Goal: Information Seeking & Learning: Learn about a topic

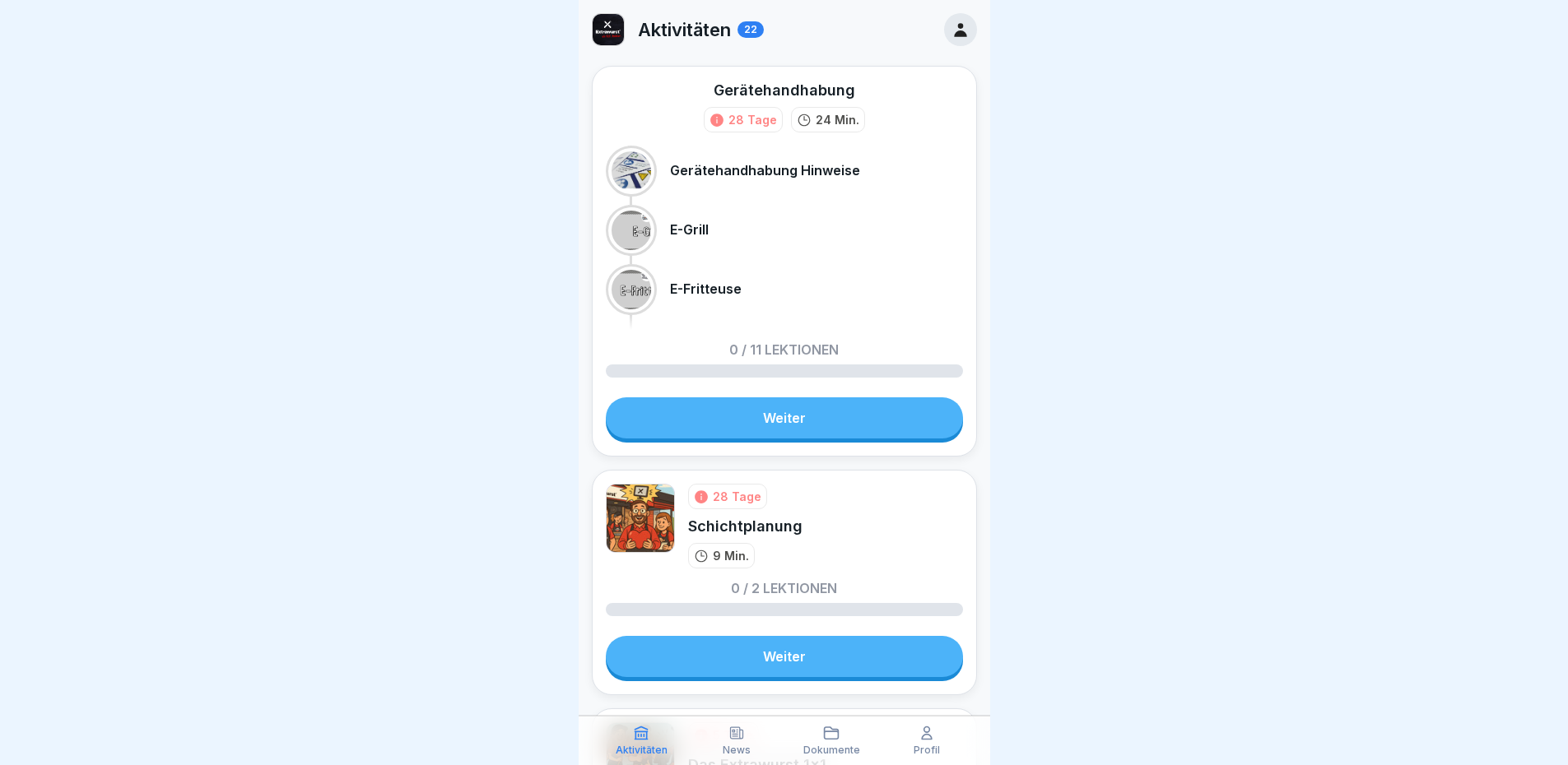
click at [954, 34] on icon at bounding box center [960, 29] width 12 height 14
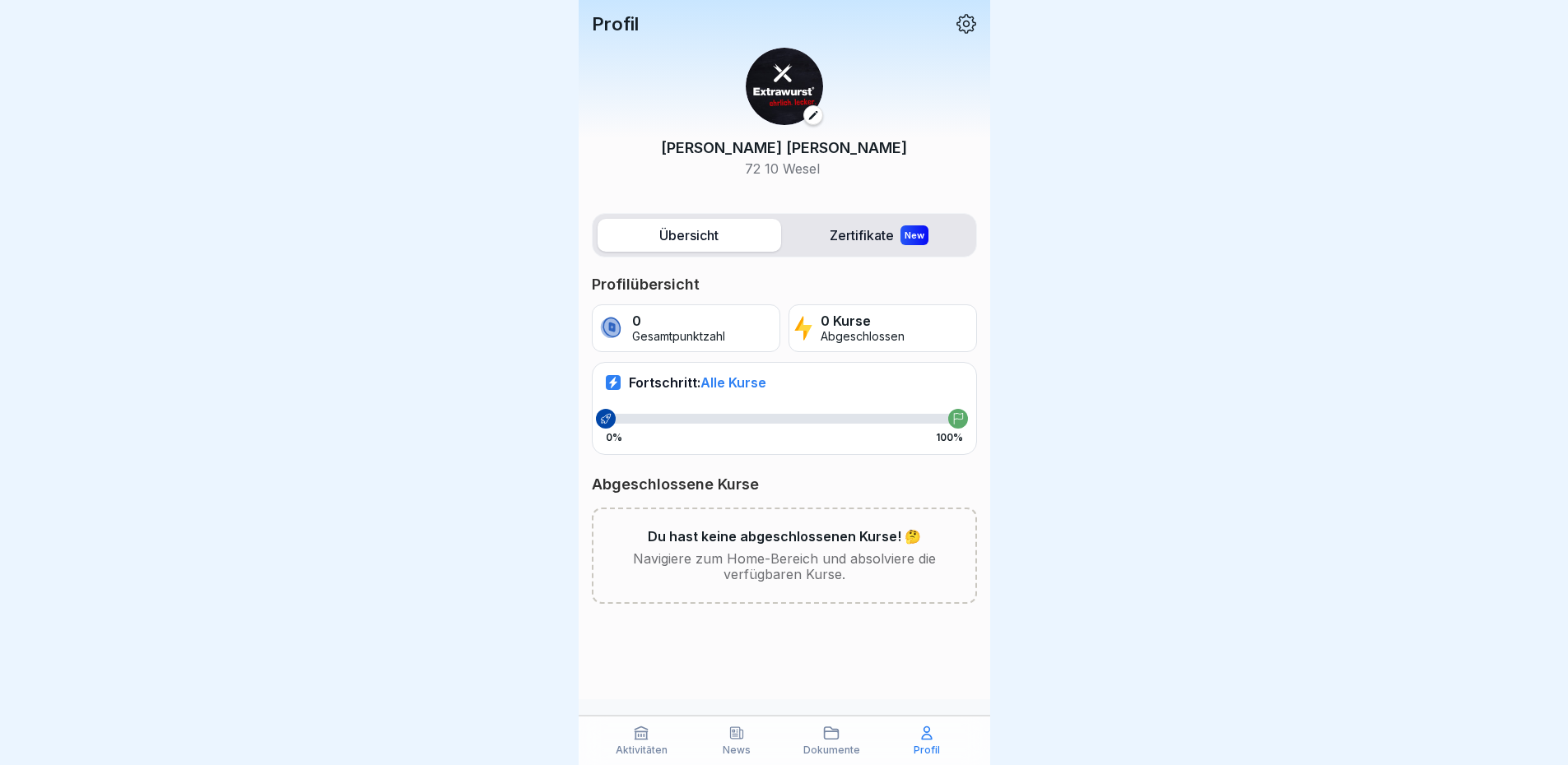
click at [621, 28] on p "Profil" at bounding box center [616, 24] width 47 height 22
click at [775, 90] on img at bounding box center [784, 86] width 78 height 78
click at [683, 235] on label "Übersicht" at bounding box center [689, 235] width 183 height 33
click at [713, 240] on label "Übersicht" at bounding box center [689, 235] width 183 height 33
click at [867, 230] on label "Zertifikate New" at bounding box center [880, 235] width 183 height 33
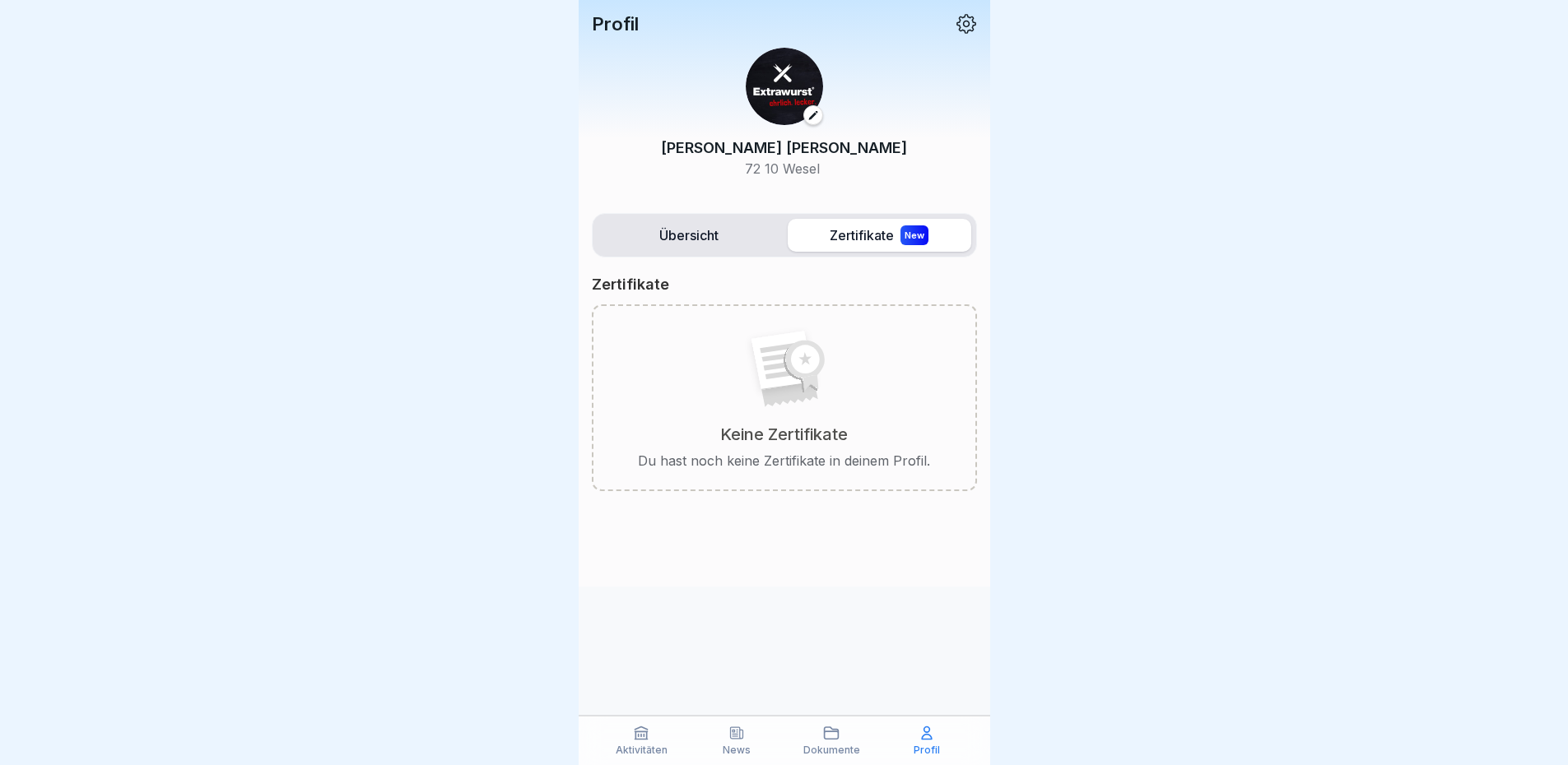
click at [693, 228] on label "Übersicht" at bounding box center [689, 235] width 183 height 33
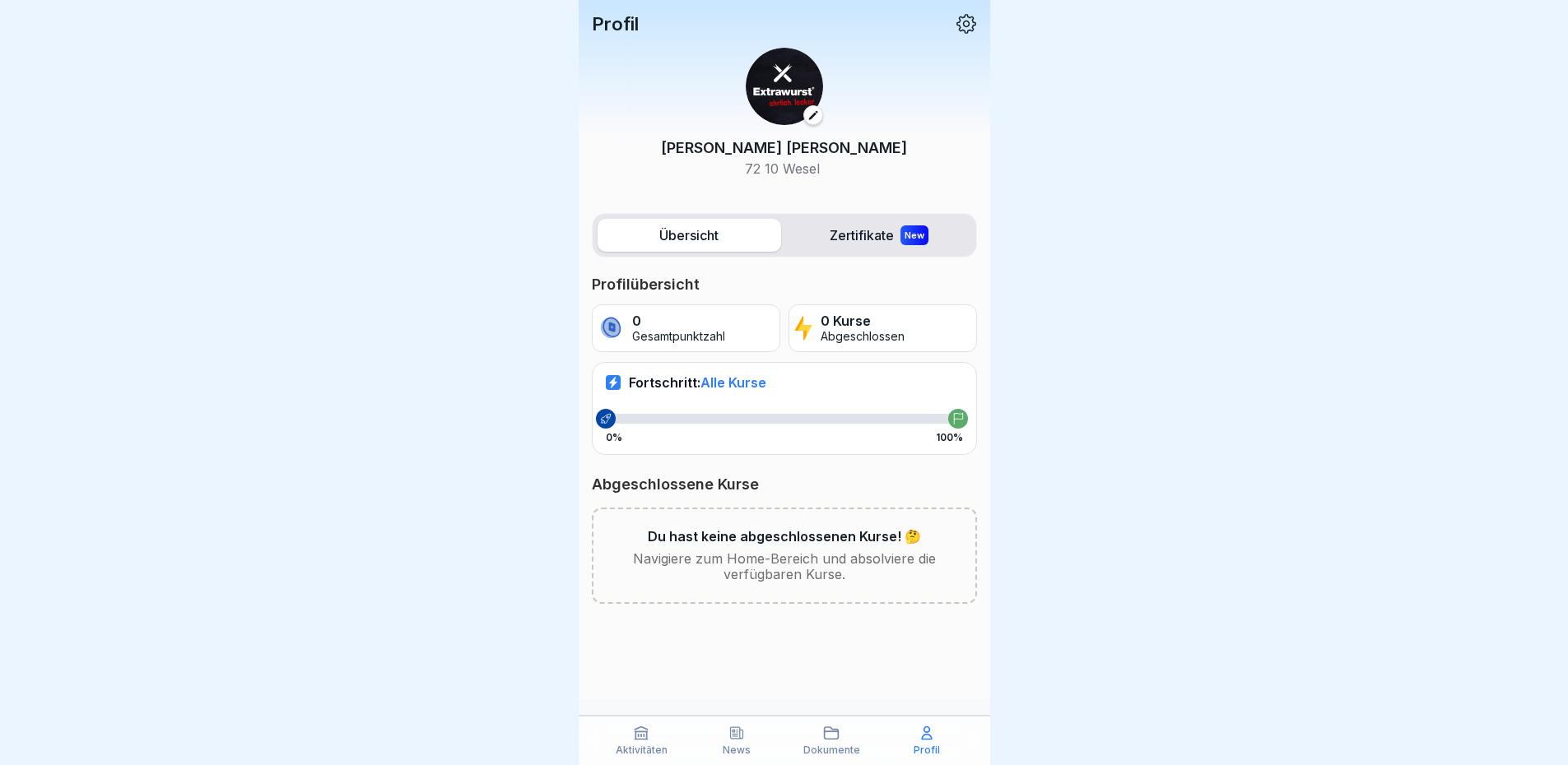
click at [953, 25] on div "Profil" at bounding box center [784, 24] width 385 height 22
click at [969, 22] on icon at bounding box center [966, 24] width 22 height 22
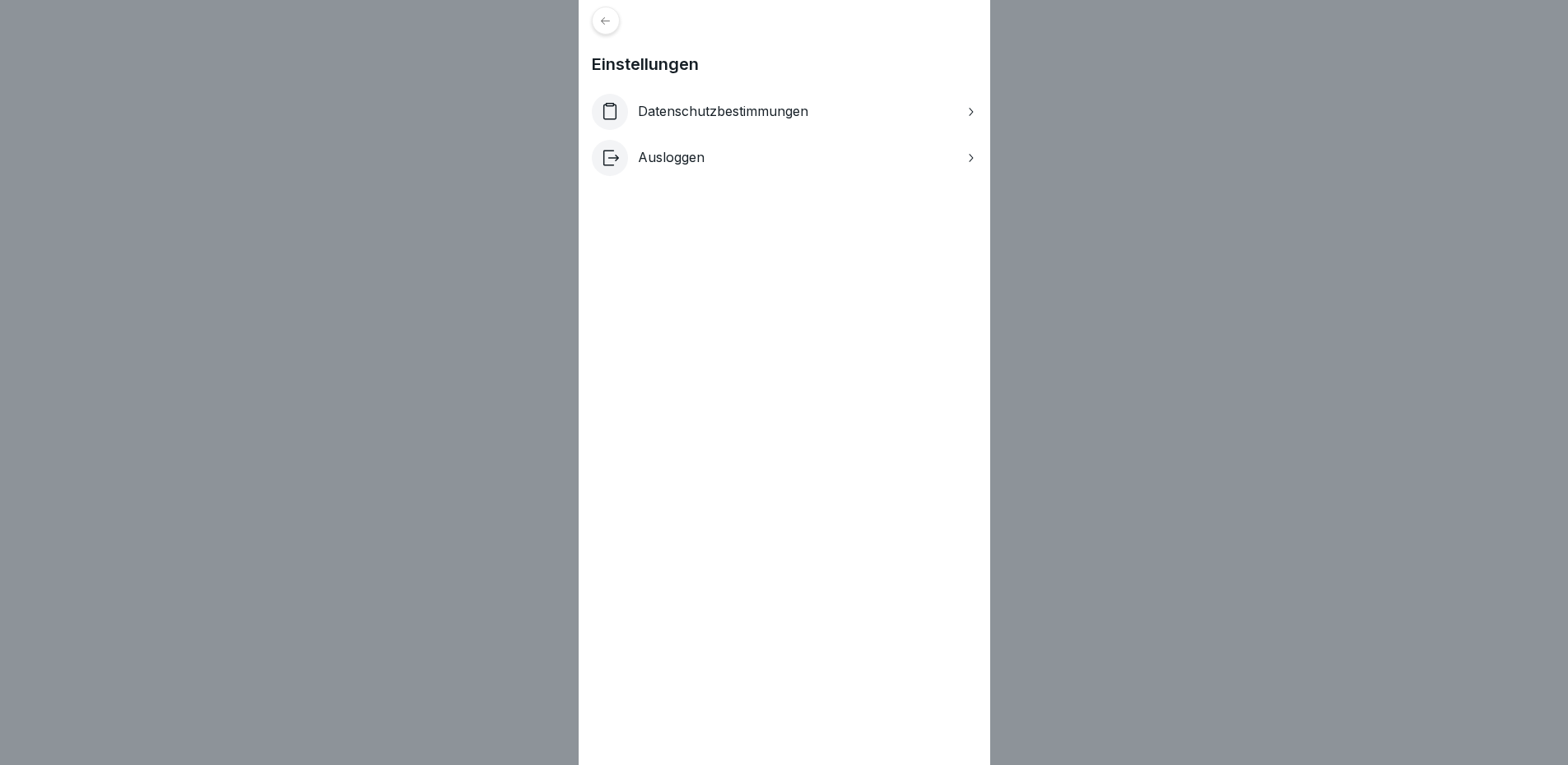
click at [612, 20] on icon at bounding box center [605, 21] width 12 height 12
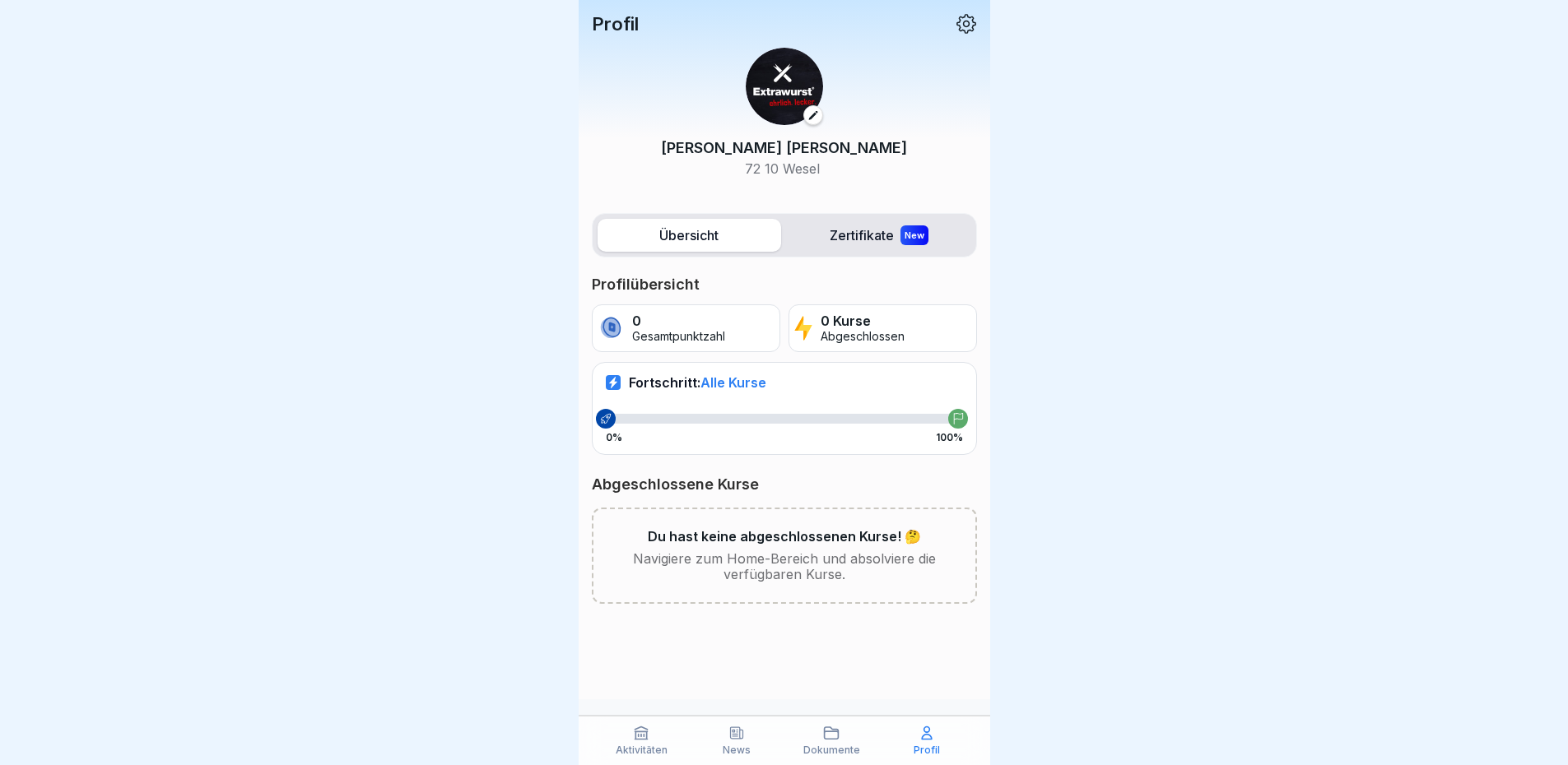
click at [613, 20] on p "Profil" at bounding box center [616, 24] width 47 height 22
click at [643, 749] on p "Aktivitäten" at bounding box center [641, 751] width 52 height 11
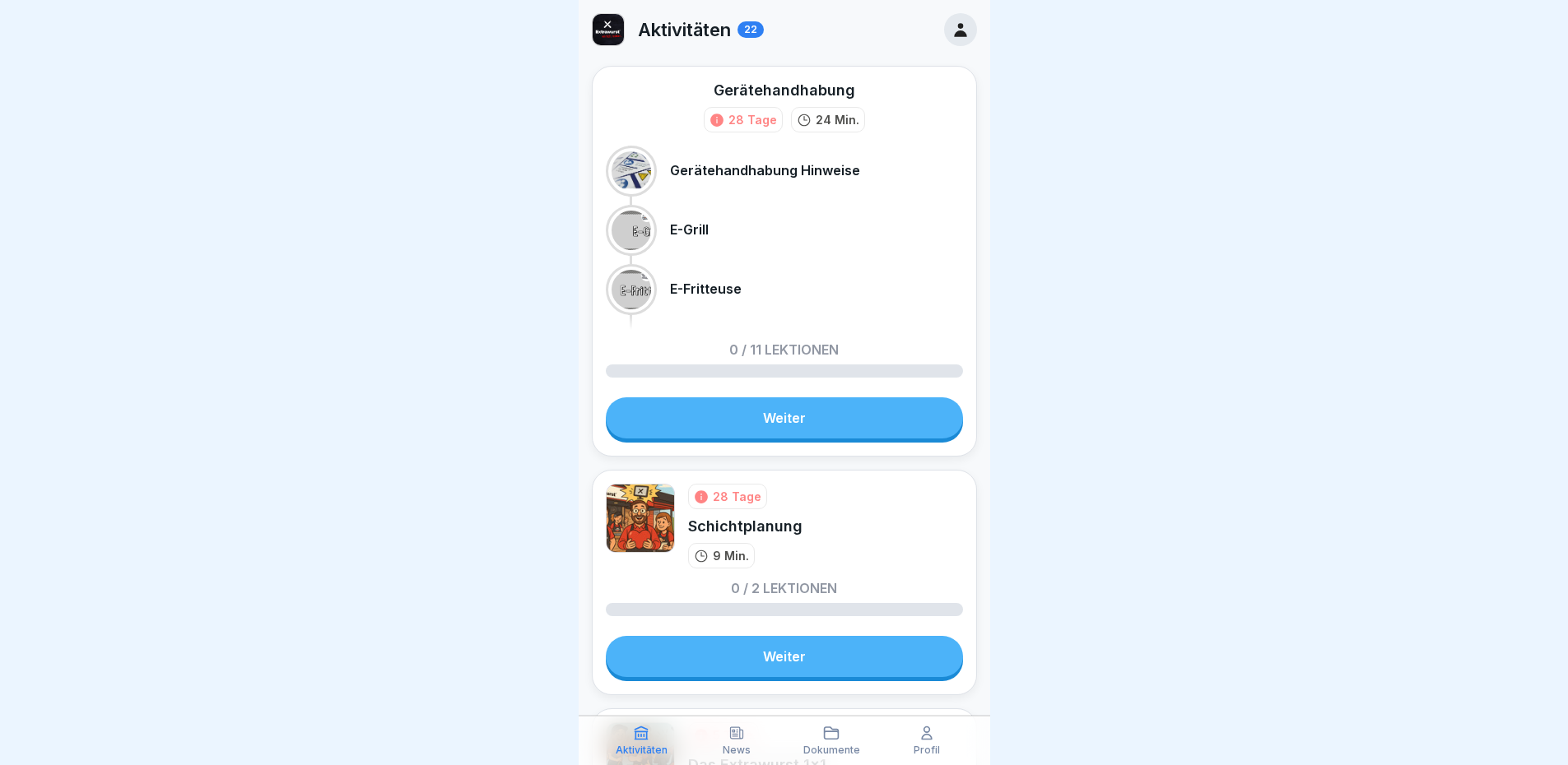
click at [719, 173] on p "Gerätehandhabung Hinweise" at bounding box center [764, 170] width 190 height 16
click at [775, 413] on link "Weiter" at bounding box center [784, 418] width 357 height 42
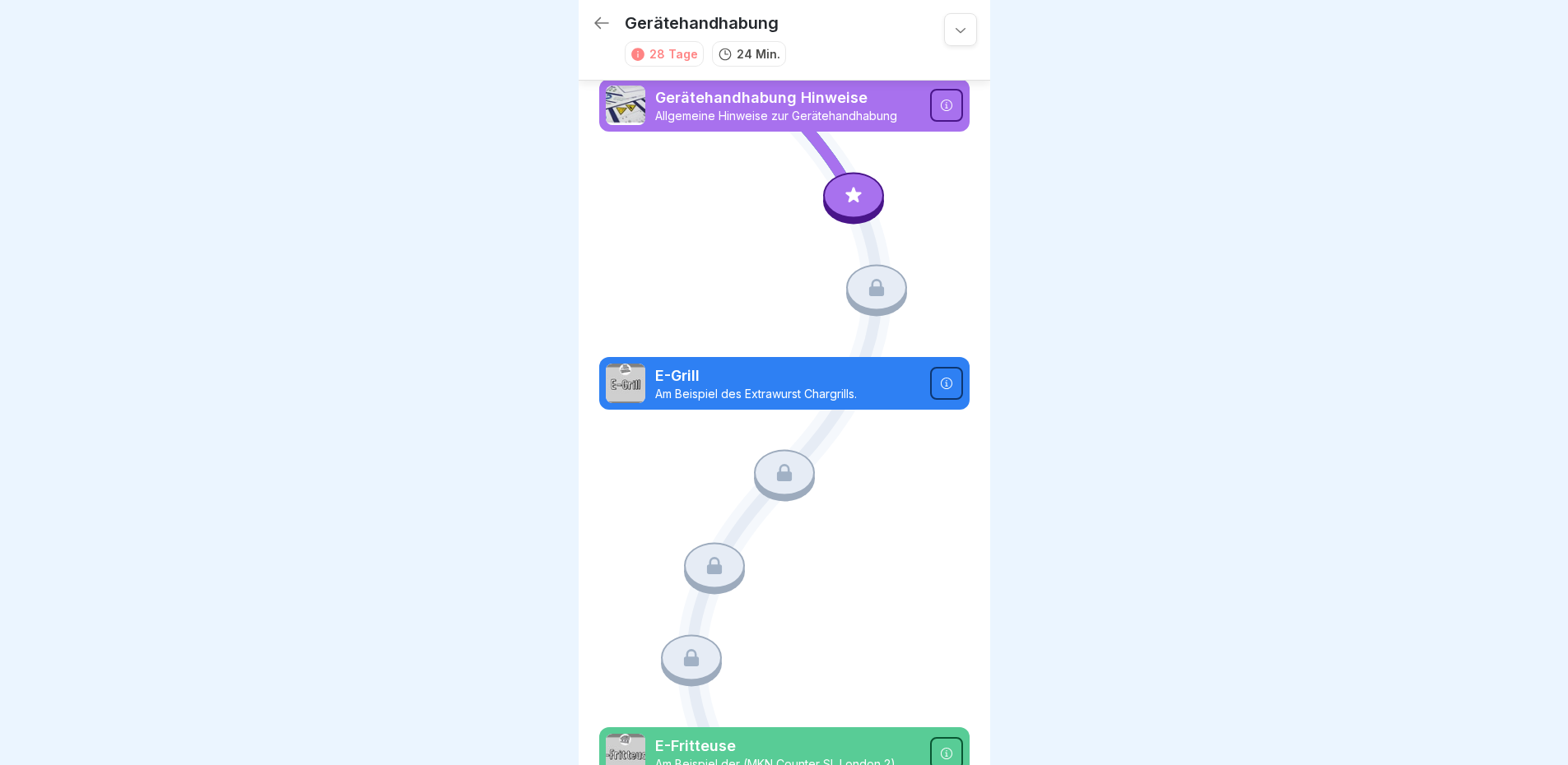
click at [792, 106] on p "Gerätehandhabung Hinweise" at bounding box center [788, 97] width 265 height 22
click at [846, 111] on p "Allgemeine Hinweise zur Gerätehandhabung" at bounding box center [788, 116] width 265 height 15
click at [631, 115] on img at bounding box center [625, 106] width 40 height 40
click at [940, 105] on icon at bounding box center [947, 105] width 13 height 13
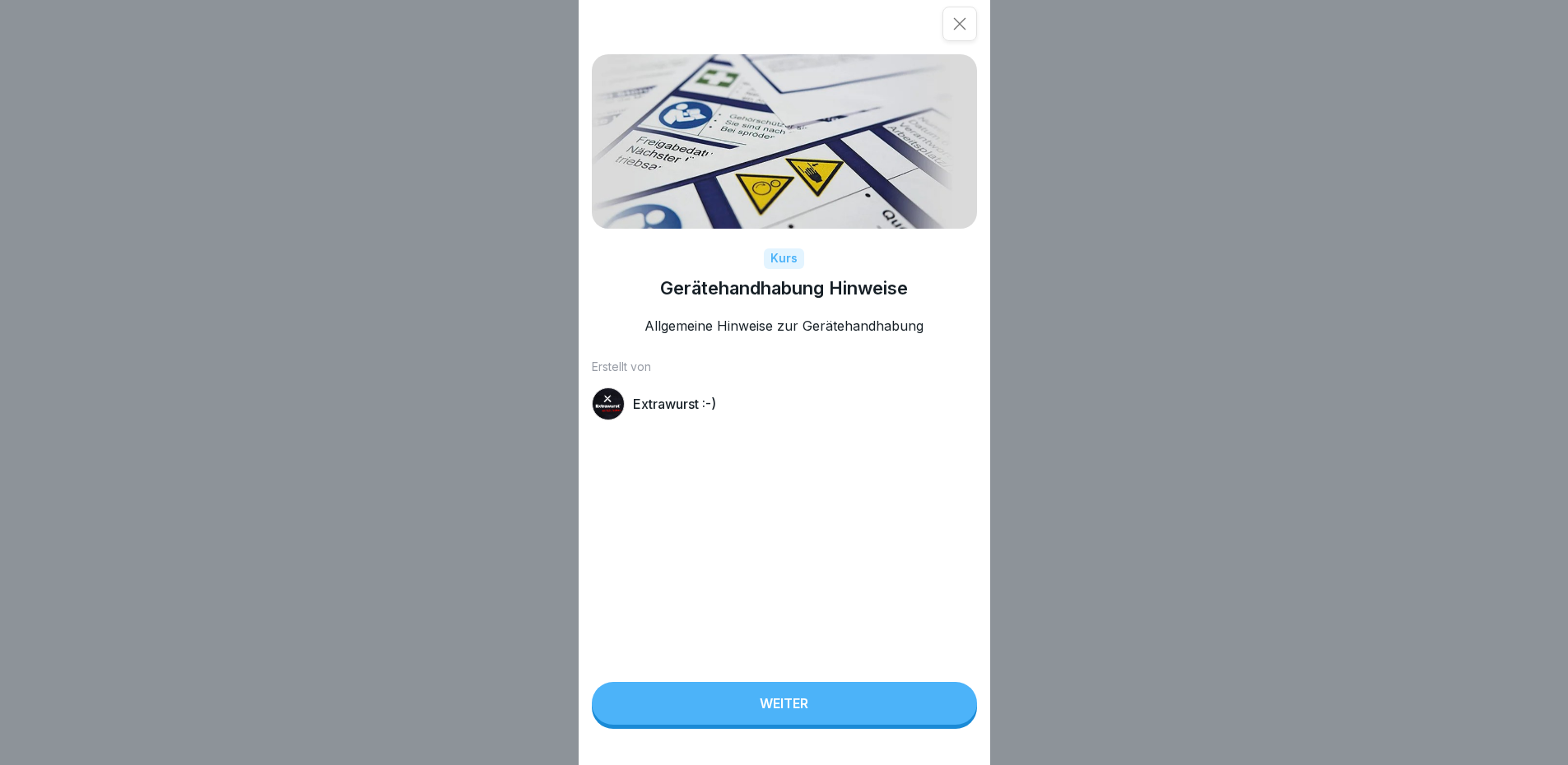
click at [801, 711] on div "Weiter" at bounding box center [783, 704] width 48 height 15
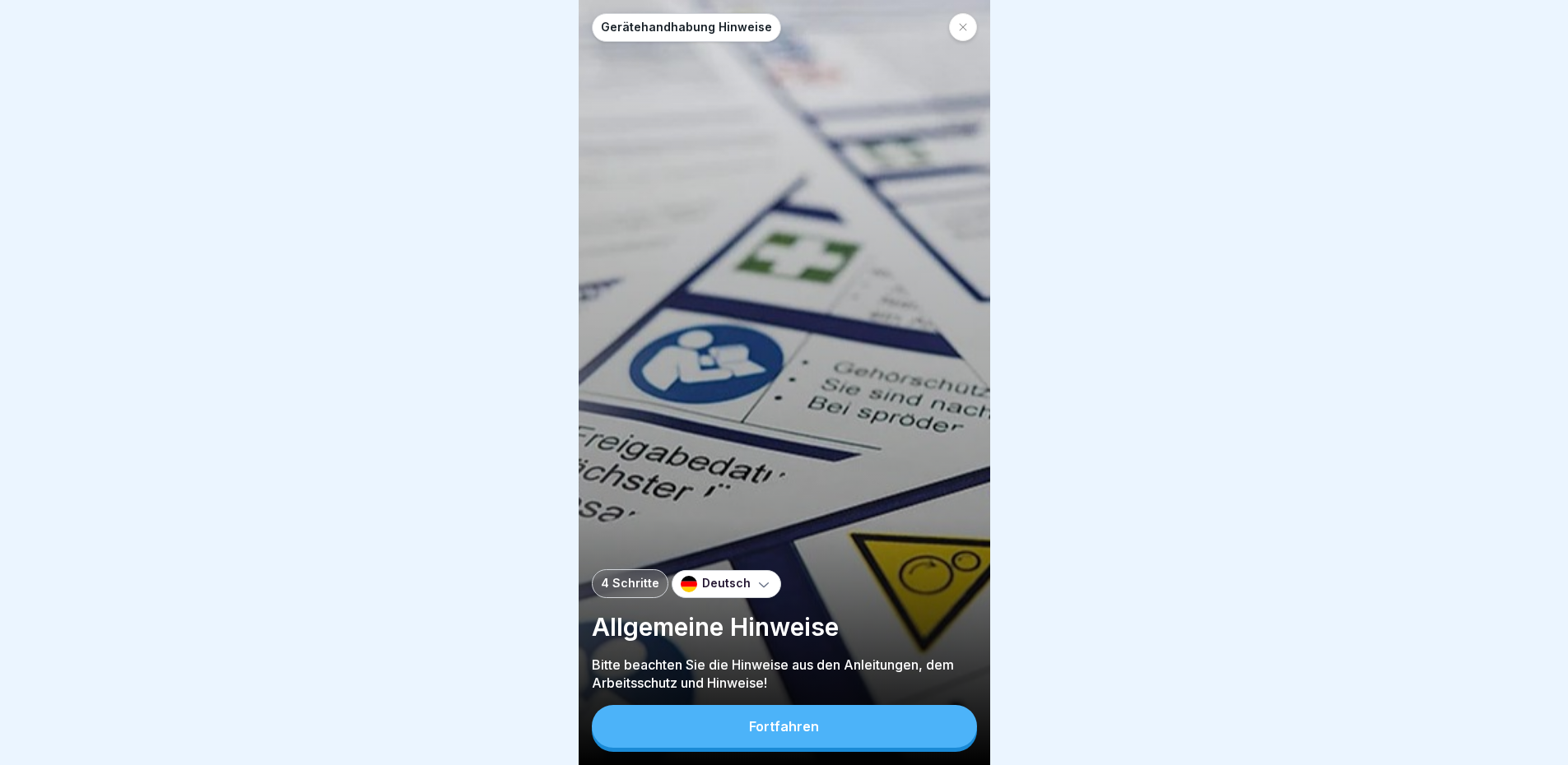
click at [806, 732] on div "Fortfahren" at bounding box center [784, 727] width 70 height 15
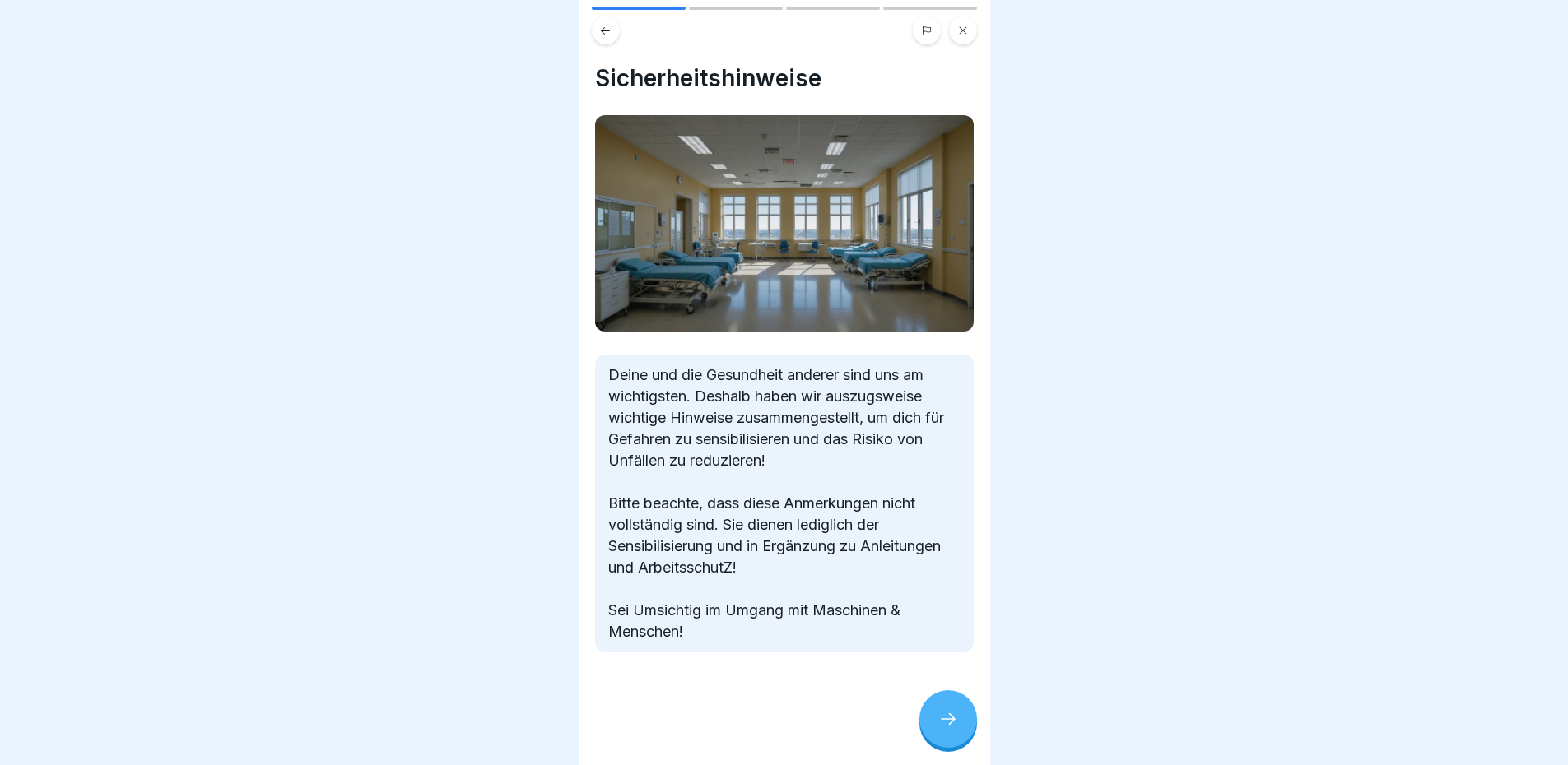
click at [927, 733] on div at bounding box center [948, 719] width 58 height 58
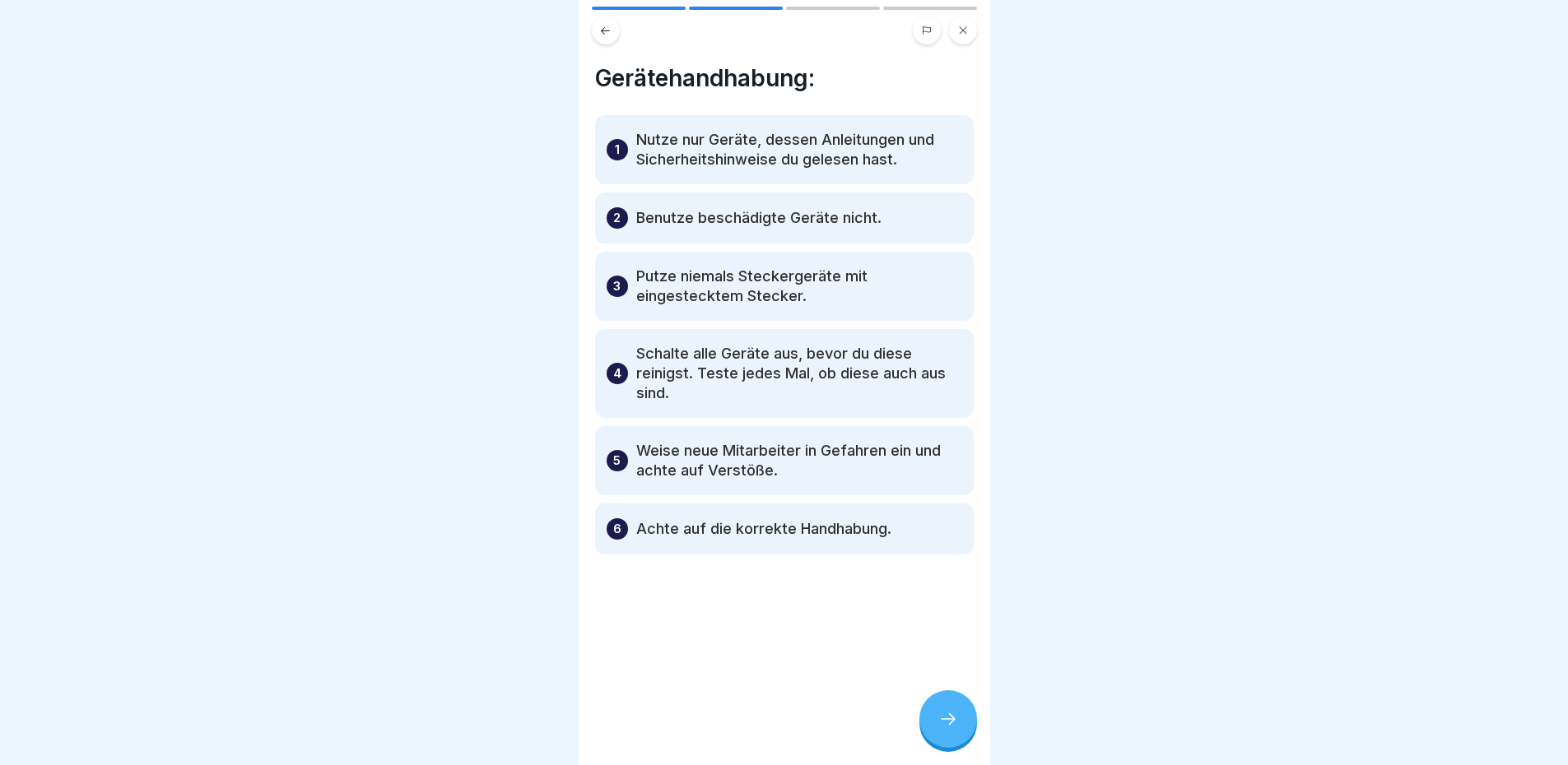
click at [941, 729] on icon at bounding box center [948, 719] width 20 height 20
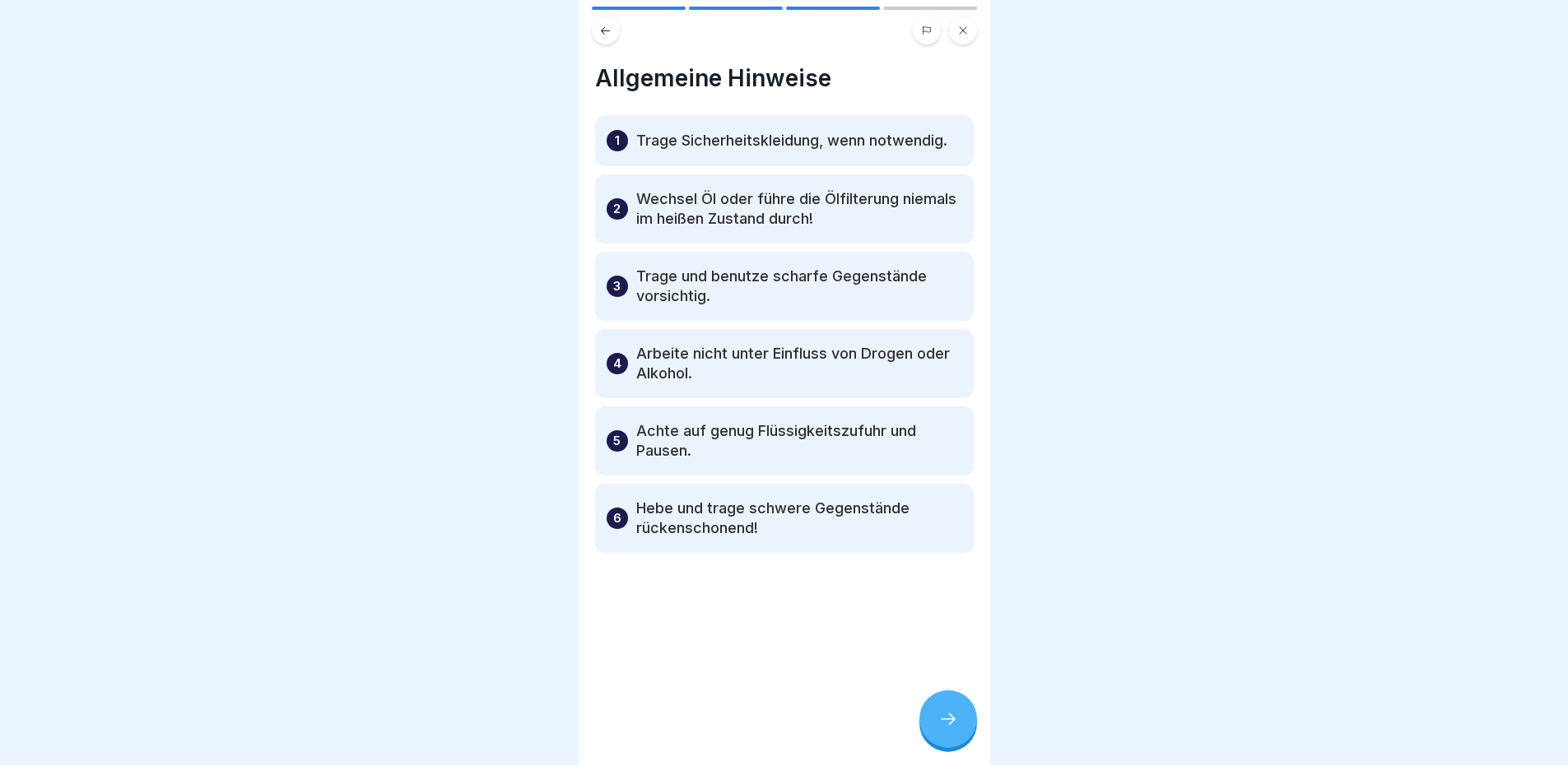
click at [941, 729] on icon at bounding box center [948, 719] width 20 height 20
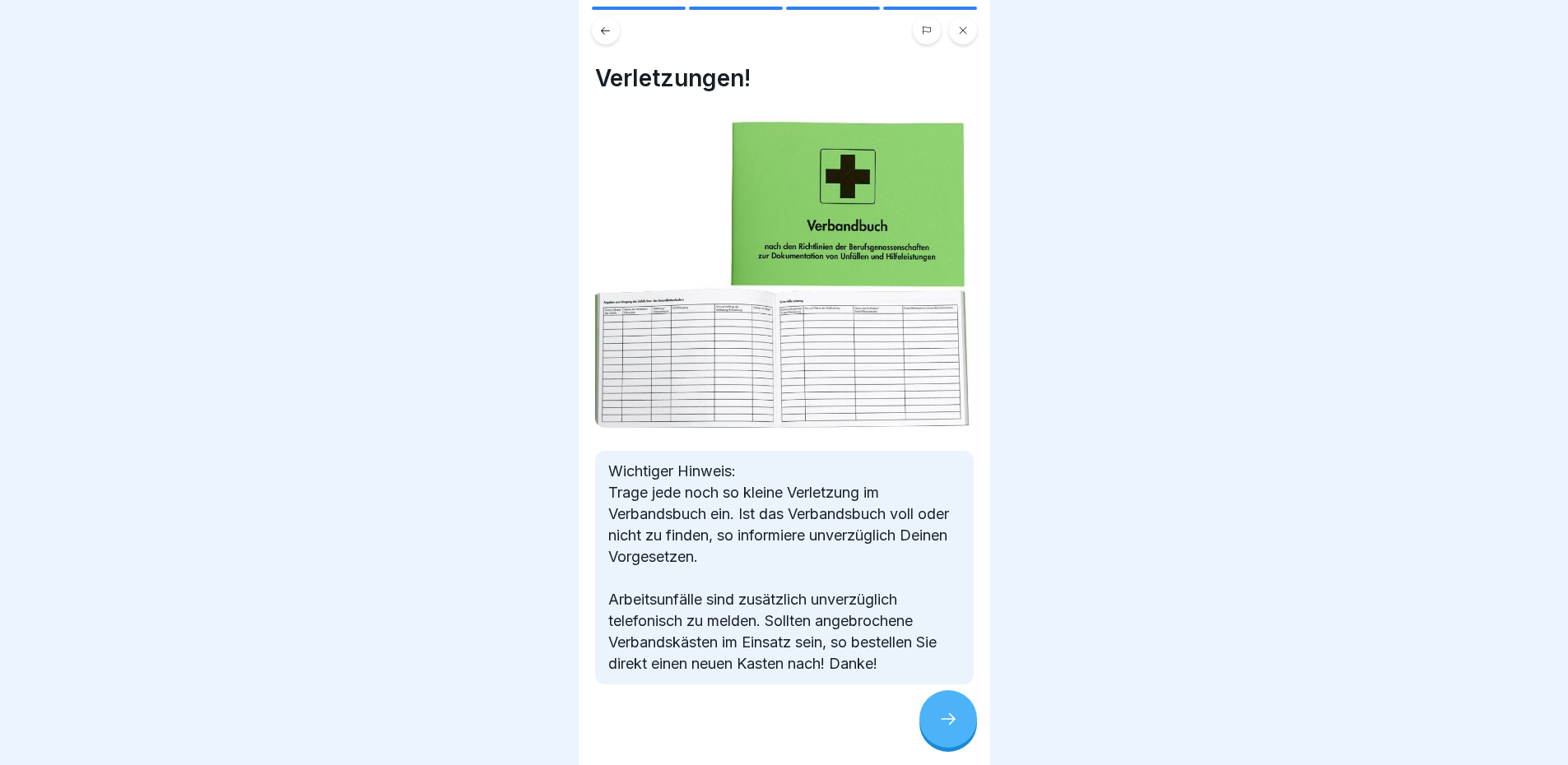
click at [941, 729] on icon at bounding box center [948, 719] width 20 height 20
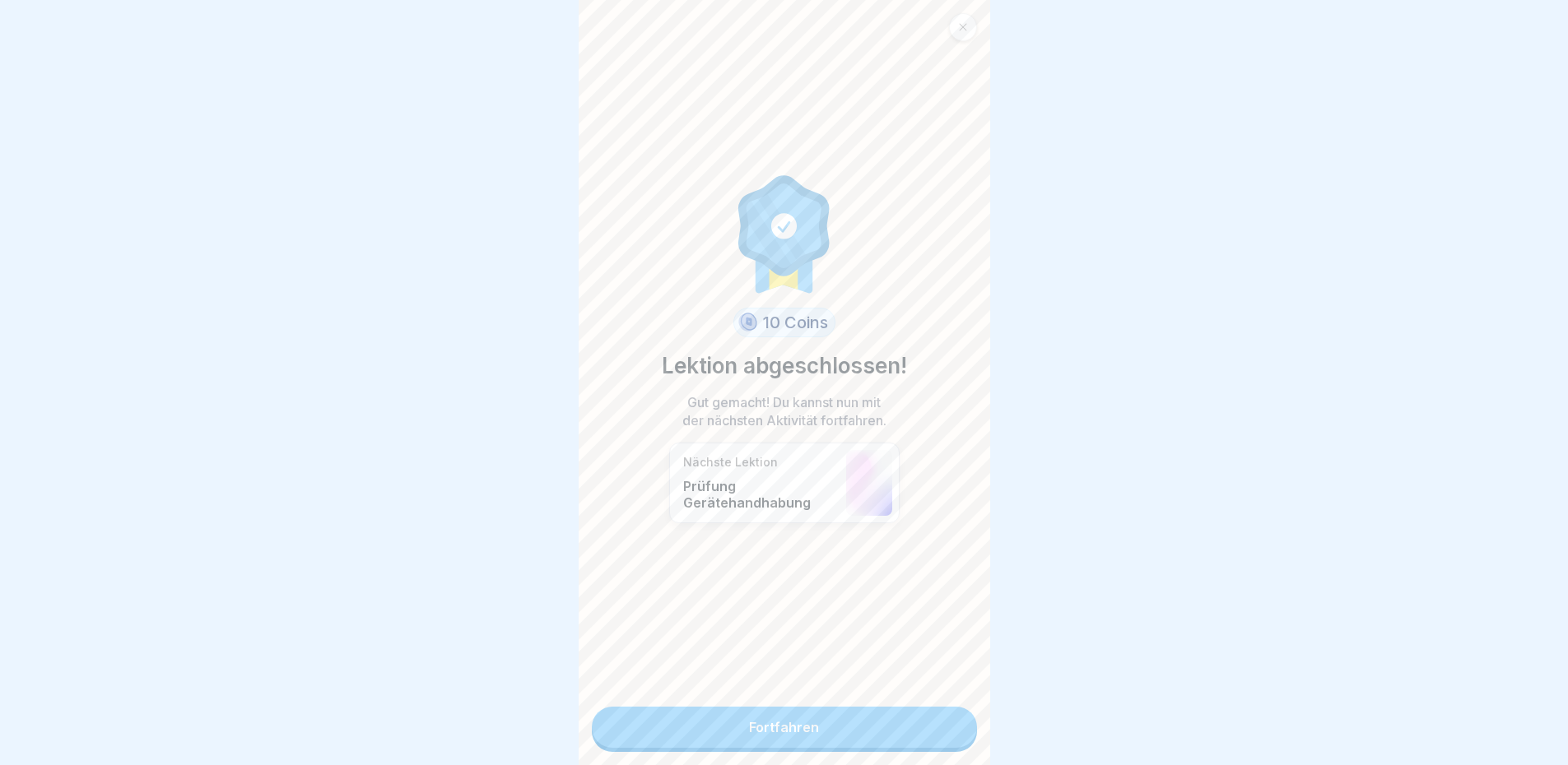
click at [861, 728] on link "Fortfahren" at bounding box center [784, 728] width 385 height 42
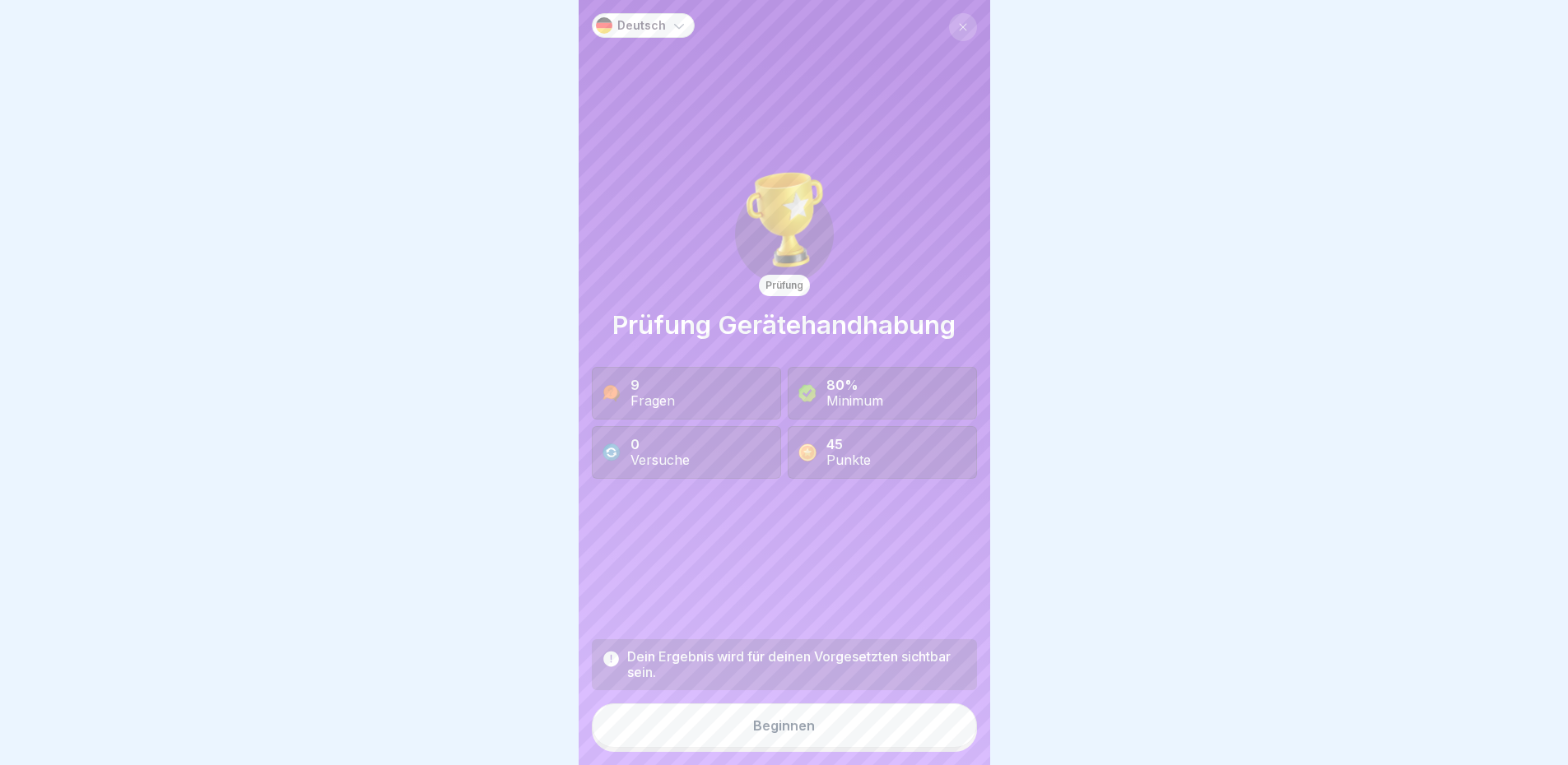
click at [822, 726] on button "Beginnen" at bounding box center [784, 725] width 385 height 44
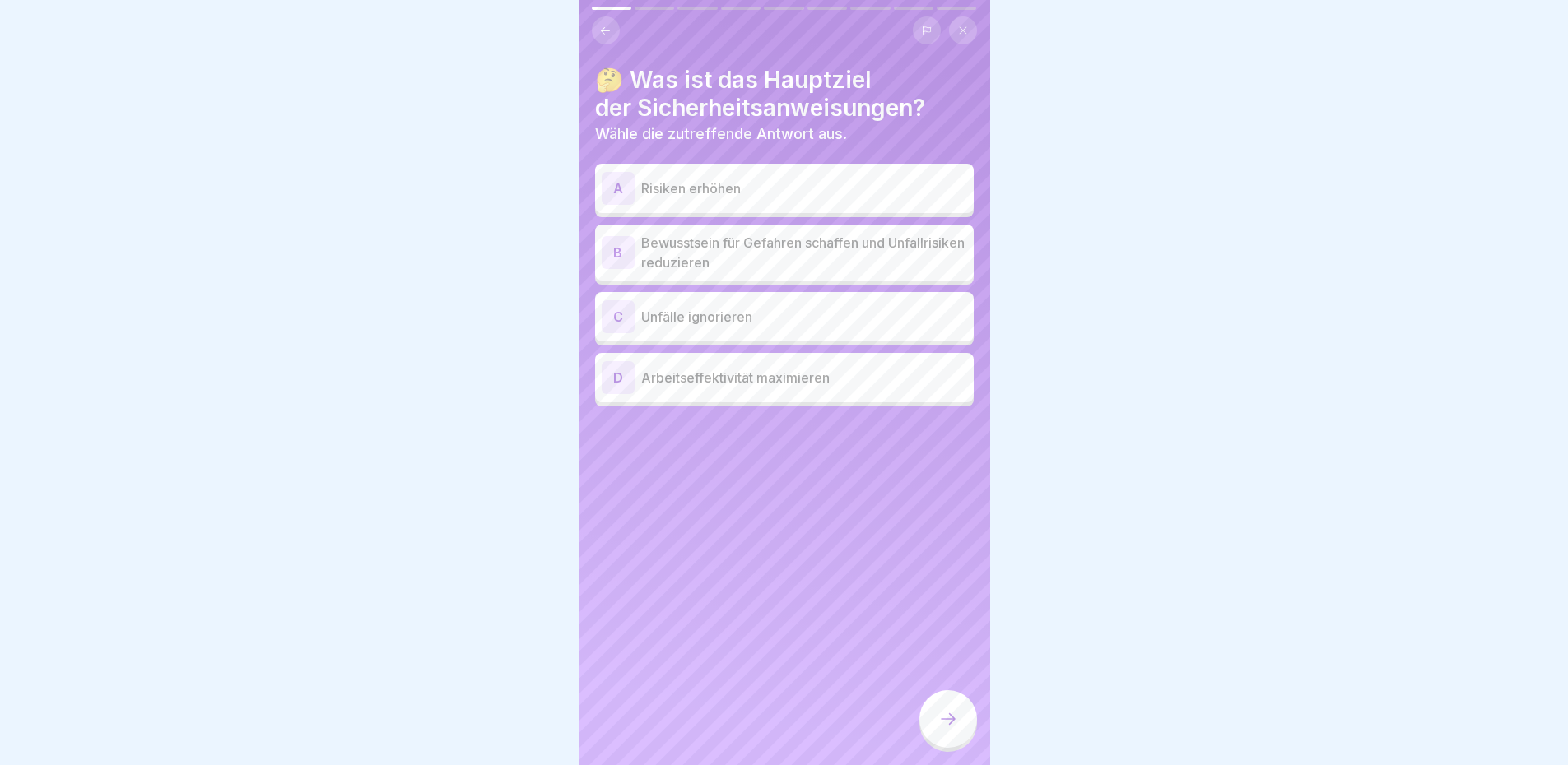
click at [939, 729] on icon at bounding box center [948, 719] width 20 height 20
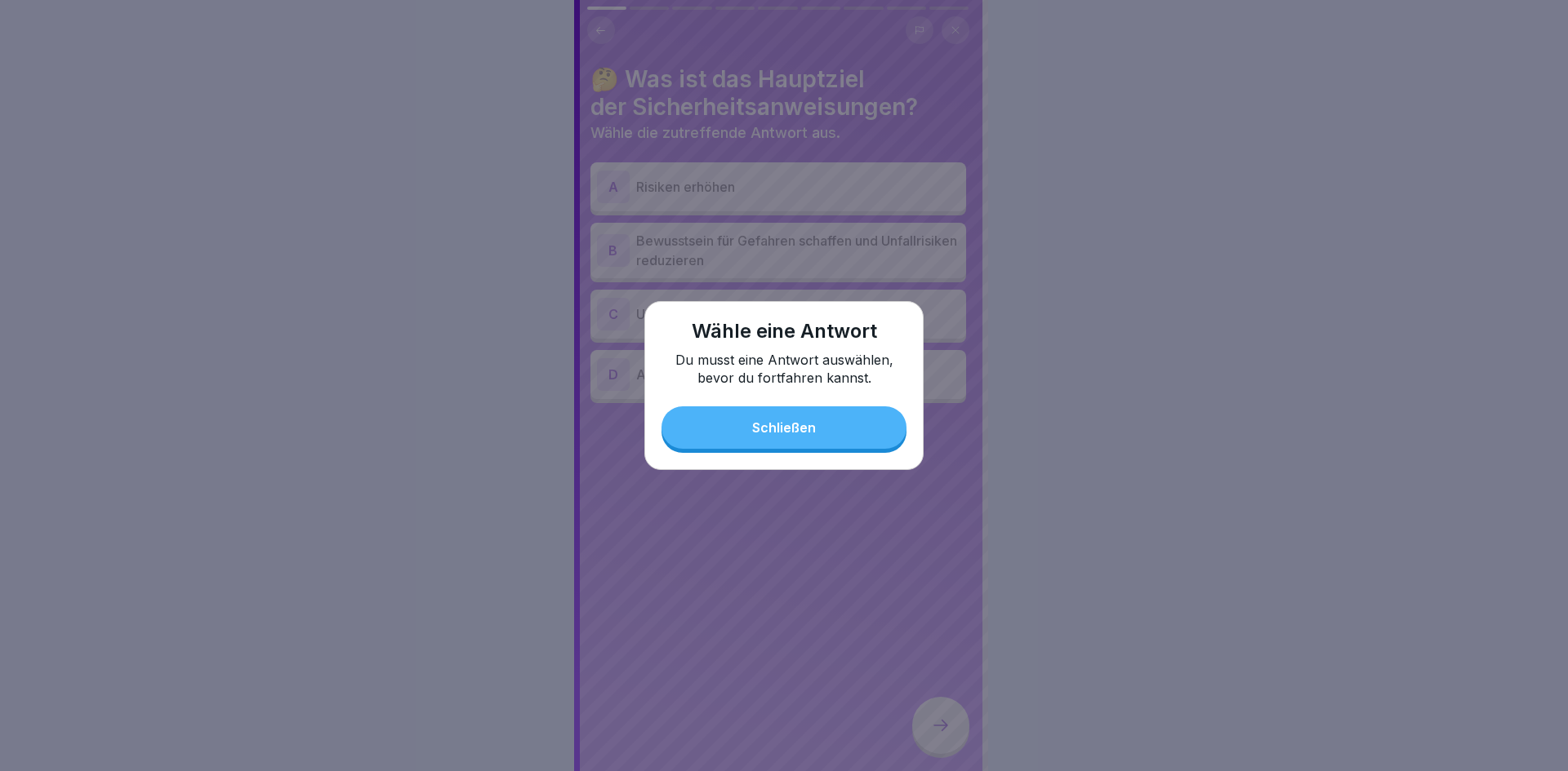
click at [795, 443] on button "Schließen" at bounding box center [784, 427] width 245 height 42
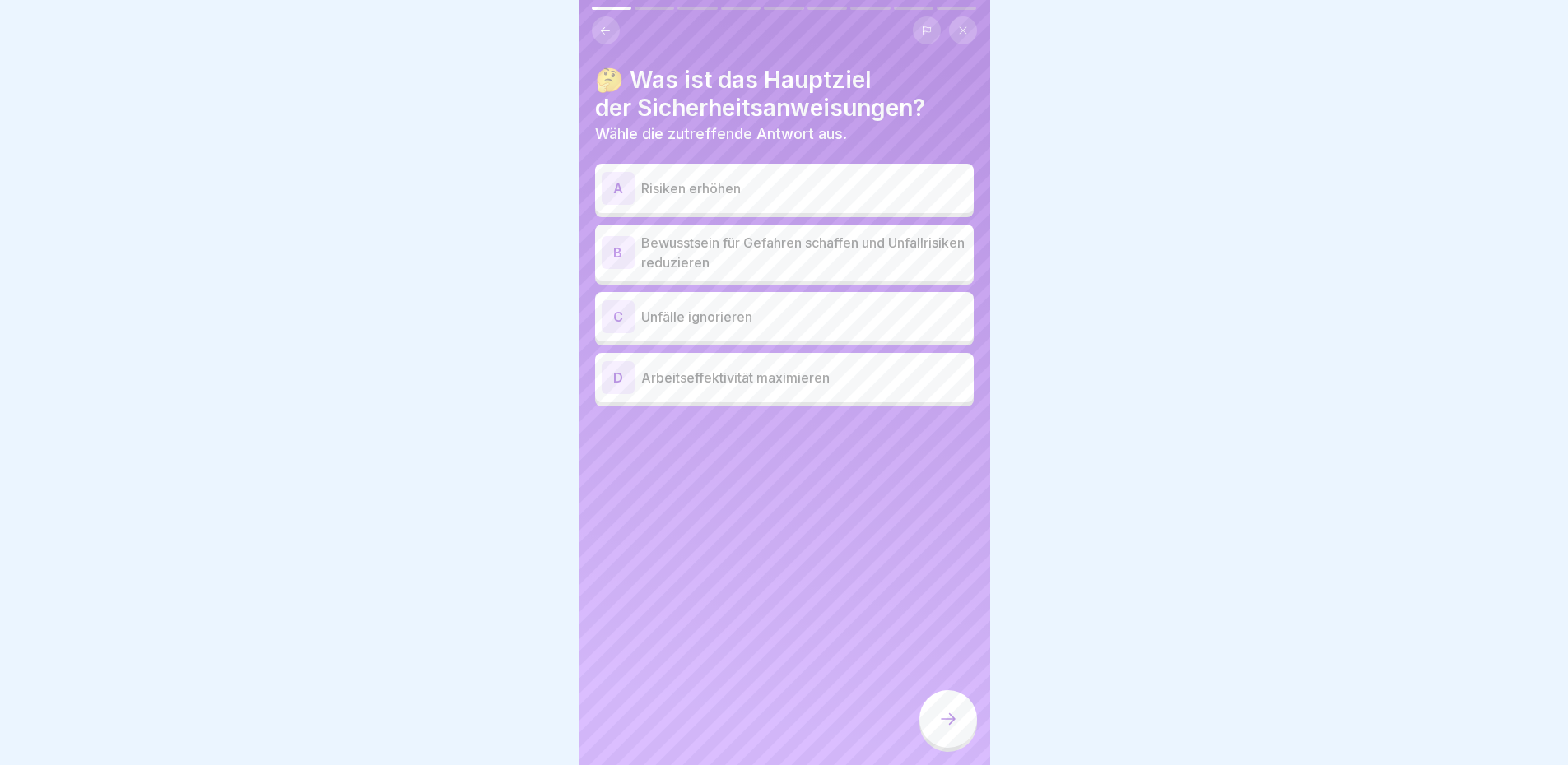
click at [706, 254] on p "Bewusstsein für Gefahren schaffen und Unfallrisiken reduzieren" at bounding box center [804, 252] width 326 height 40
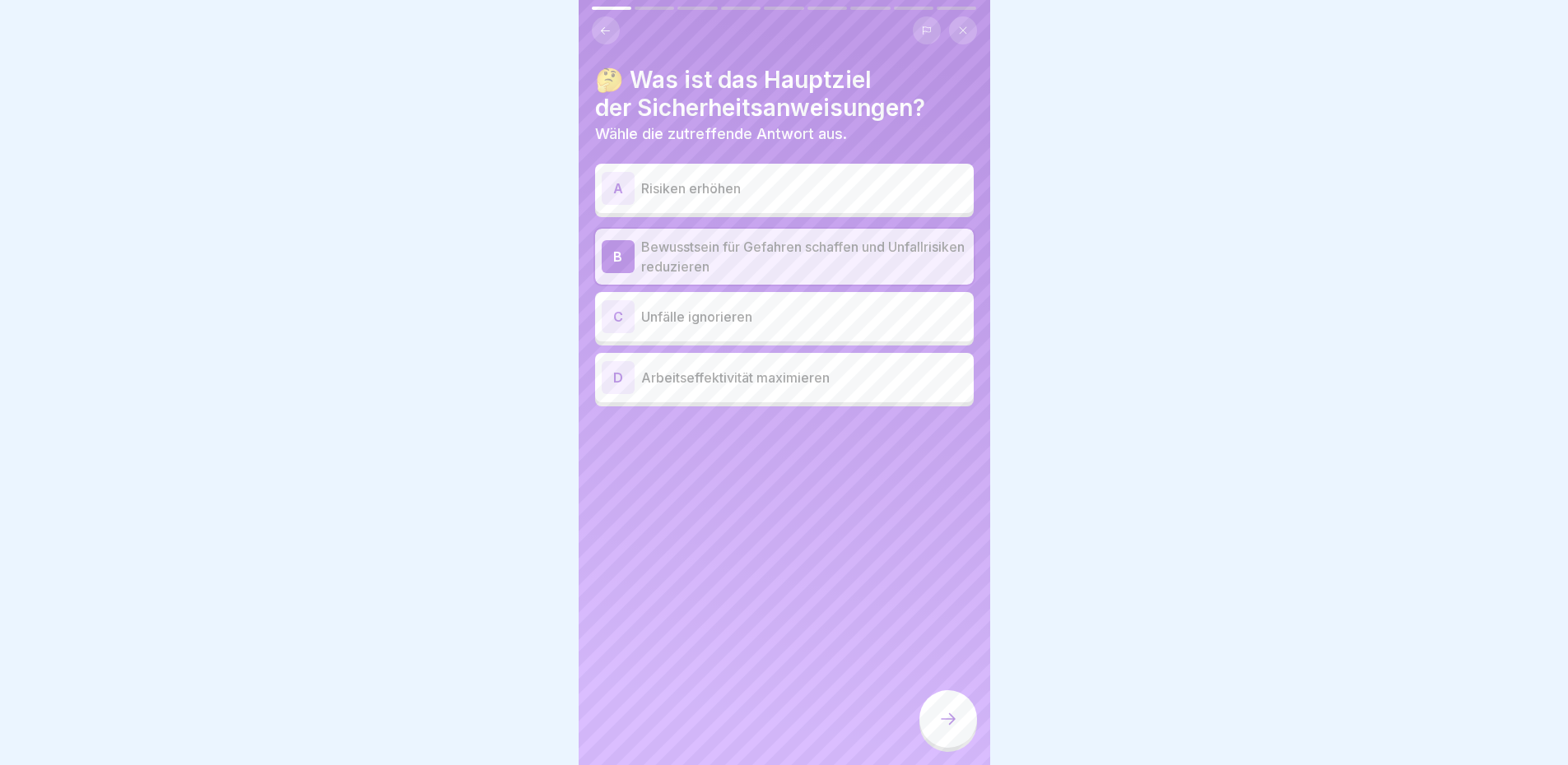
click at [954, 729] on icon at bounding box center [948, 719] width 20 height 20
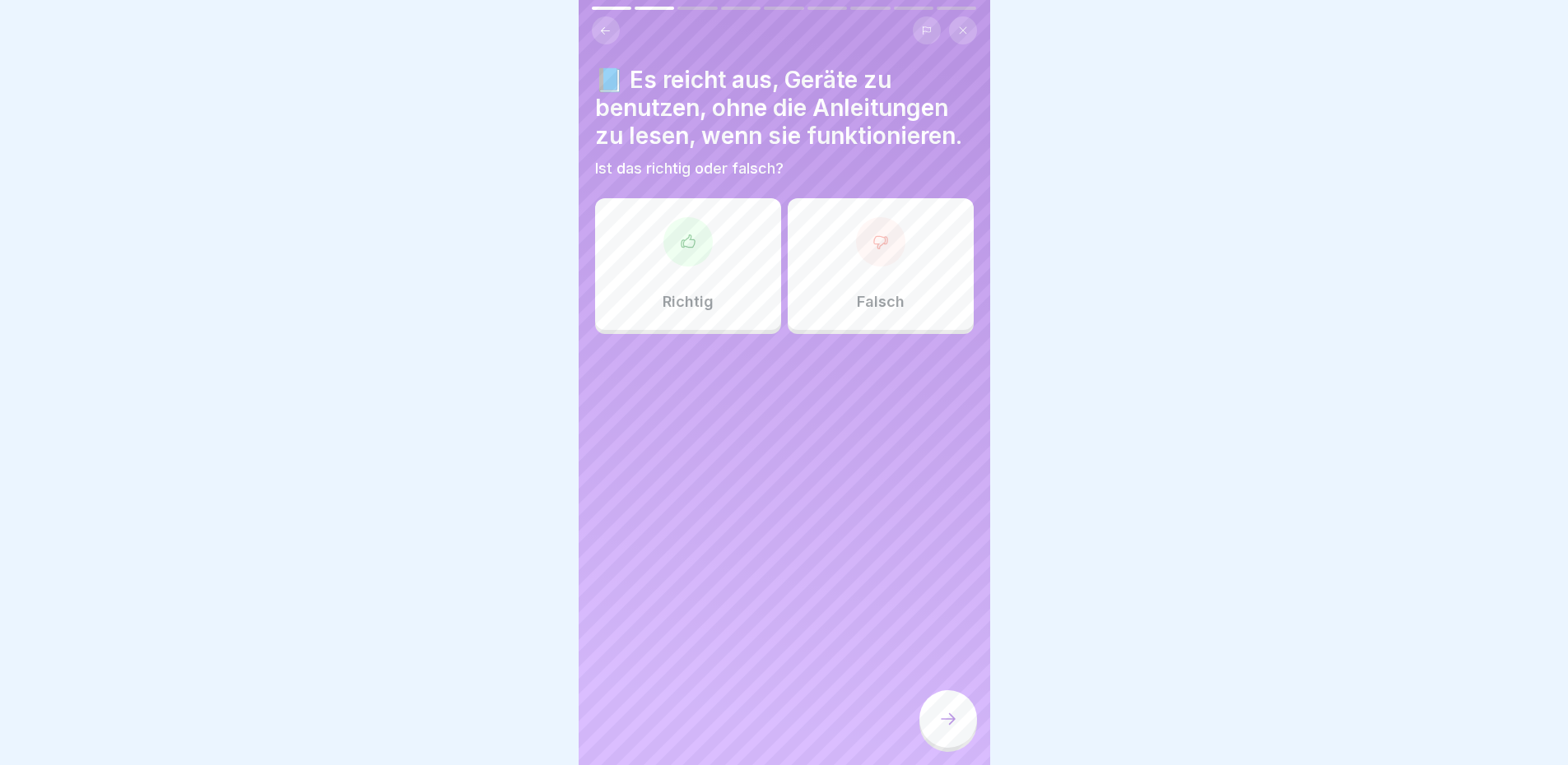
click at [894, 311] on p "Falsch" at bounding box center [880, 302] width 47 height 18
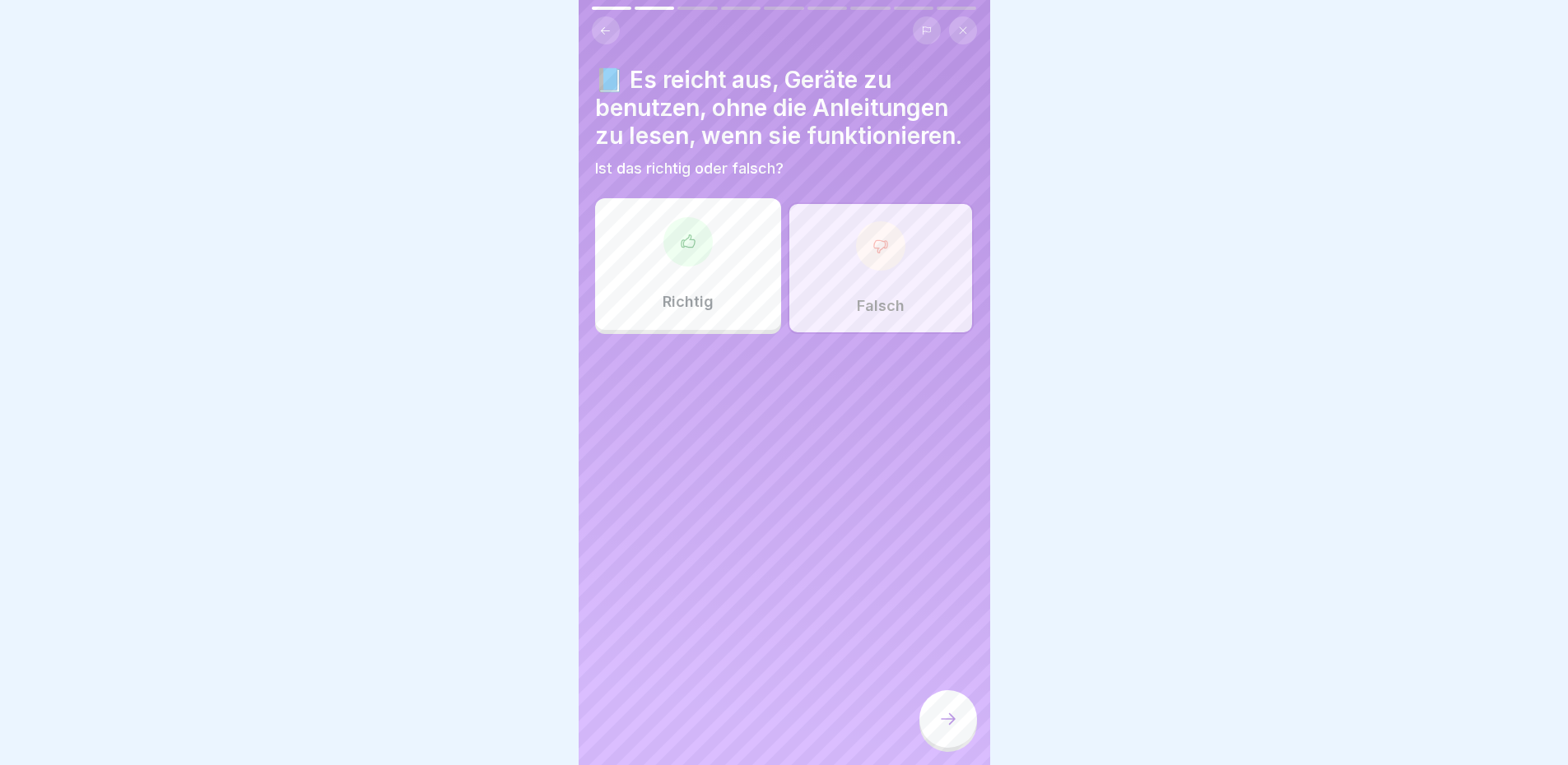
click at [949, 722] on div at bounding box center [948, 719] width 58 height 58
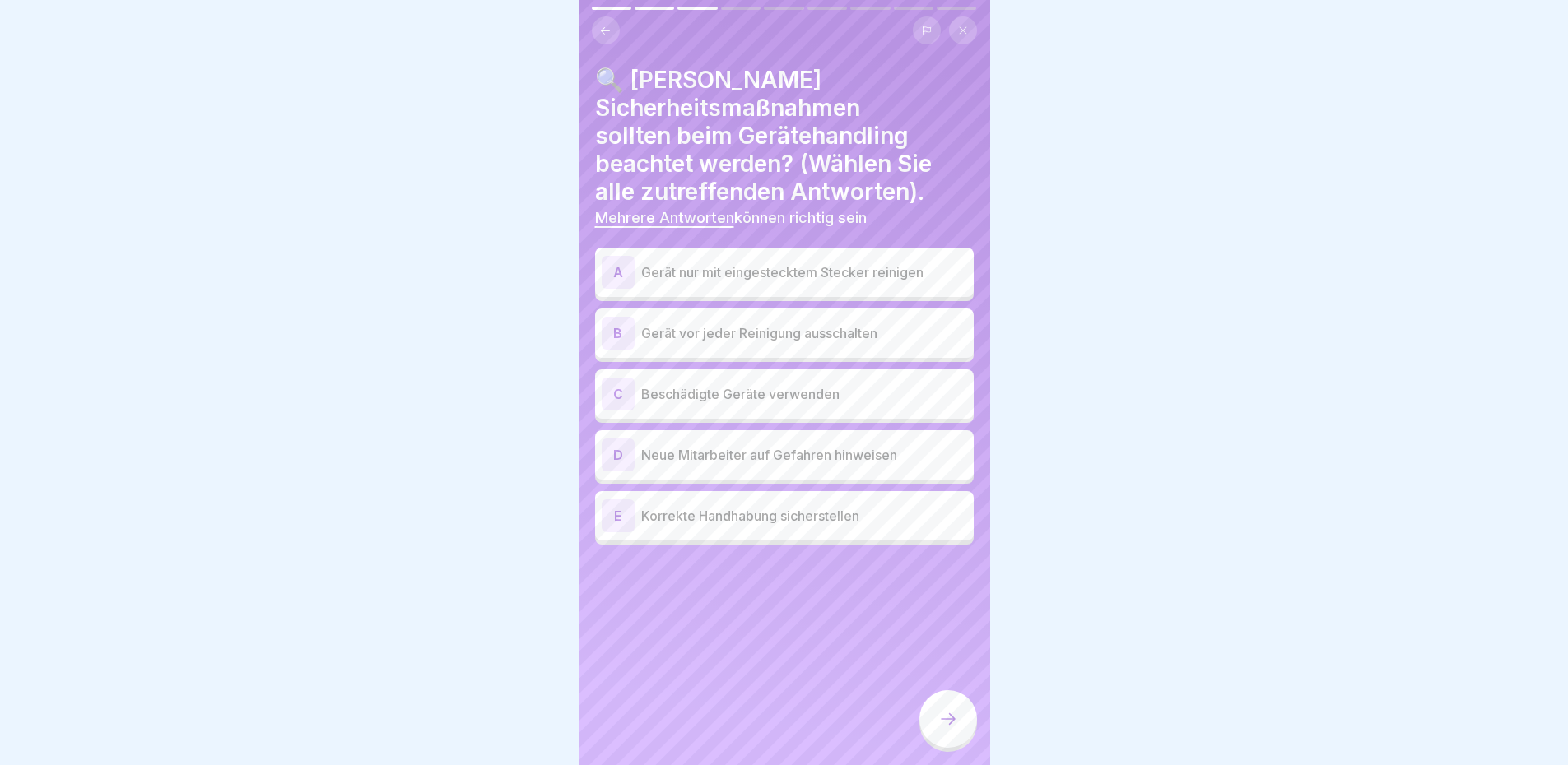
click at [753, 336] on p "Gerät vor jeder Reinigung ausschalten" at bounding box center [804, 333] width 326 height 20
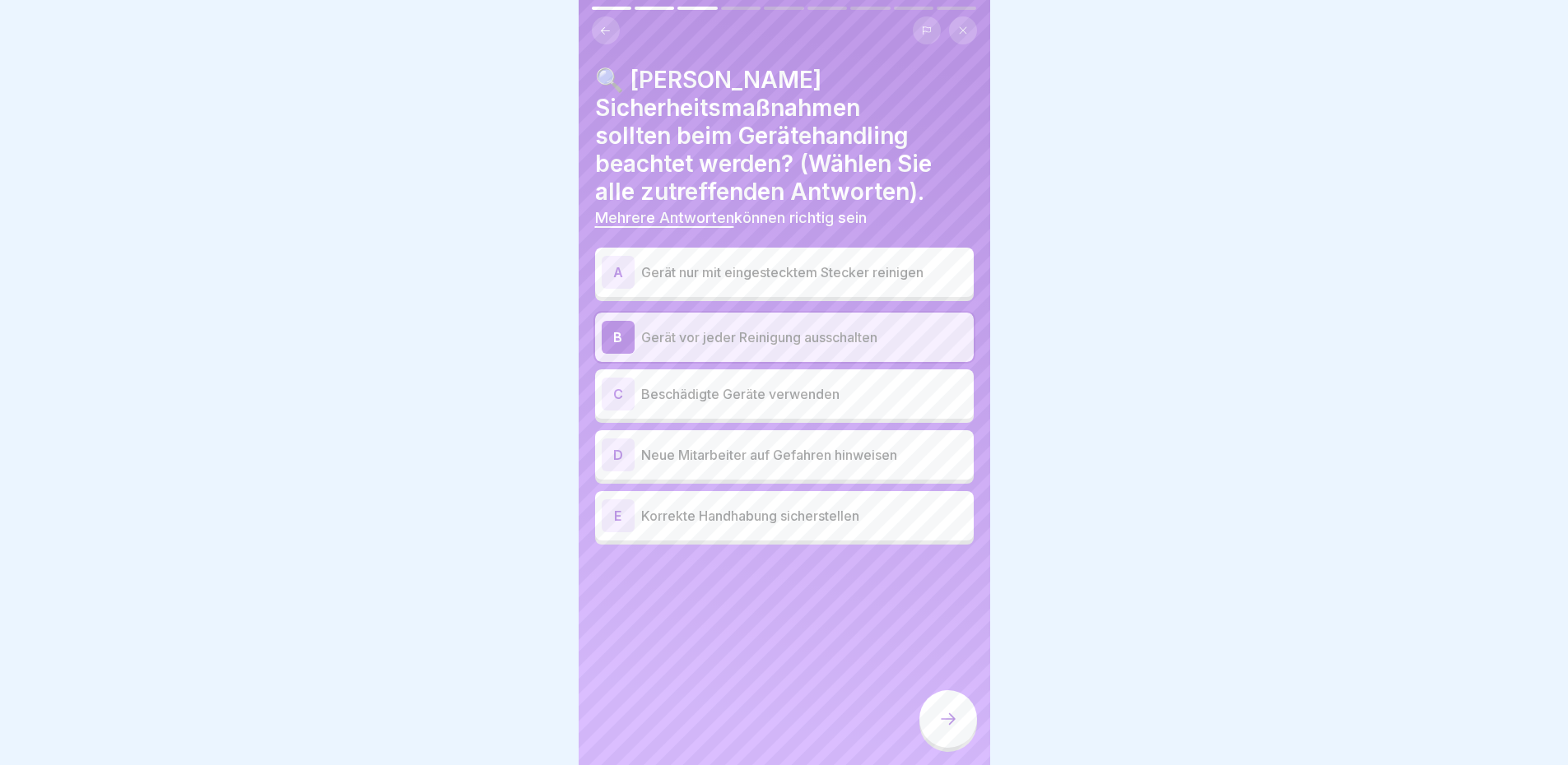
click at [753, 468] on div "D Neue Mitarbeiter auf Gefahren hinweisen" at bounding box center [784, 455] width 365 height 33
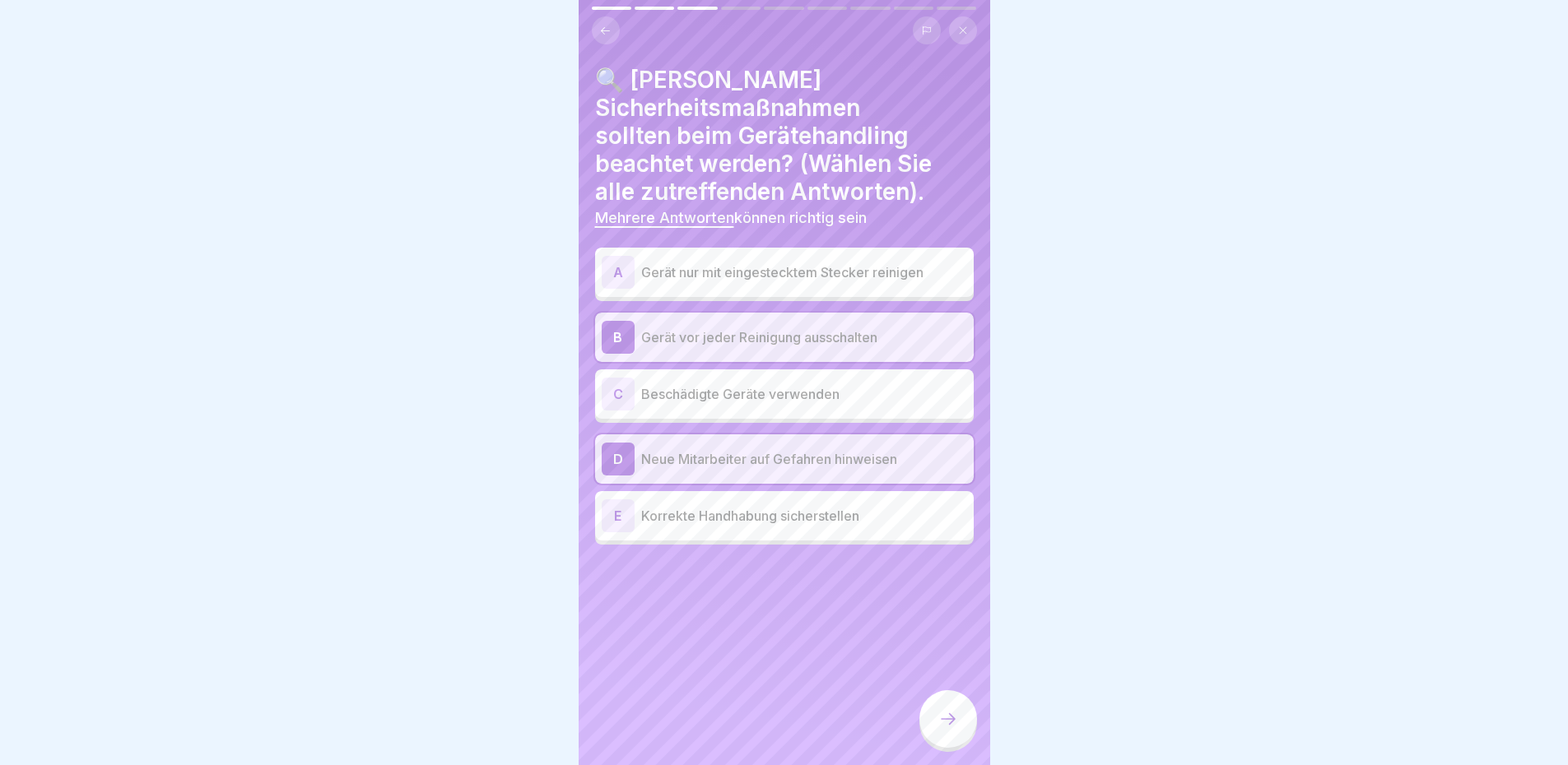
click at [762, 523] on p "Korrekte Handhabung sicherstellen" at bounding box center [804, 515] width 326 height 20
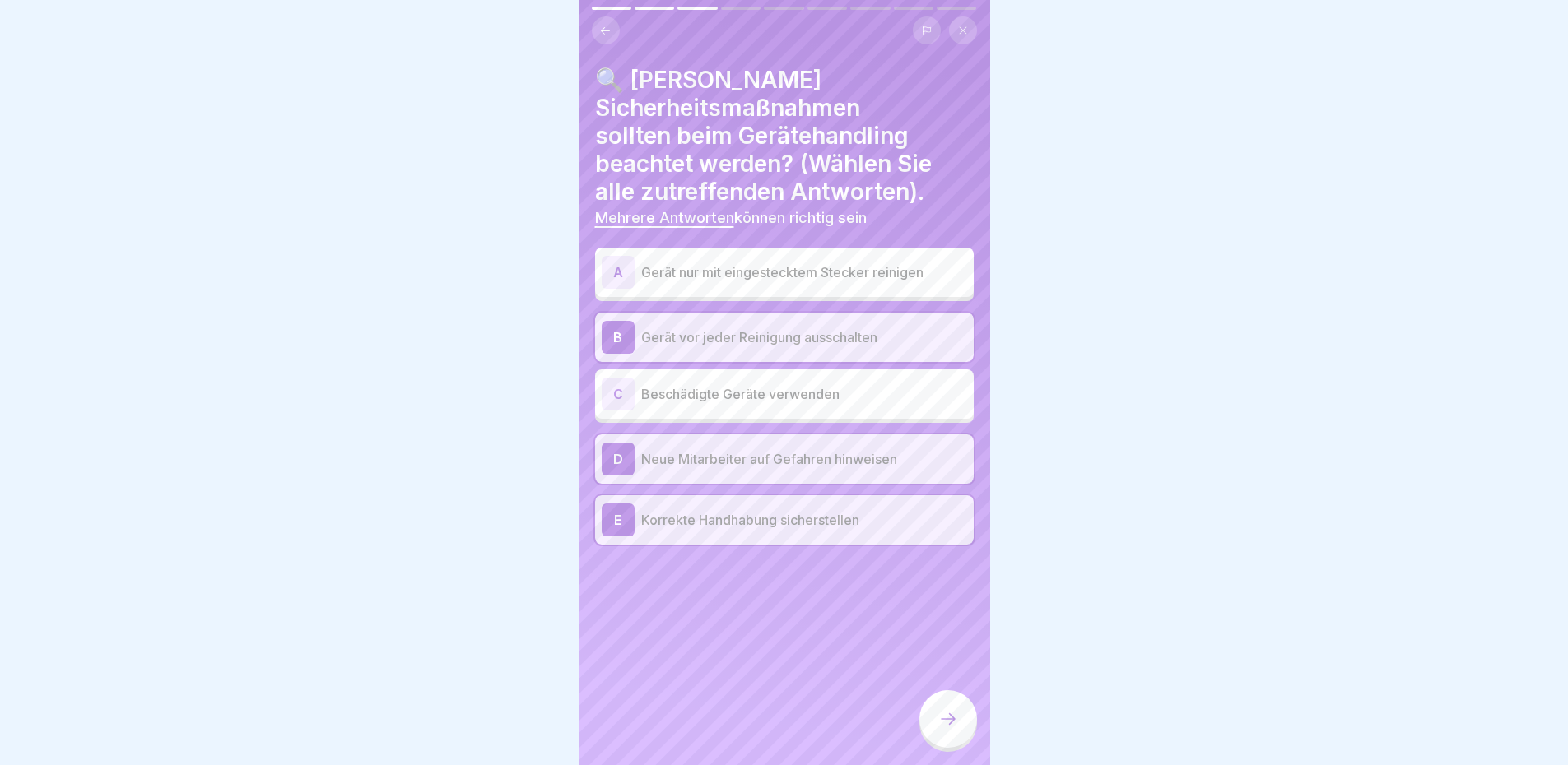
click at [932, 728] on div at bounding box center [948, 719] width 58 height 58
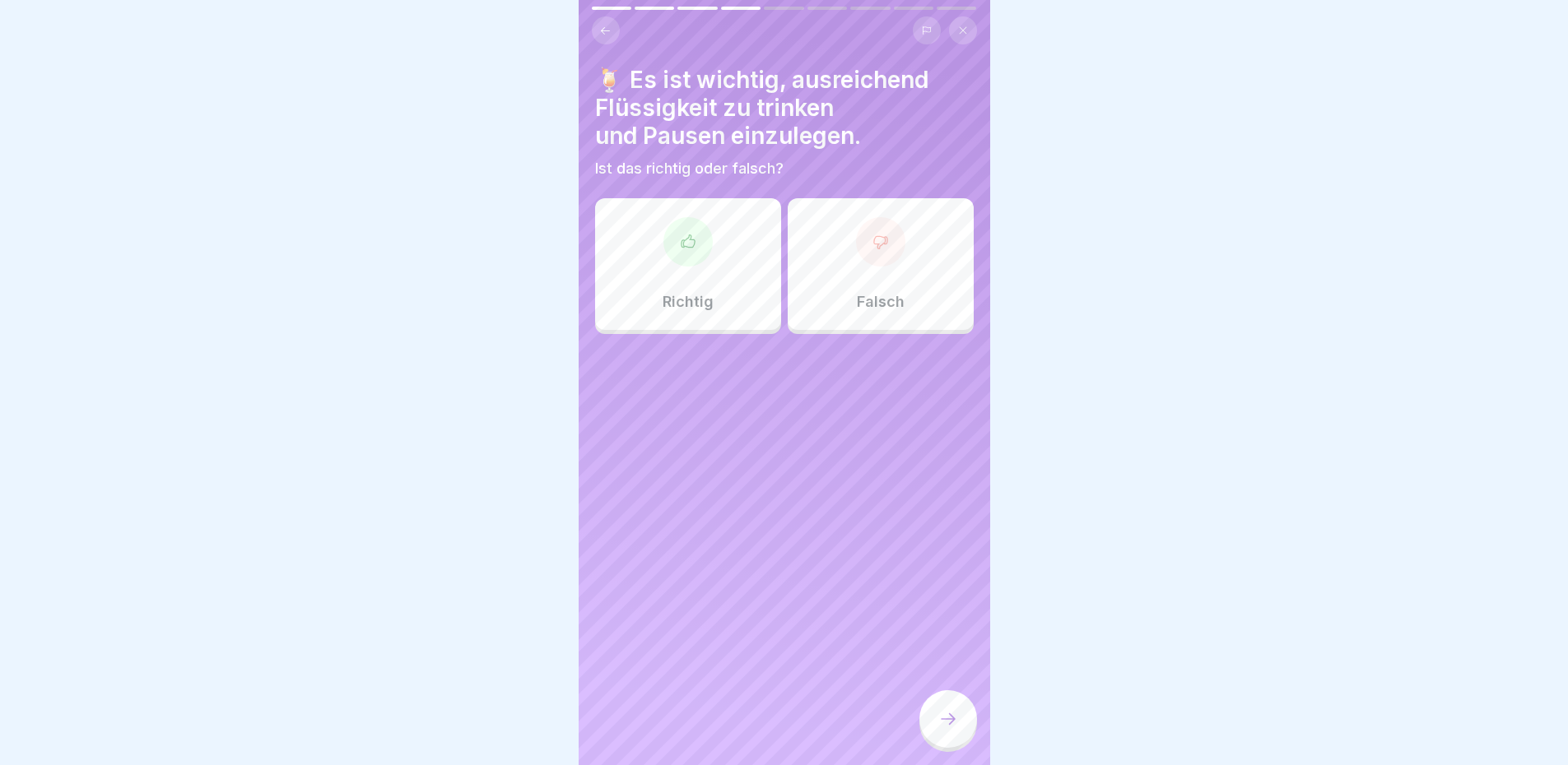
click at [689, 282] on div "Richtig" at bounding box center [688, 264] width 186 height 131
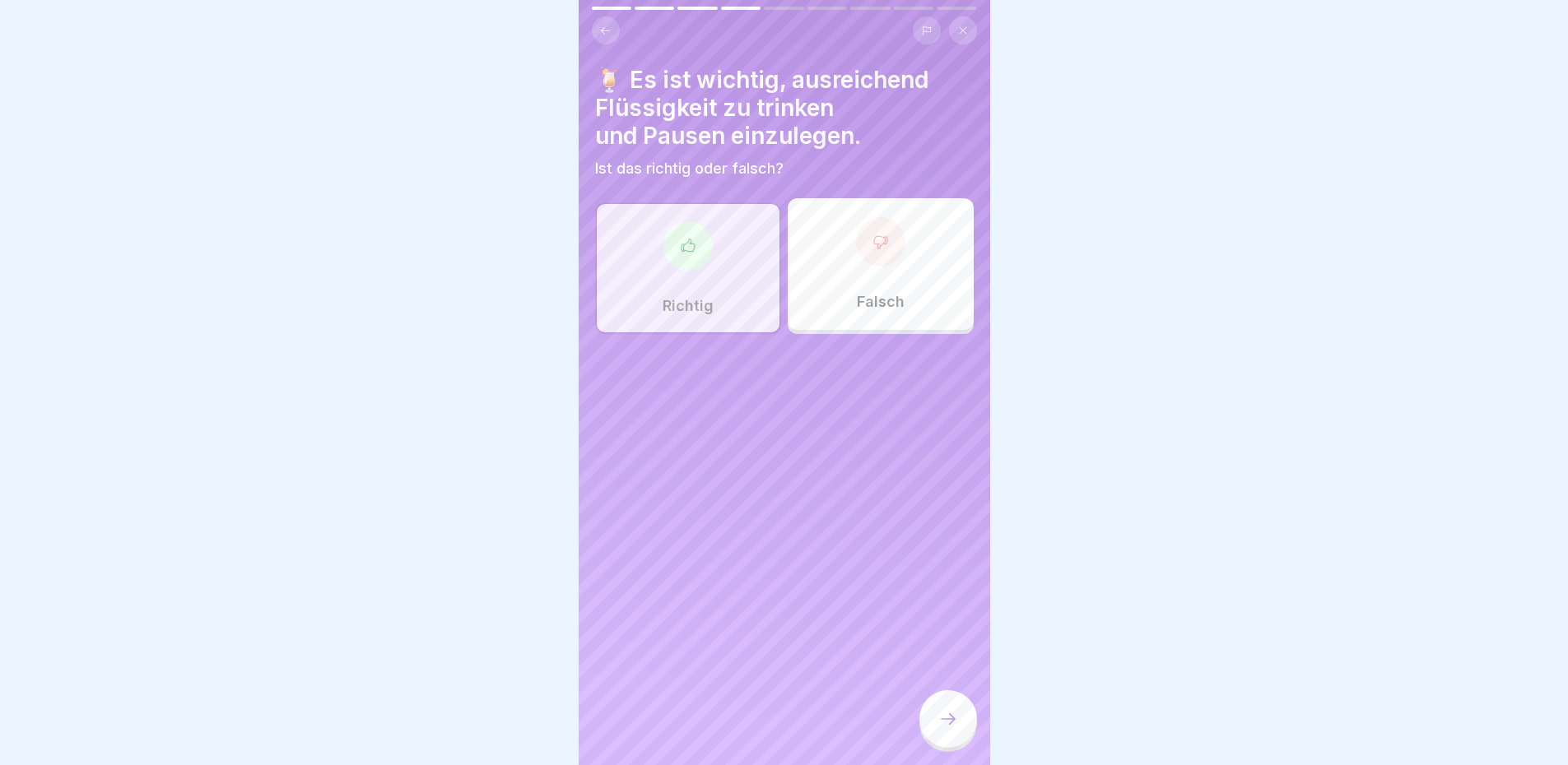
click at [956, 729] on icon at bounding box center [948, 719] width 20 height 20
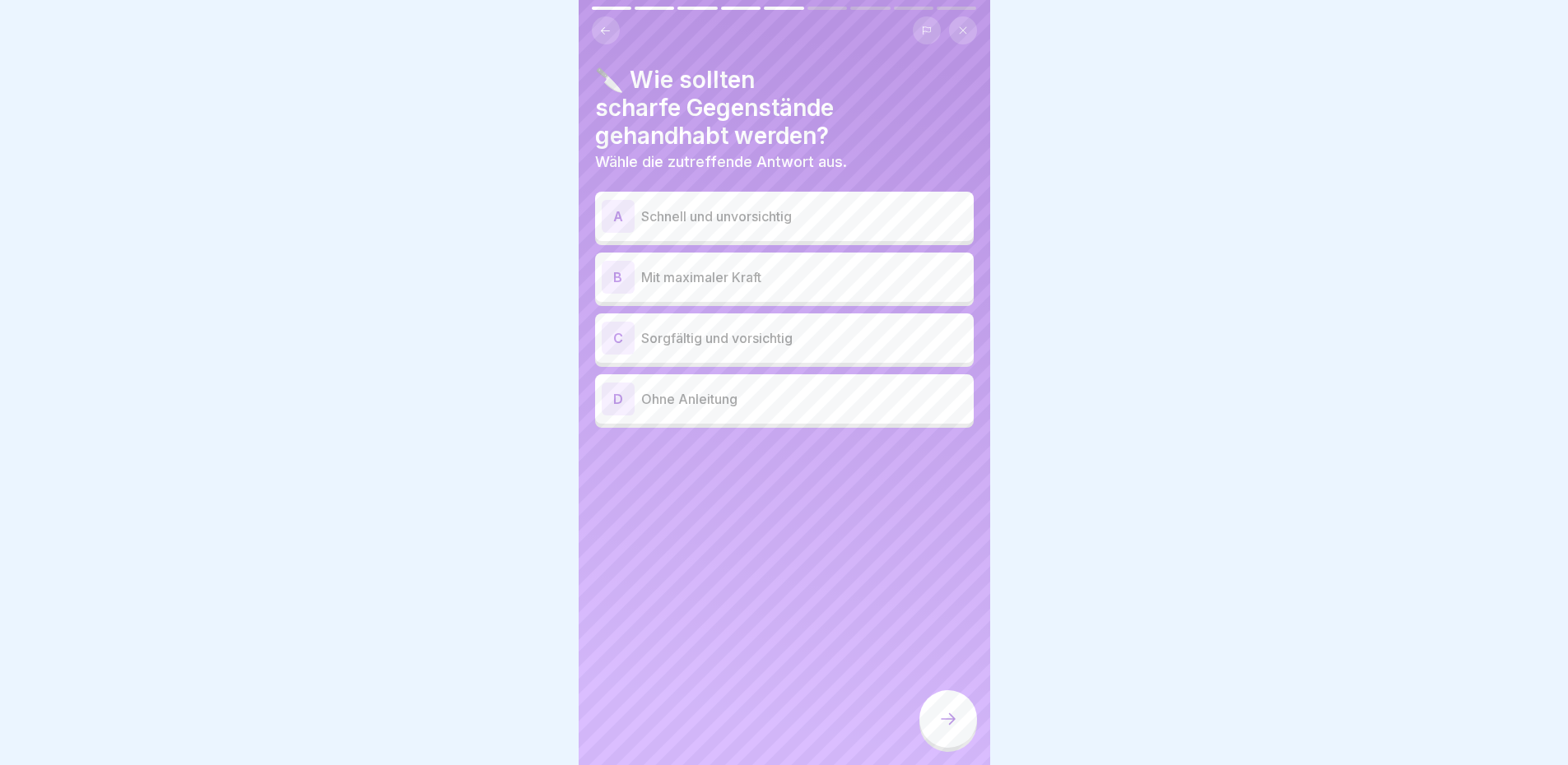
click at [738, 351] on div "C Sorgfältig und vorsichtig" at bounding box center [784, 338] width 365 height 33
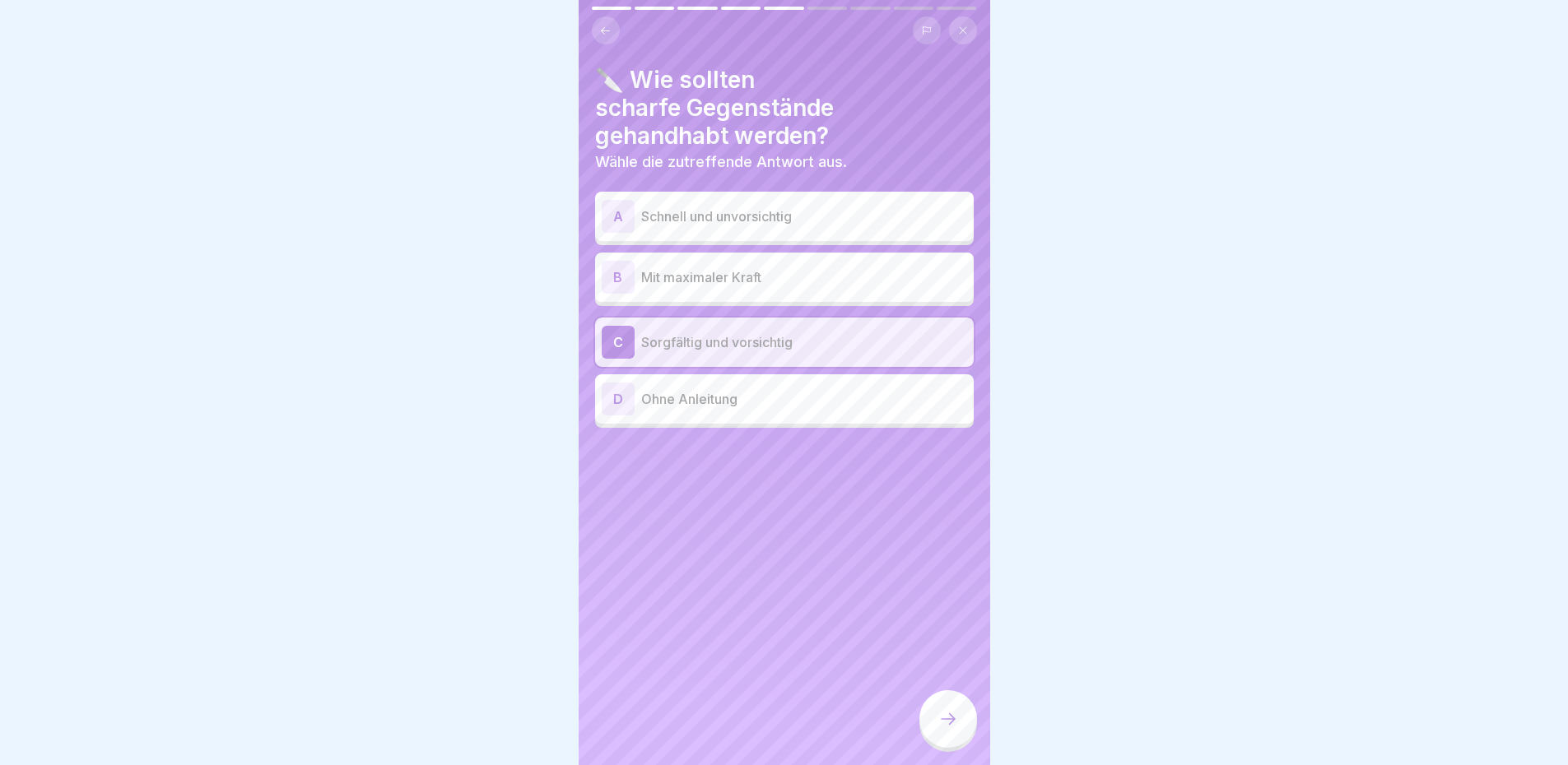
click at [950, 729] on icon at bounding box center [948, 719] width 20 height 20
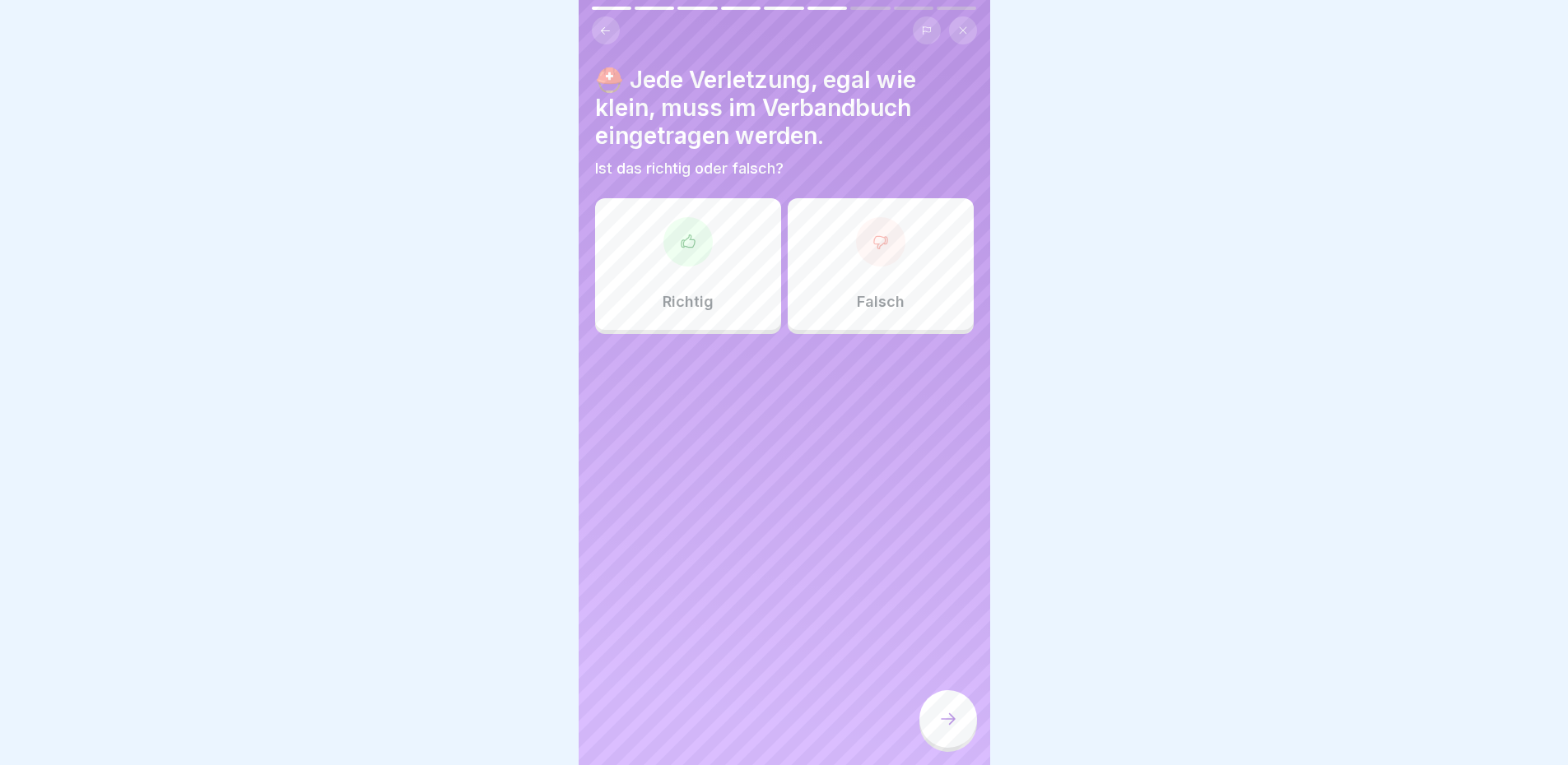
click at [708, 310] on p "Richtig" at bounding box center [688, 302] width 51 height 18
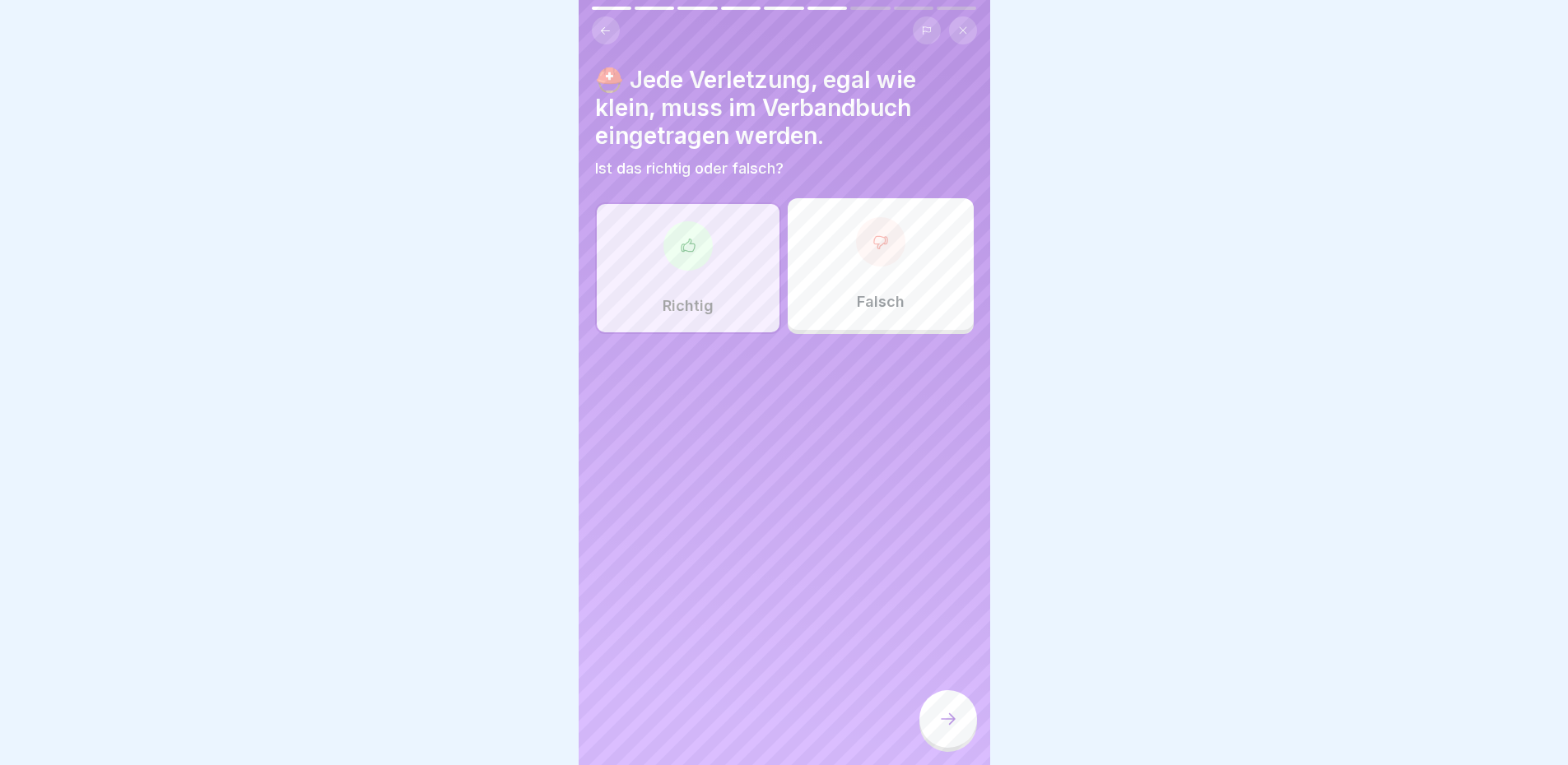
click at [953, 725] on icon at bounding box center [949, 719] width 15 height 11
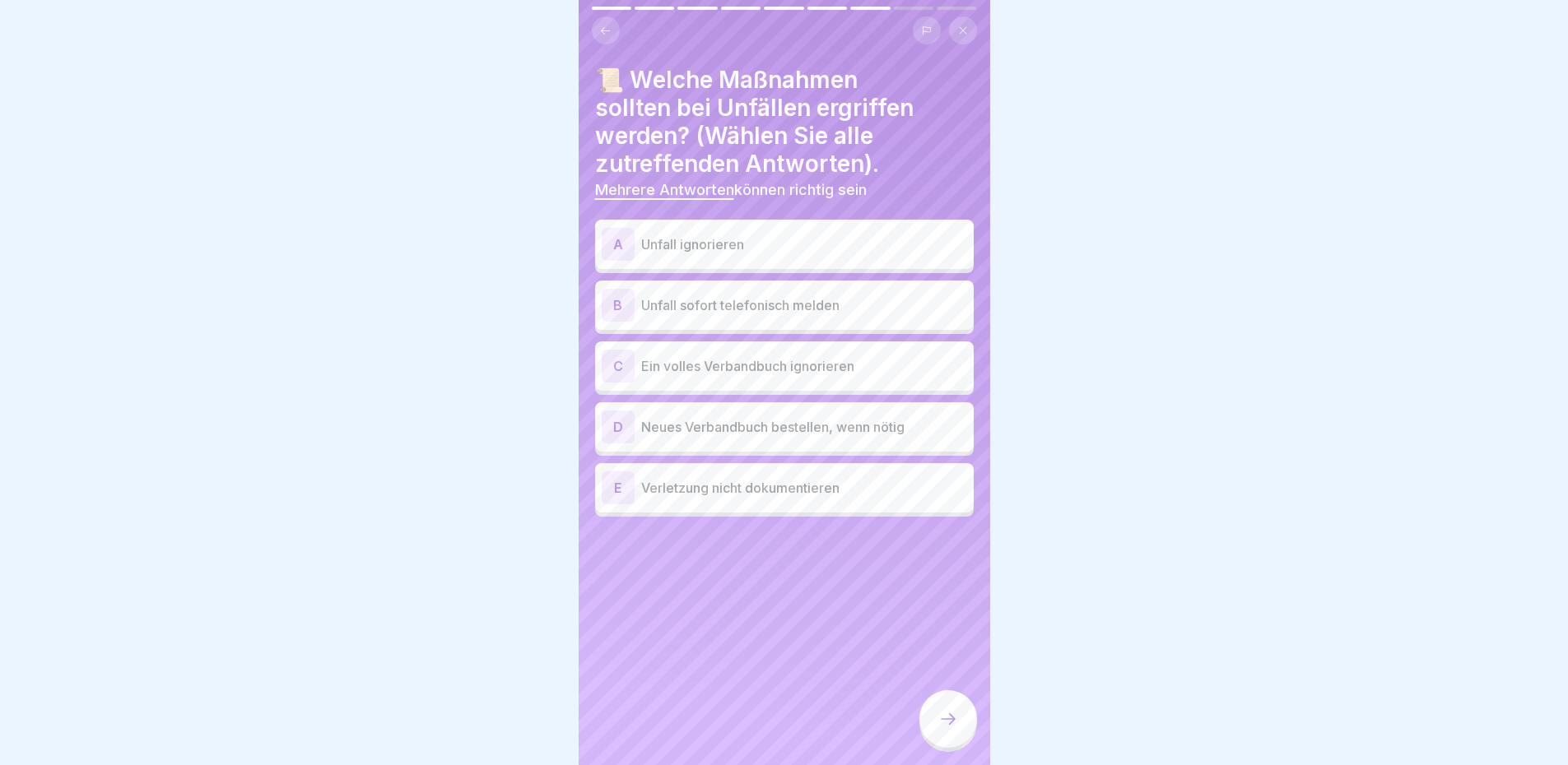
click at [757, 320] on div "B Unfall sofort telefonisch melden" at bounding box center [784, 304] width 365 height 33
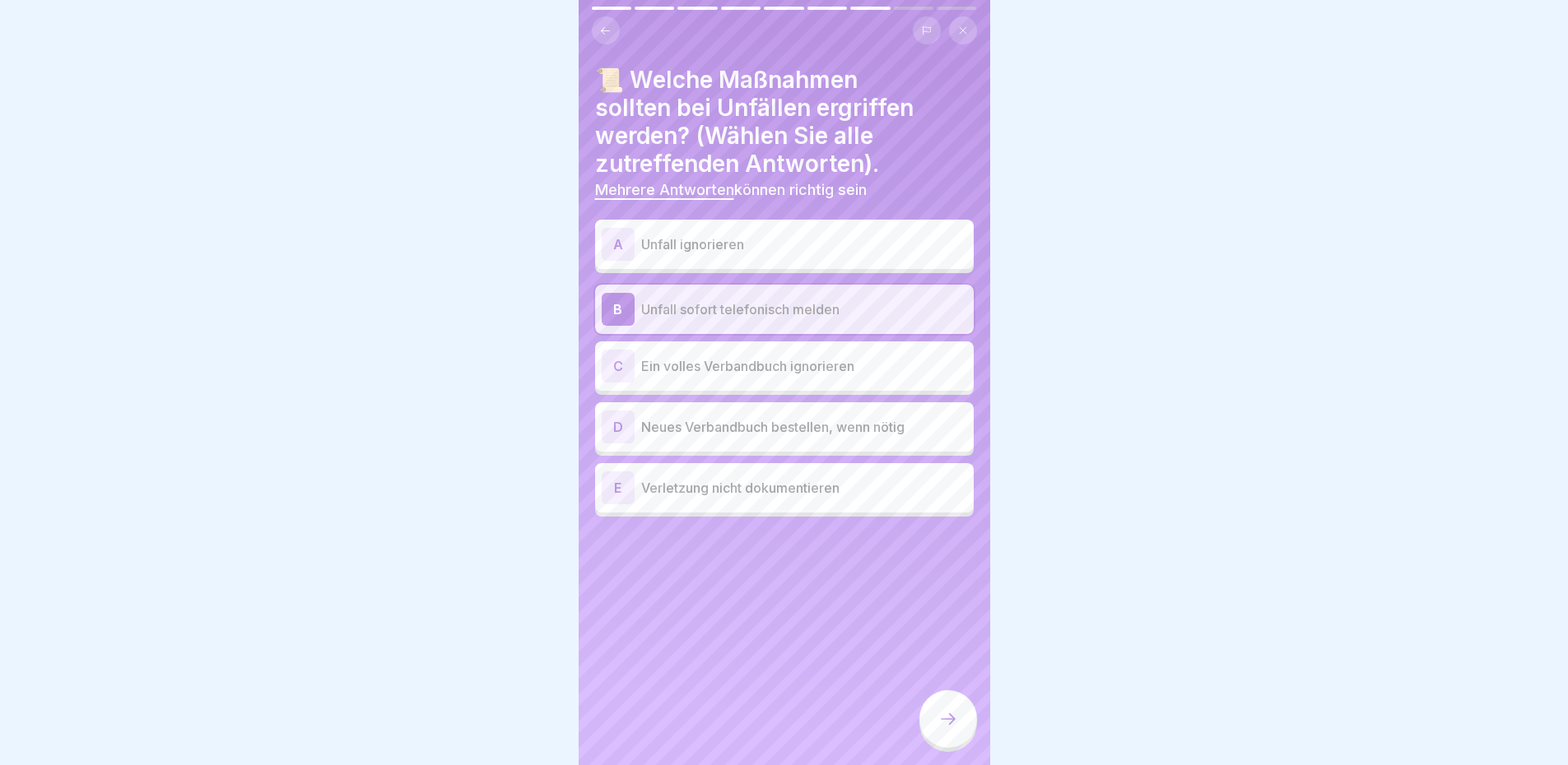
click at [758, 422] on p "Neues Verbandbuch bestellen, wenn nötig" at bounding box center [804, 426] width 326 height 20
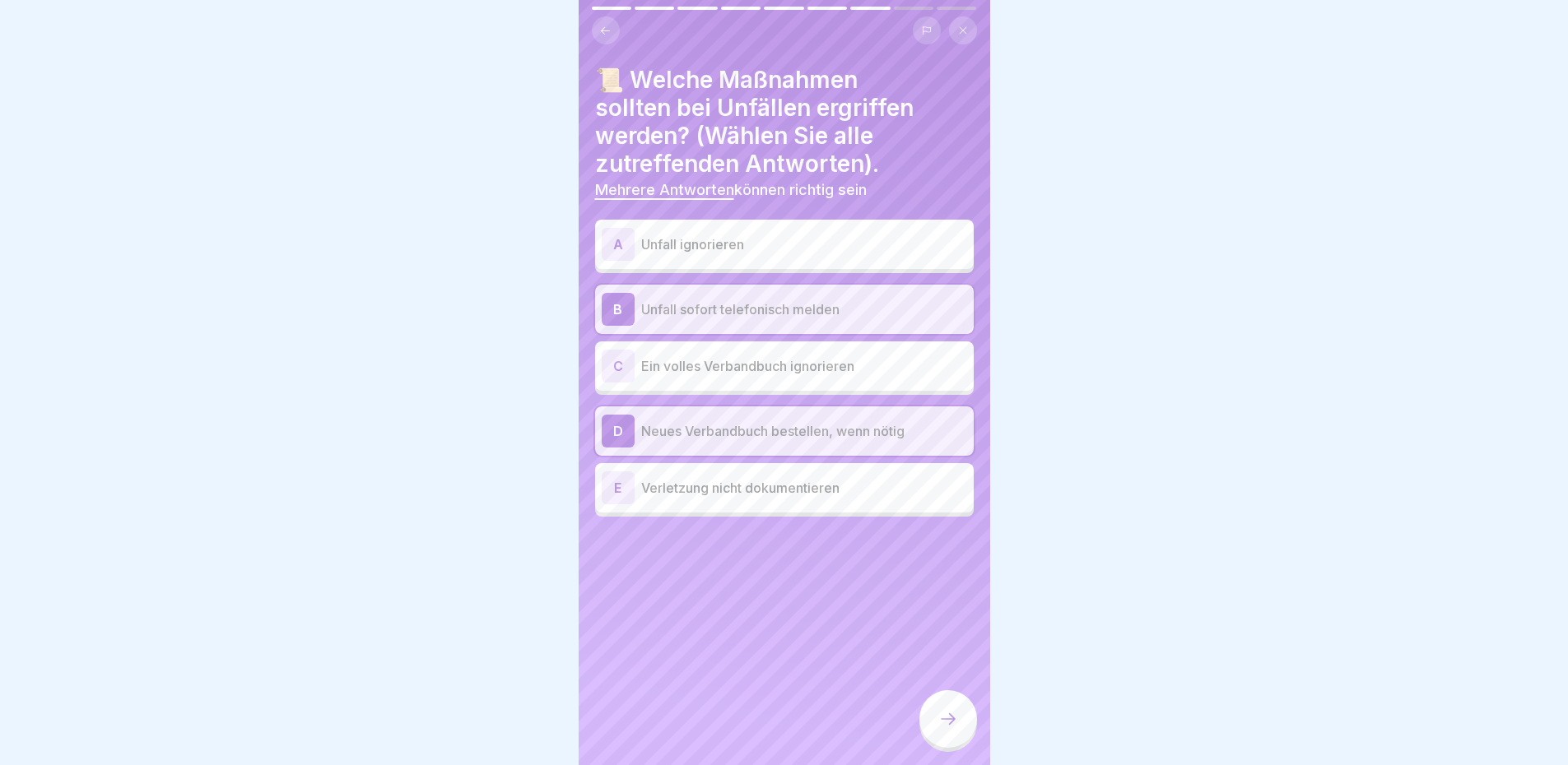
click at [948, 729] on icon at bounding box center [948, 719] width 20 height 20
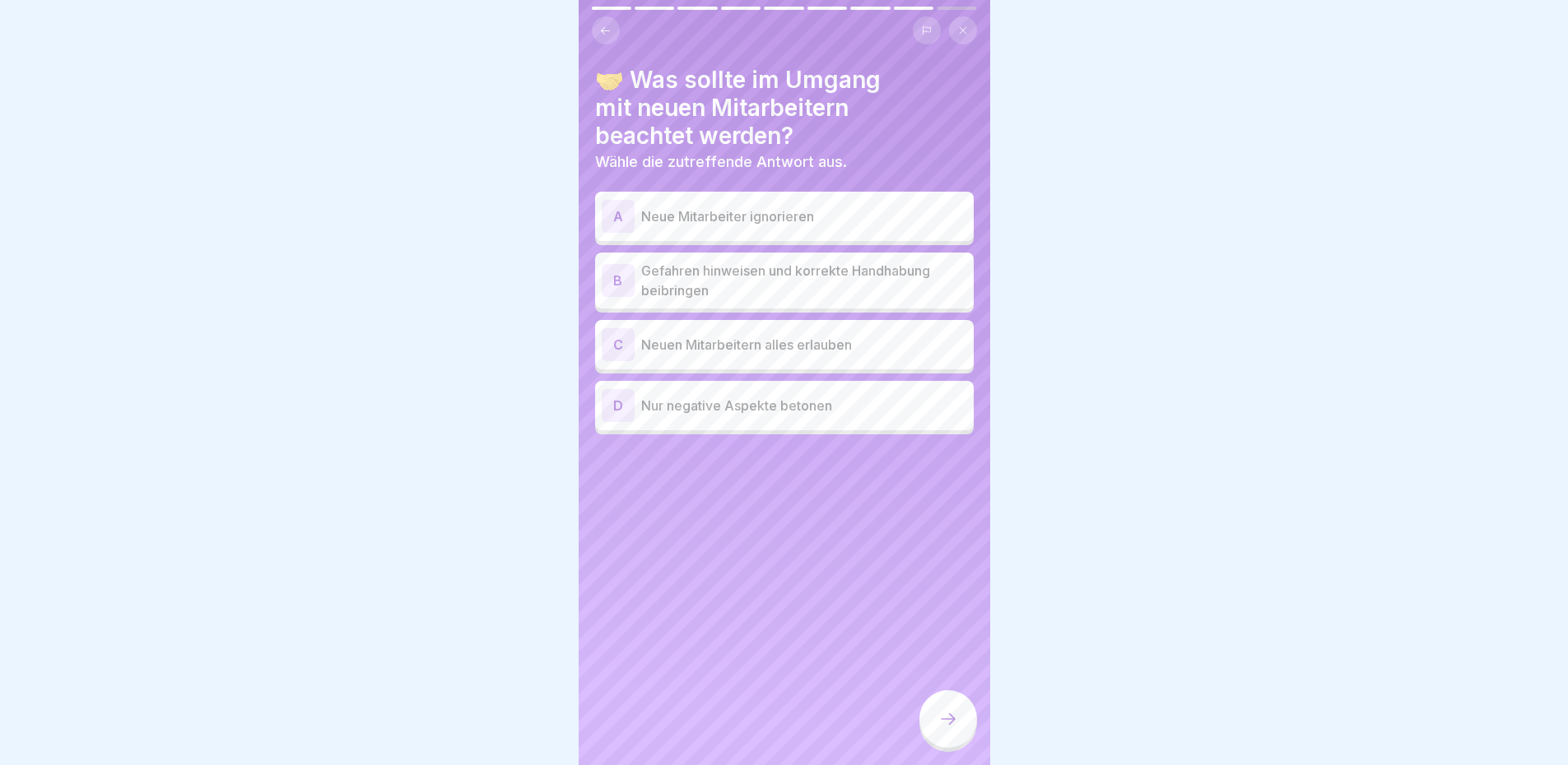
click at [729, 291] on p "Gefahren hinweisen und korrekte Handhabung beibringen" at bounding box center [804, 281] width 326 height 40
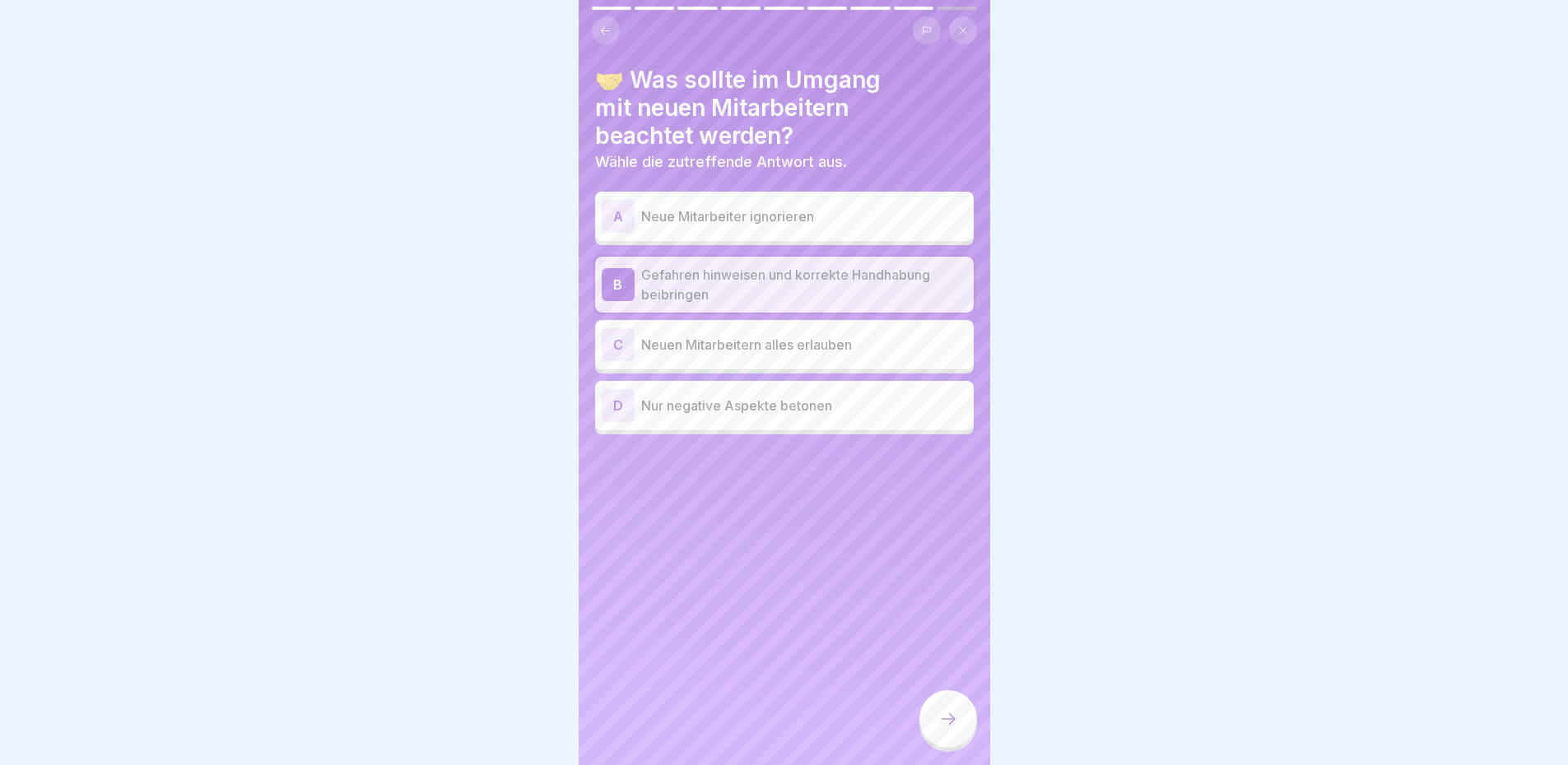
click at [959, 732] on div at bounding box center [948, 719] width 58 height 58
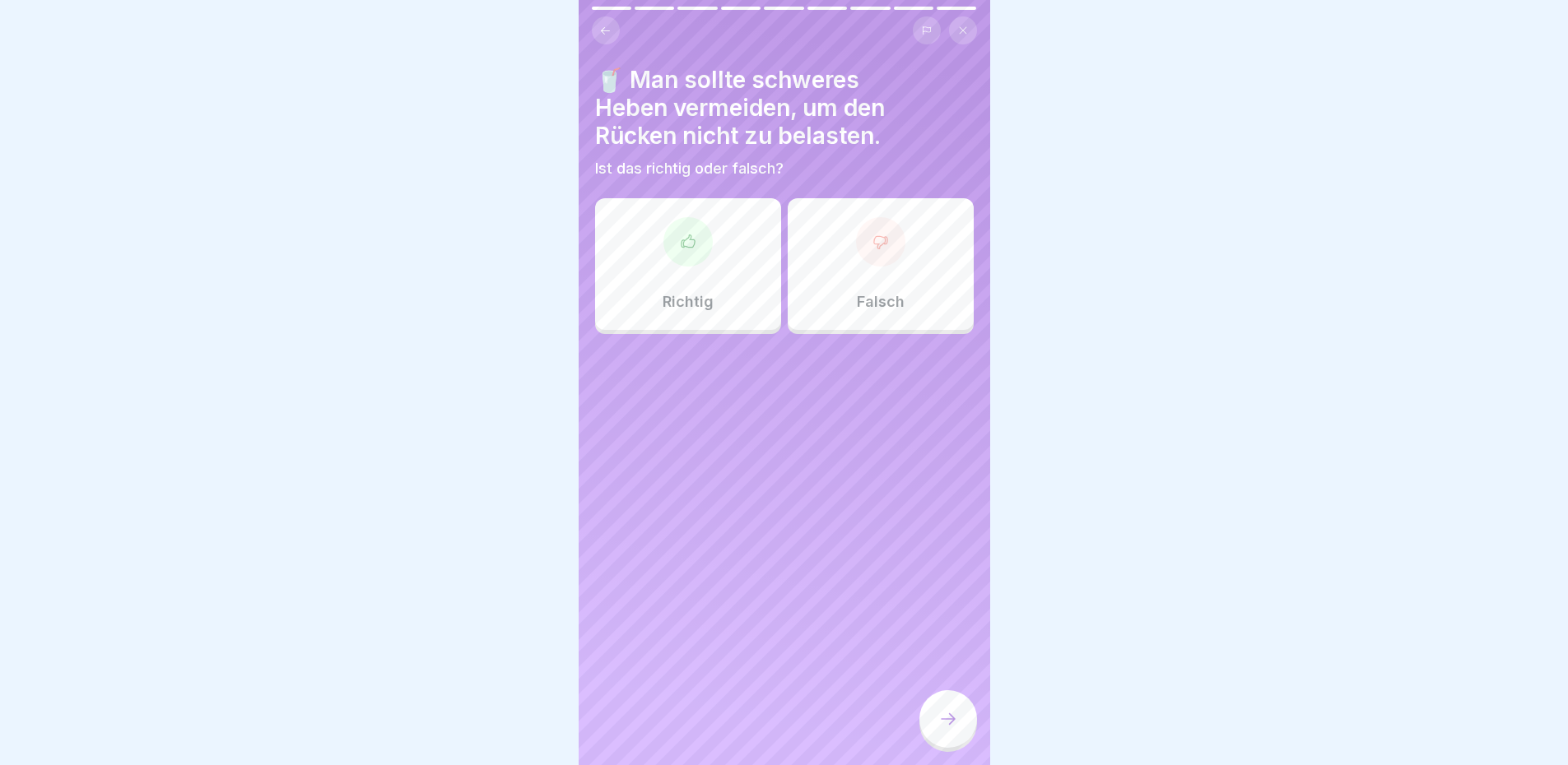
click at [735, 301] on div "Richtig" at bounding box center [688, 264] width 186 height 131
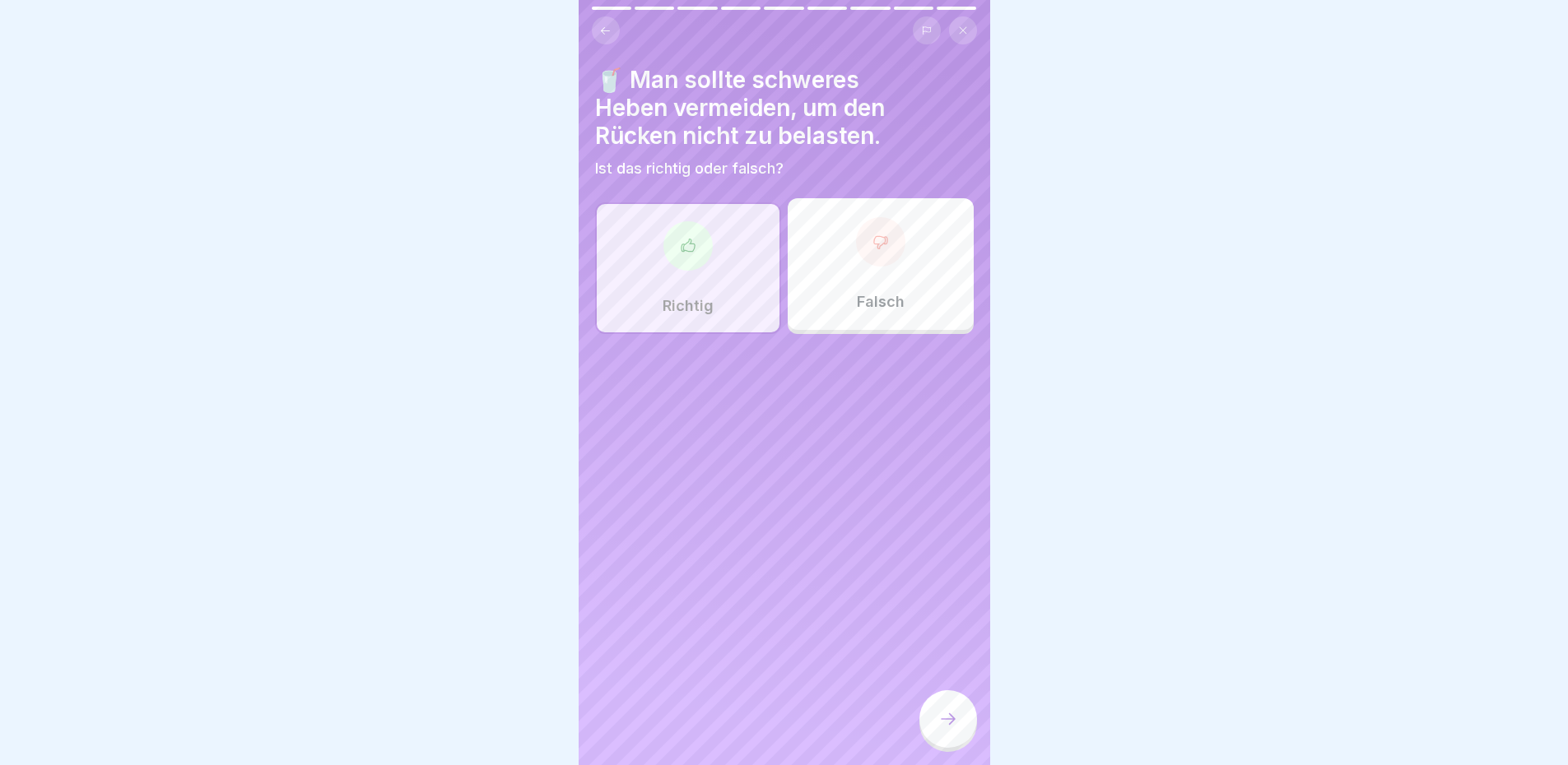
click at [950, 728] on icon at bounding box center [948, 719] width 20 height 20
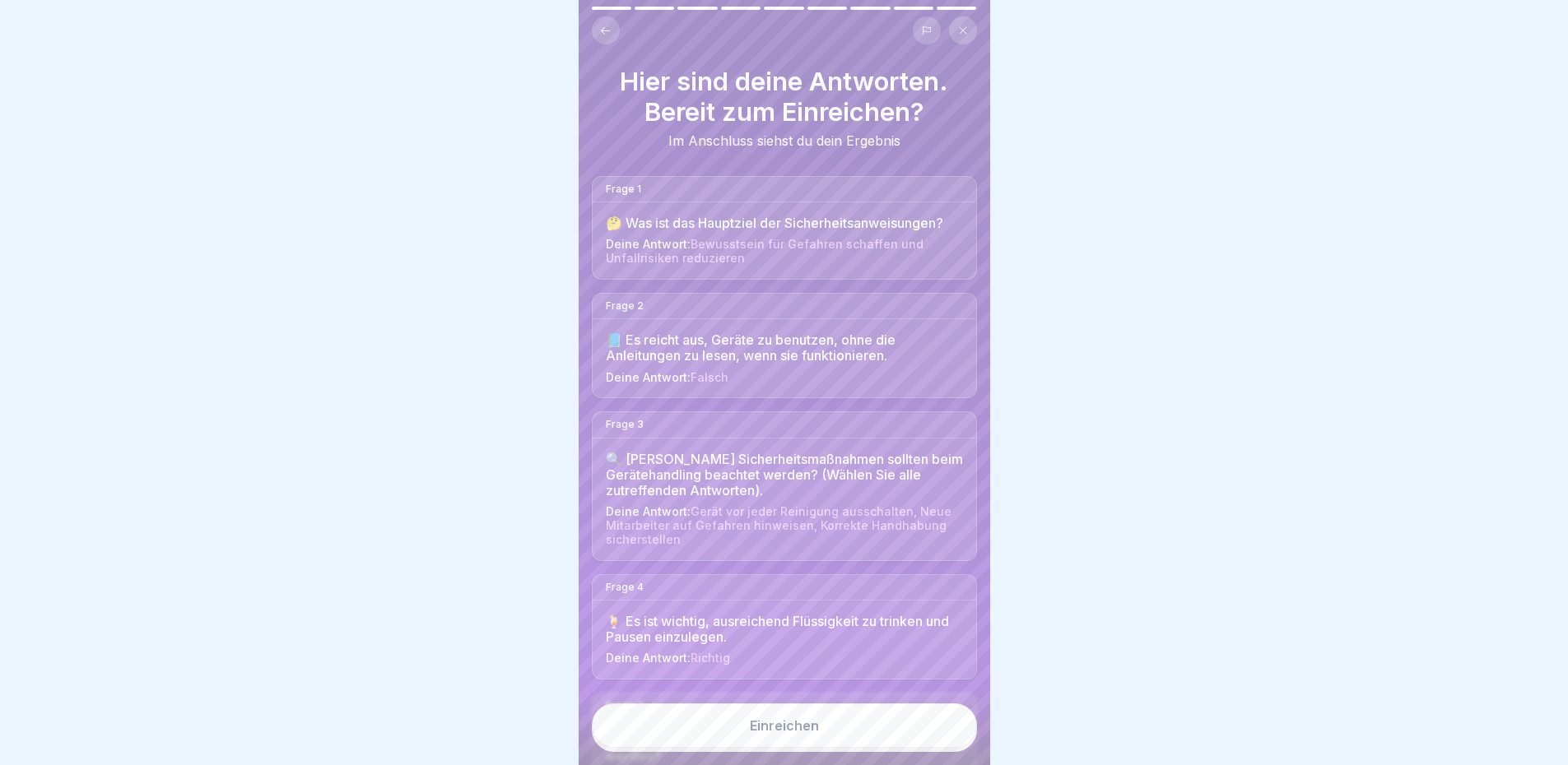
click at [878, 740] on button "Einreichen" at bounding box center [784, 725] width 385 height 44
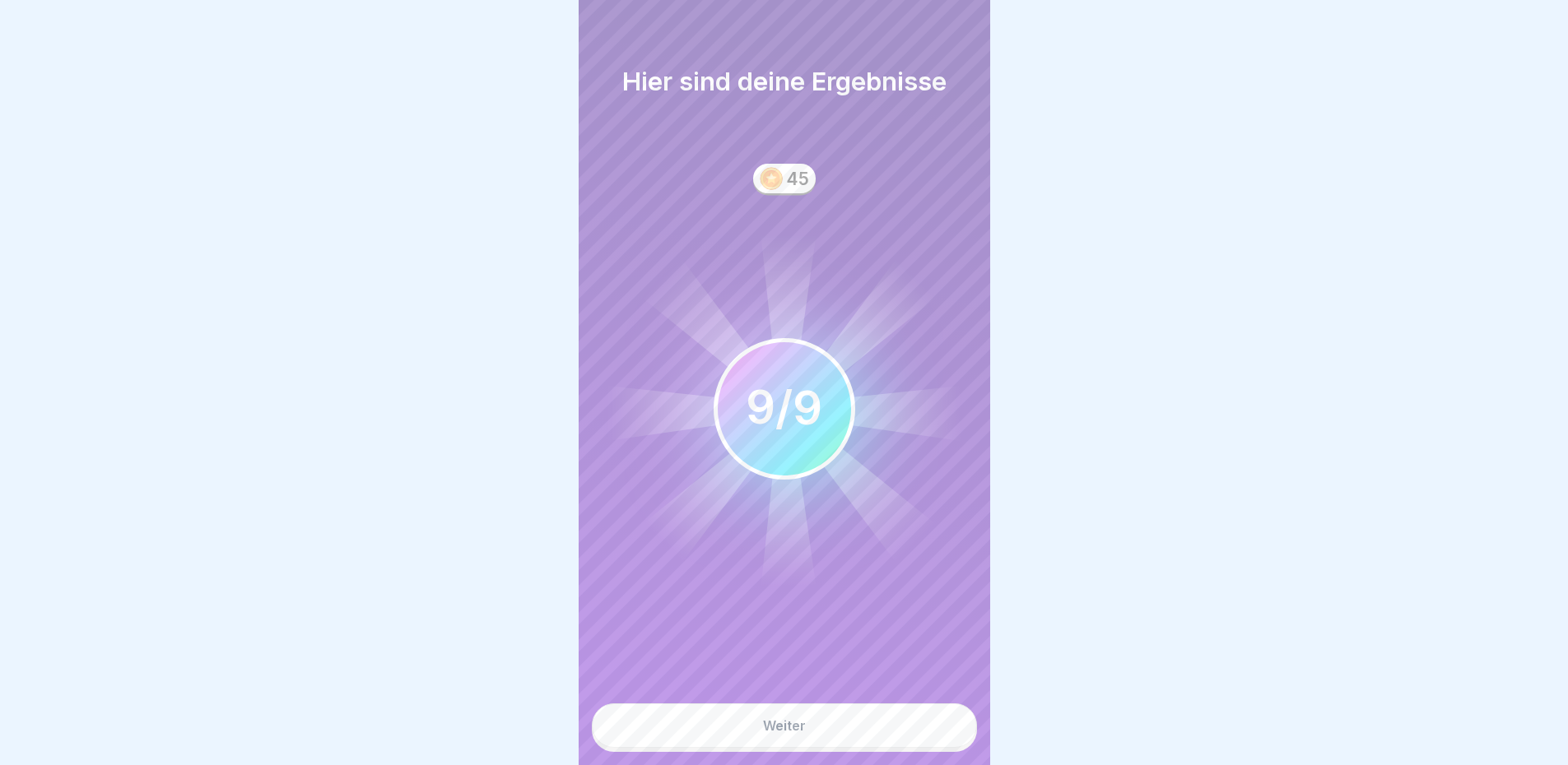
click at [831, 732] on button "Weiter" at bounding box center [784, 725] width 385 height 44
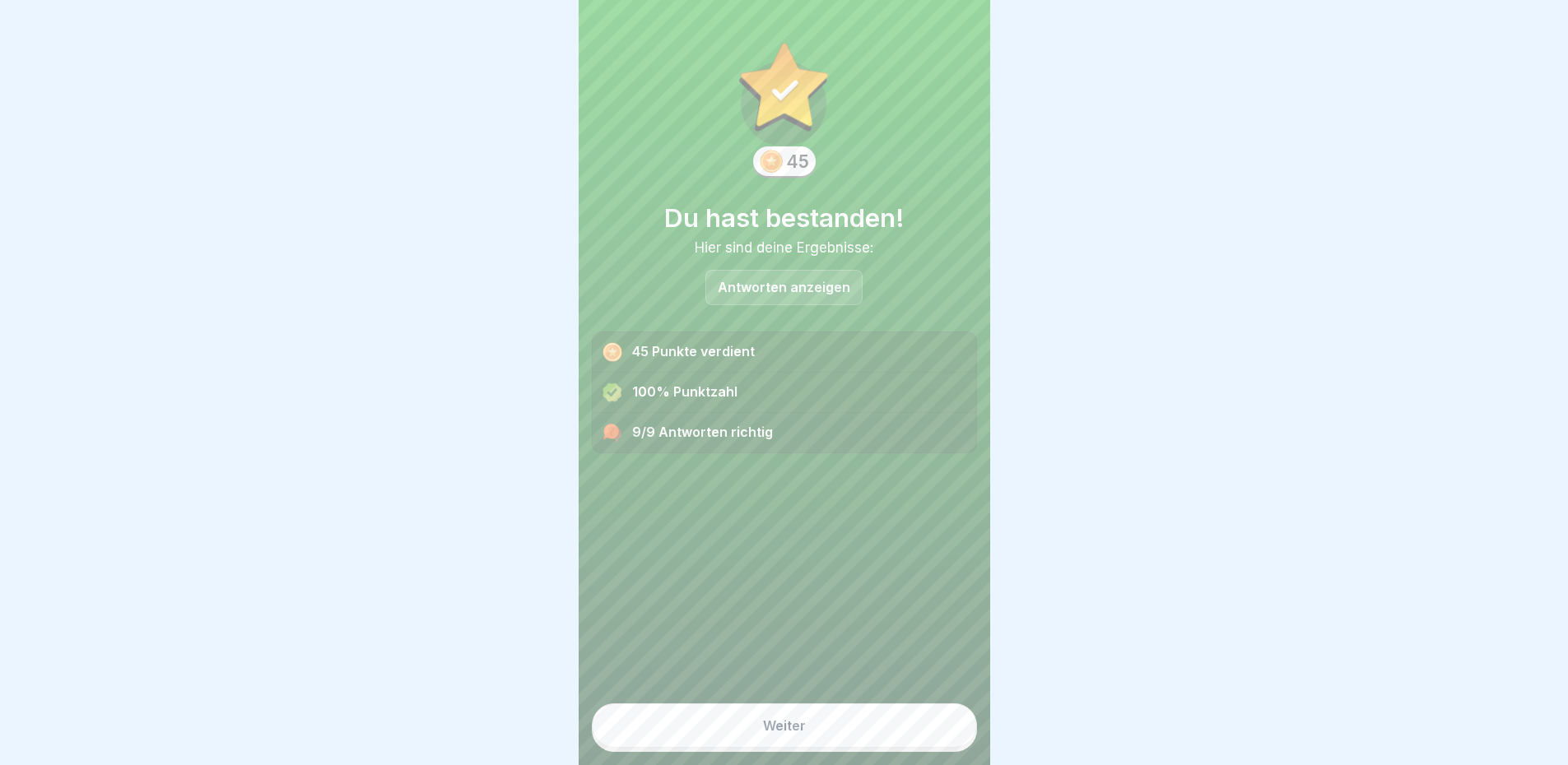
click at [813, 733] on button "Weiter" at bounding box center [784, 725] width 385 height 44
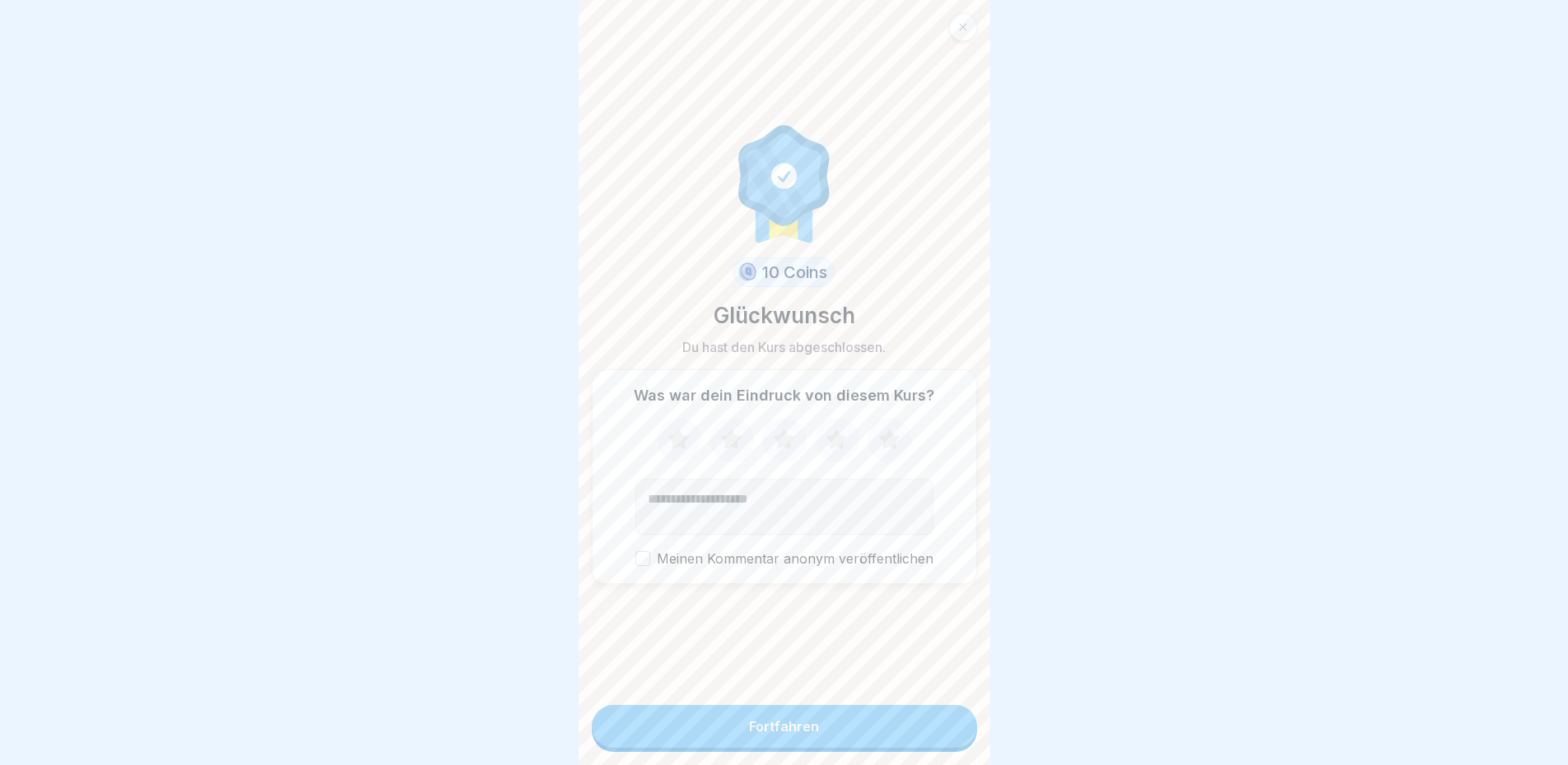
click at [880, 458] on icon at bounding box center [889, 440] width 44 height 43
click at [733, 567] on label "Meinen Kommentar anonym veröffentlichen" at bounding box center [784, 559] width 298 height 16
click at [650, 566] on button "Meinen Kommentar anonym veröffentlichen" at bounding box center [643, 559] width 15 height 15
click at [775, 722] on button "Fortfahren" at bounding box center [784, 726] width 385 height 43
click at [777, 726] on button "Fortfahren" at bounding box center [784, 726] width 385 height 43
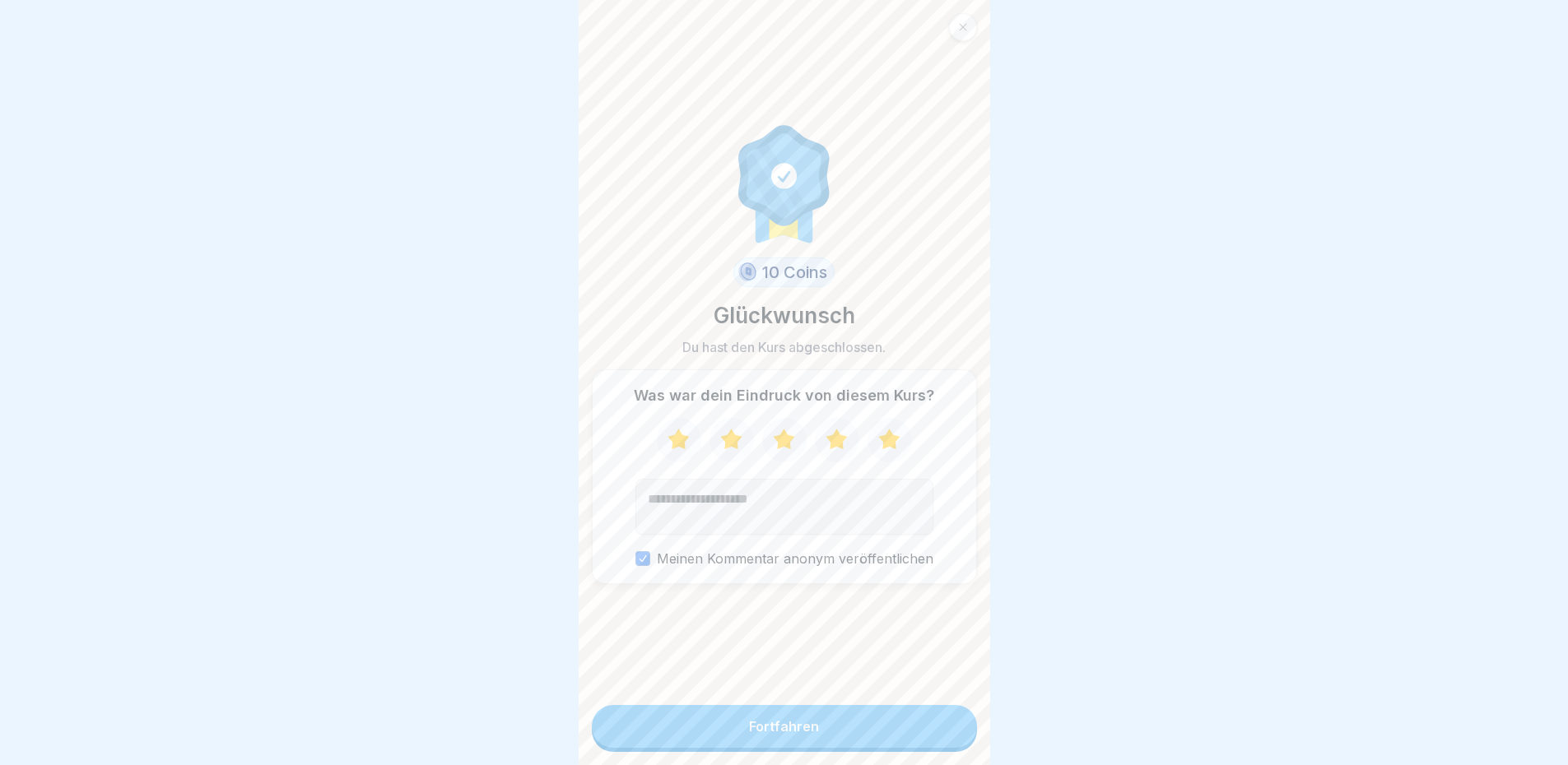
scroll to position [12, 0]
click at [783, 716] on button "Fortfahren" at bounding box center [784, 726] width 385 height 43
click at [643, 555] on button "Meinen Kommentar anonym veröffentlichen" at bounding box center [643, 559] width 15 height 15
drag, startPoint x: 639, startPoint y: 550, endPoint x: 648, endPoint y: 558, distance: 12.0
click at [640, 551] on button "Meinen Kommentar anonym veröffentlichen" at bounding box center [643, 559] width 15 height 15
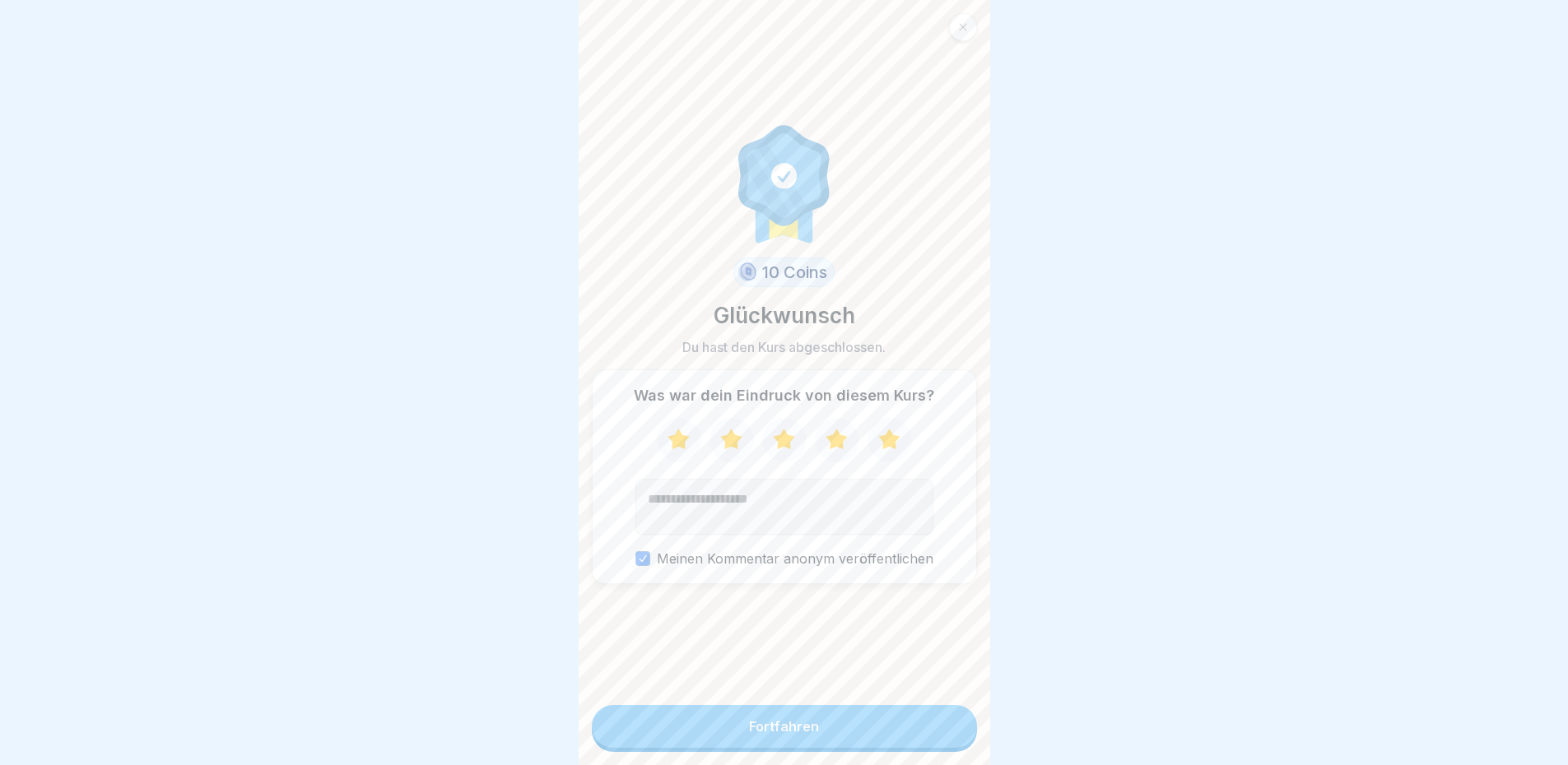
click at [779, 722] on div "Fortfahren" at bounding box center [784, 727] width 70 height 15
click at [922, 727] on button "Fortfahren" at bounding box center [784, 726] width 385 height 43
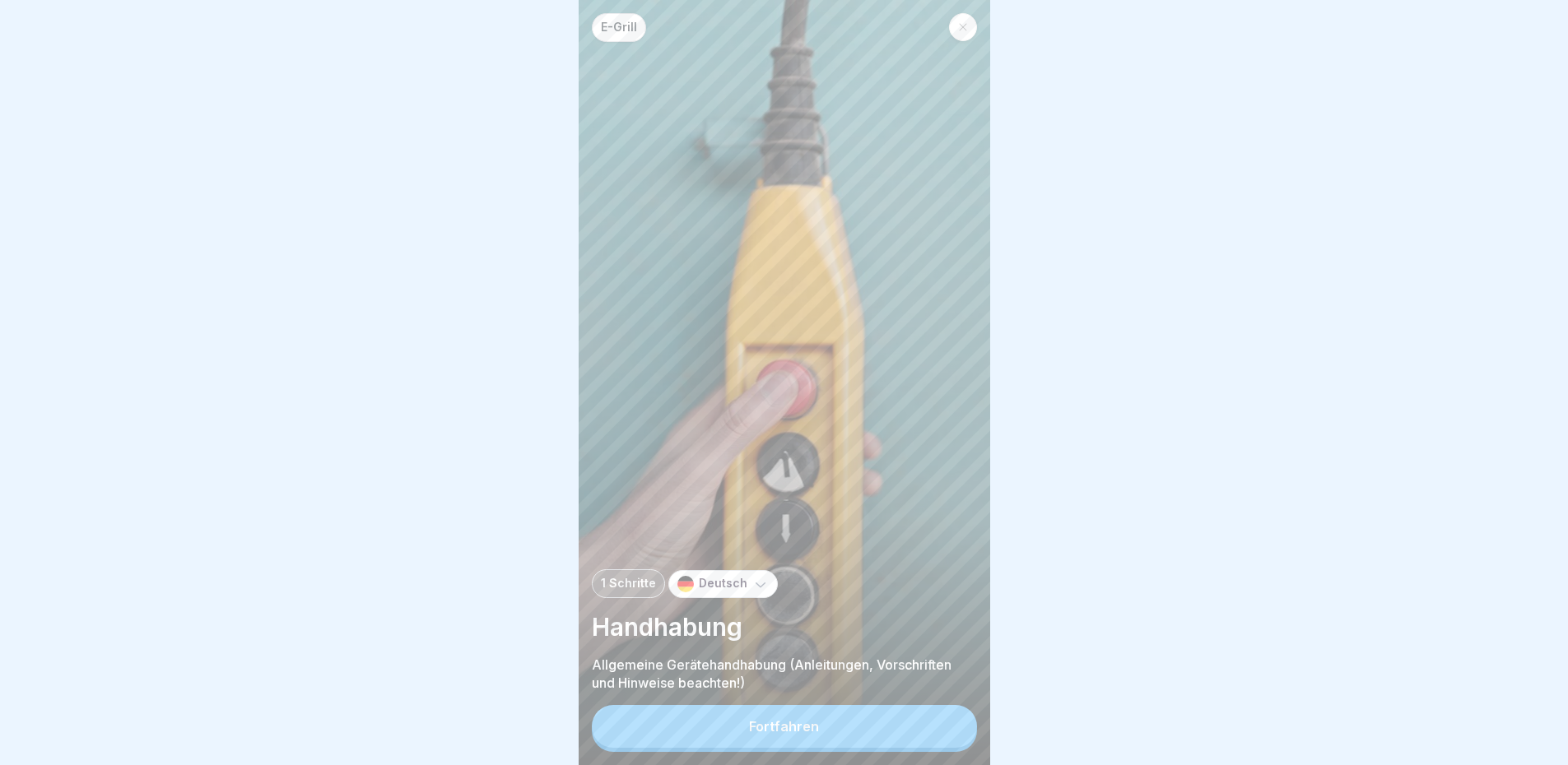
click at [804, 720] on button "Fortfahren" at bounding box center [784, 726] width 385 height 43
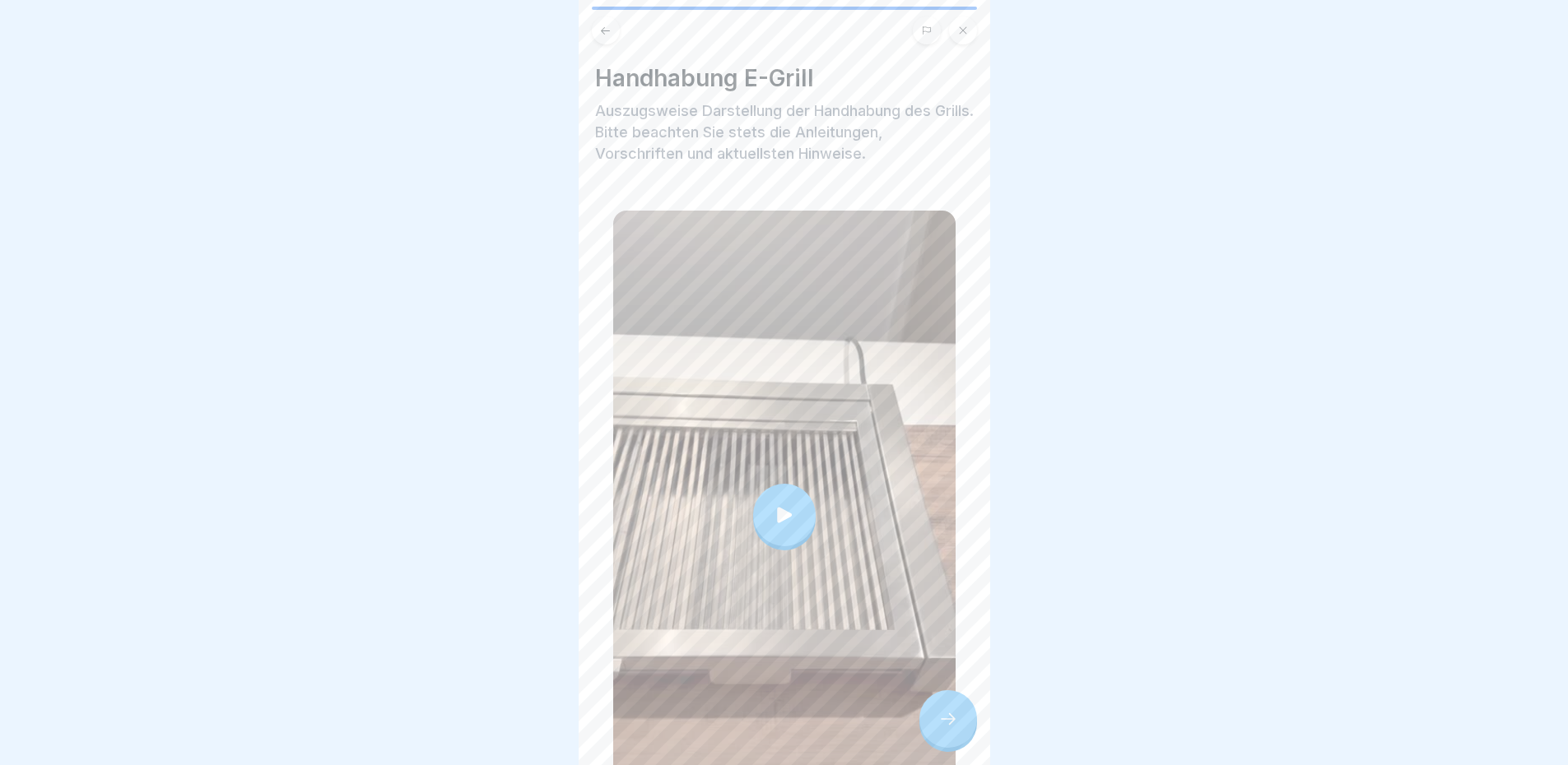
click at [786, 504] on icon at bounding box center [784, 515] width 23 height 23
click at [946, 721] on icon at bounding box center [948, 719] width 20 height 20
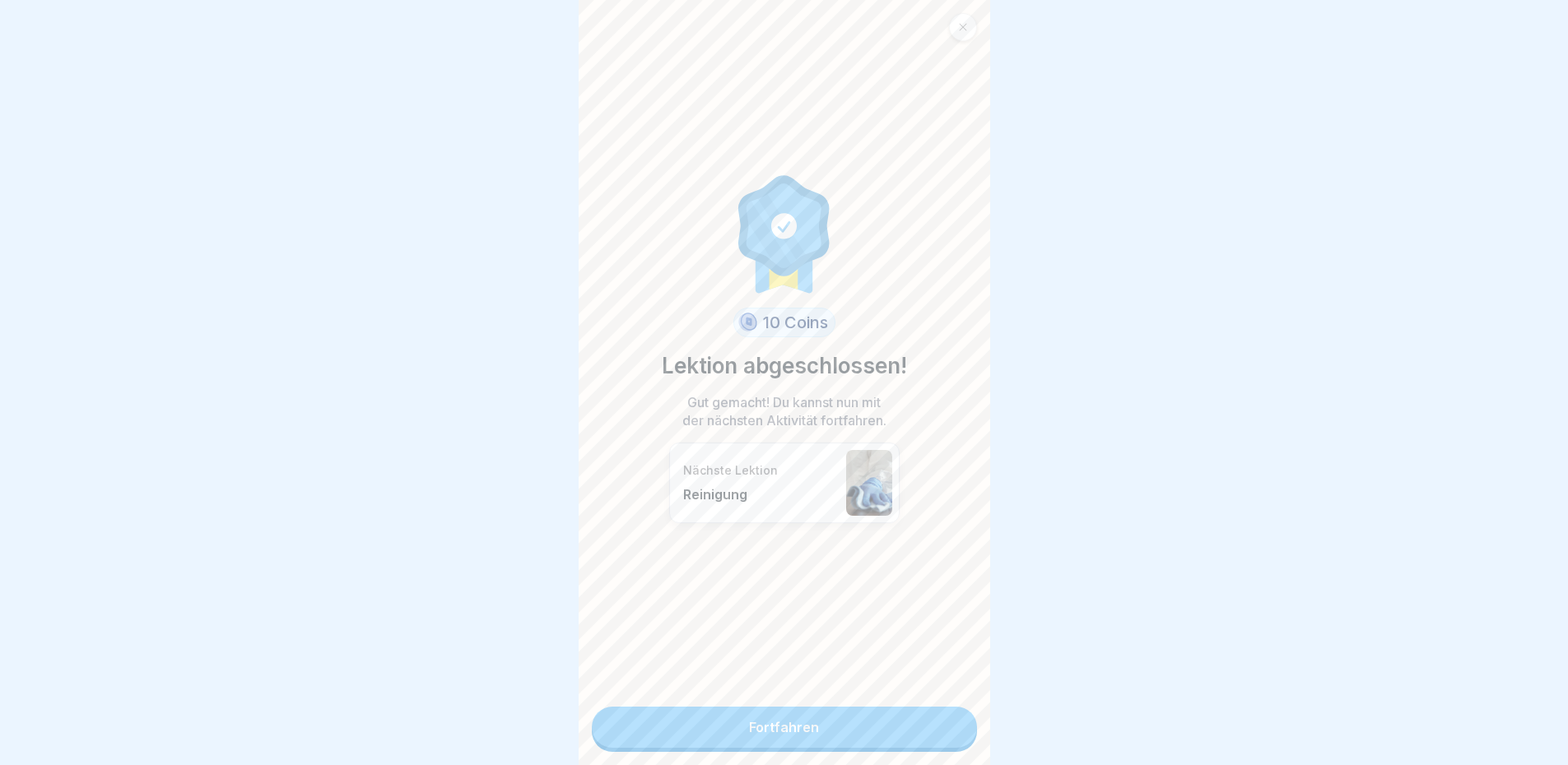
click at [872, 722] on link "Fortfahren" at bounding box center [784, 728] width 385 height 42
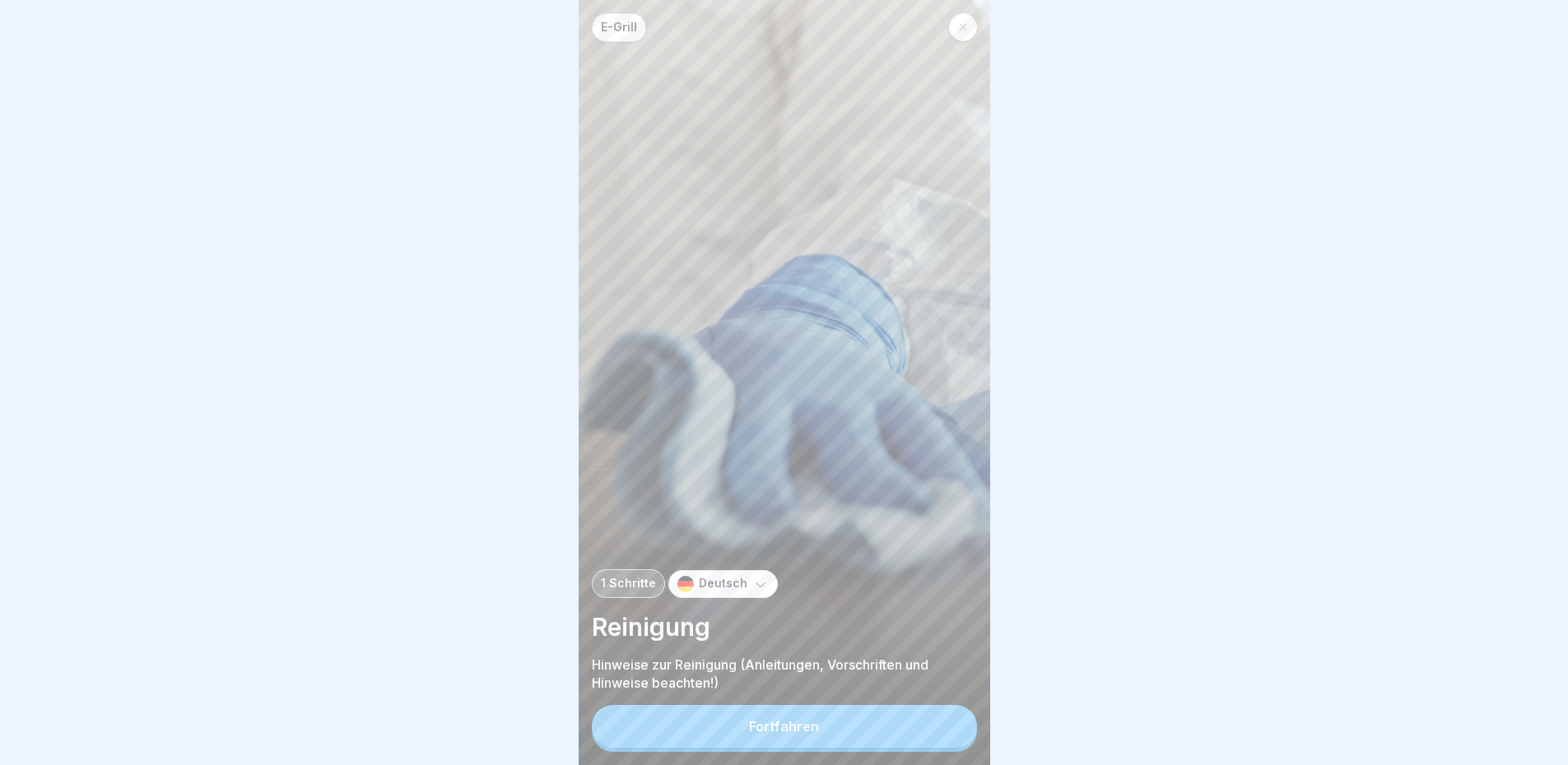
click at [854, 720] on button "Fortfahren" at bounding box center [784, 726] width 385 height 43
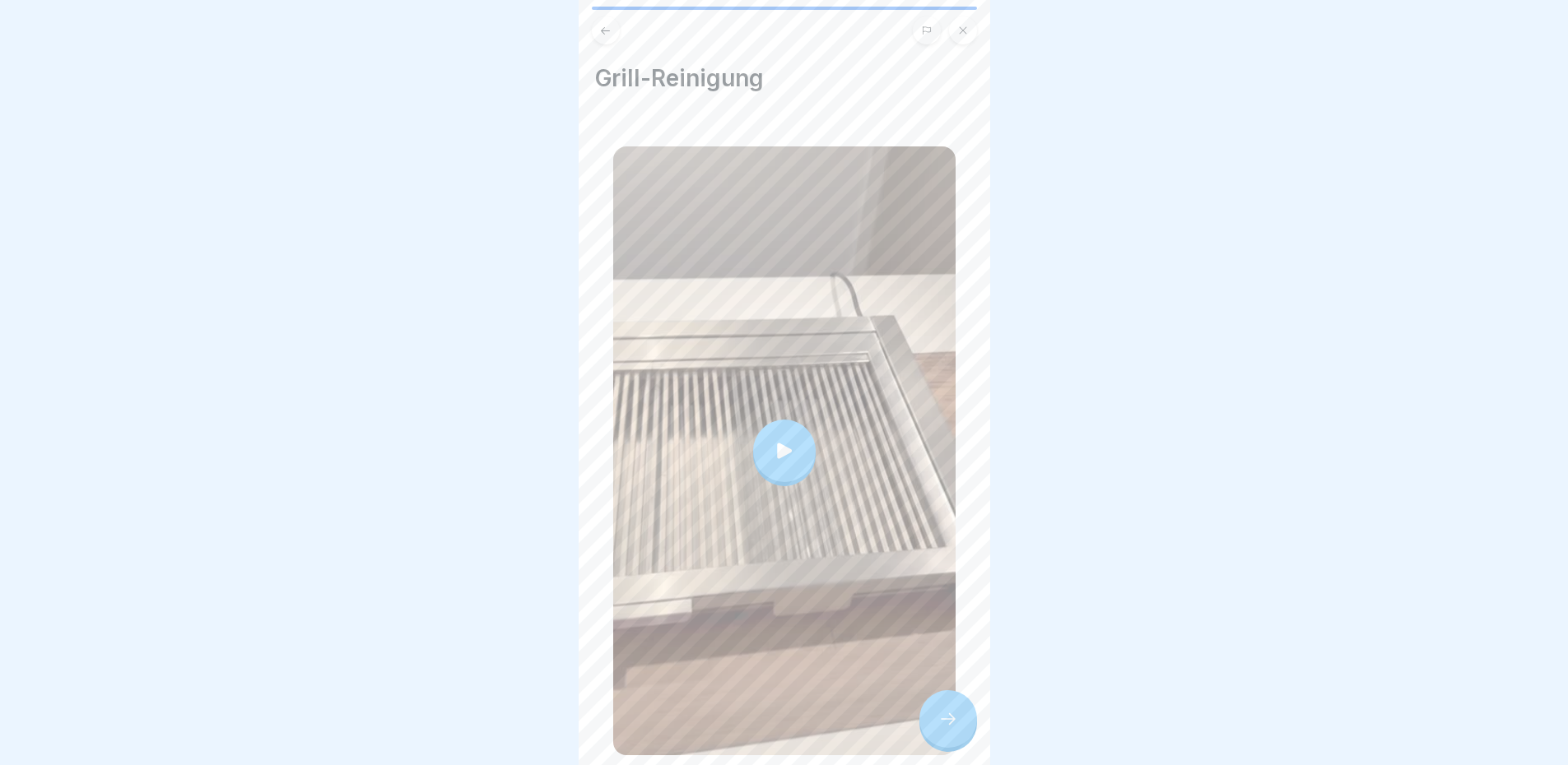
click at [777, 440] on icon at bounding box center [784, 451] width 23 height 23
click at [935, 717] on div at bounding box center [948, 719] width 58 height 58
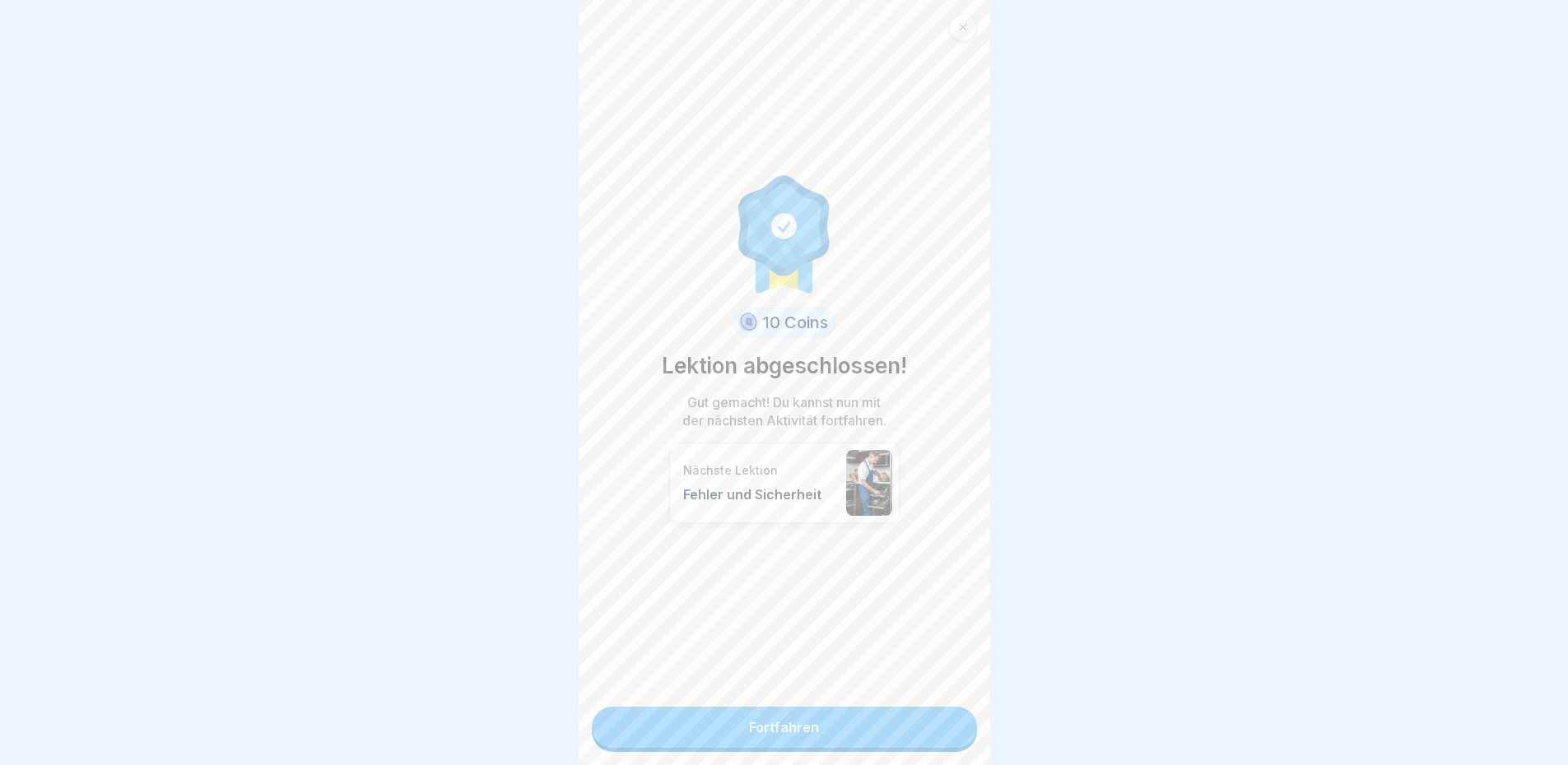
click at [868, 707] on link "Fortfahren" at bounding box center [784, 728] width 385 height 42
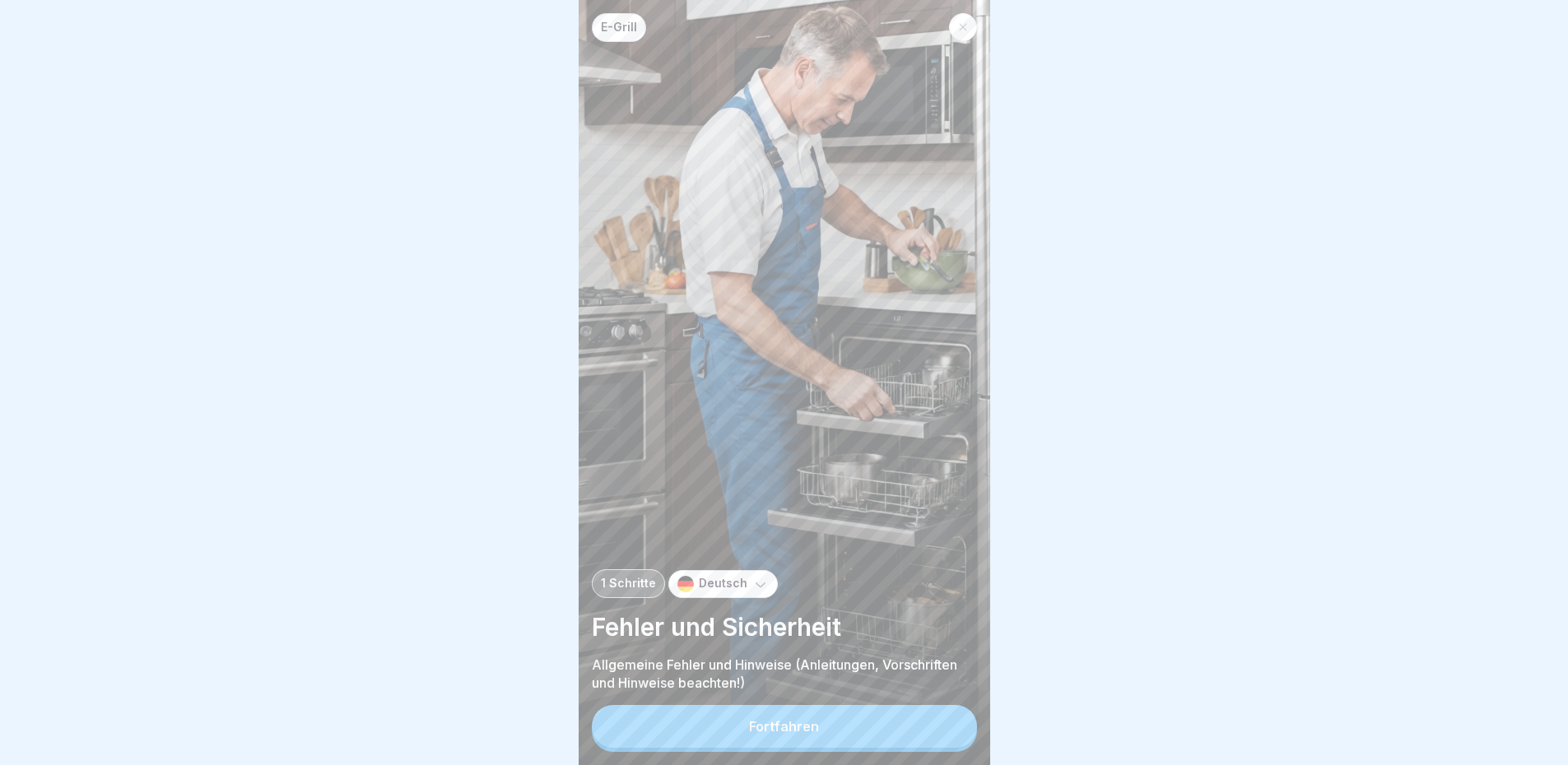
click at [815, 720] on button "Fortfahren" at bounding box center [784, 726] width 385 height 43
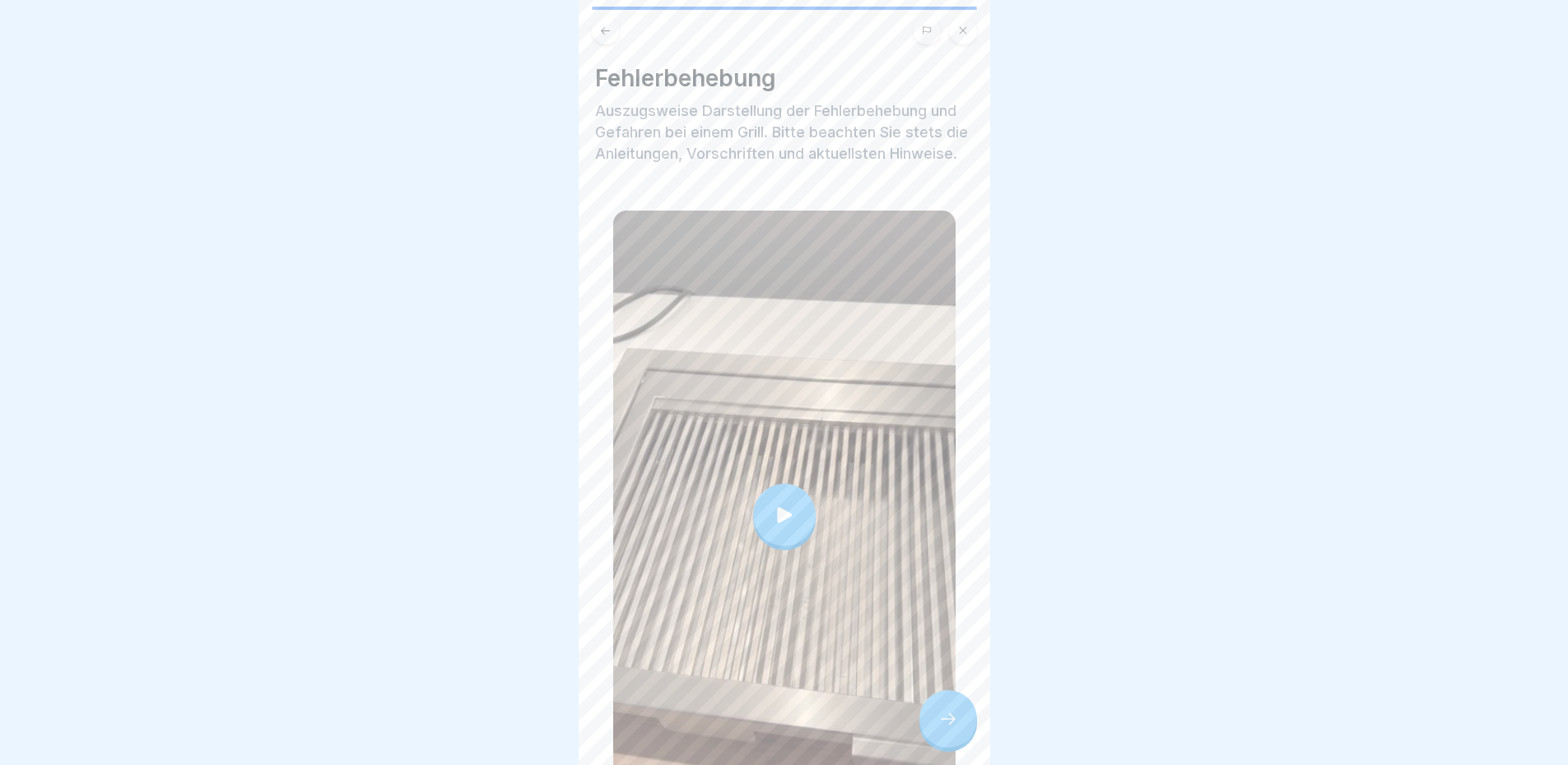
click at [803, 516] on div at bounding box center [784, 515] width 62 height 62
click at [972, 720] on div at bounding box center [948, 719] width 58 height 58
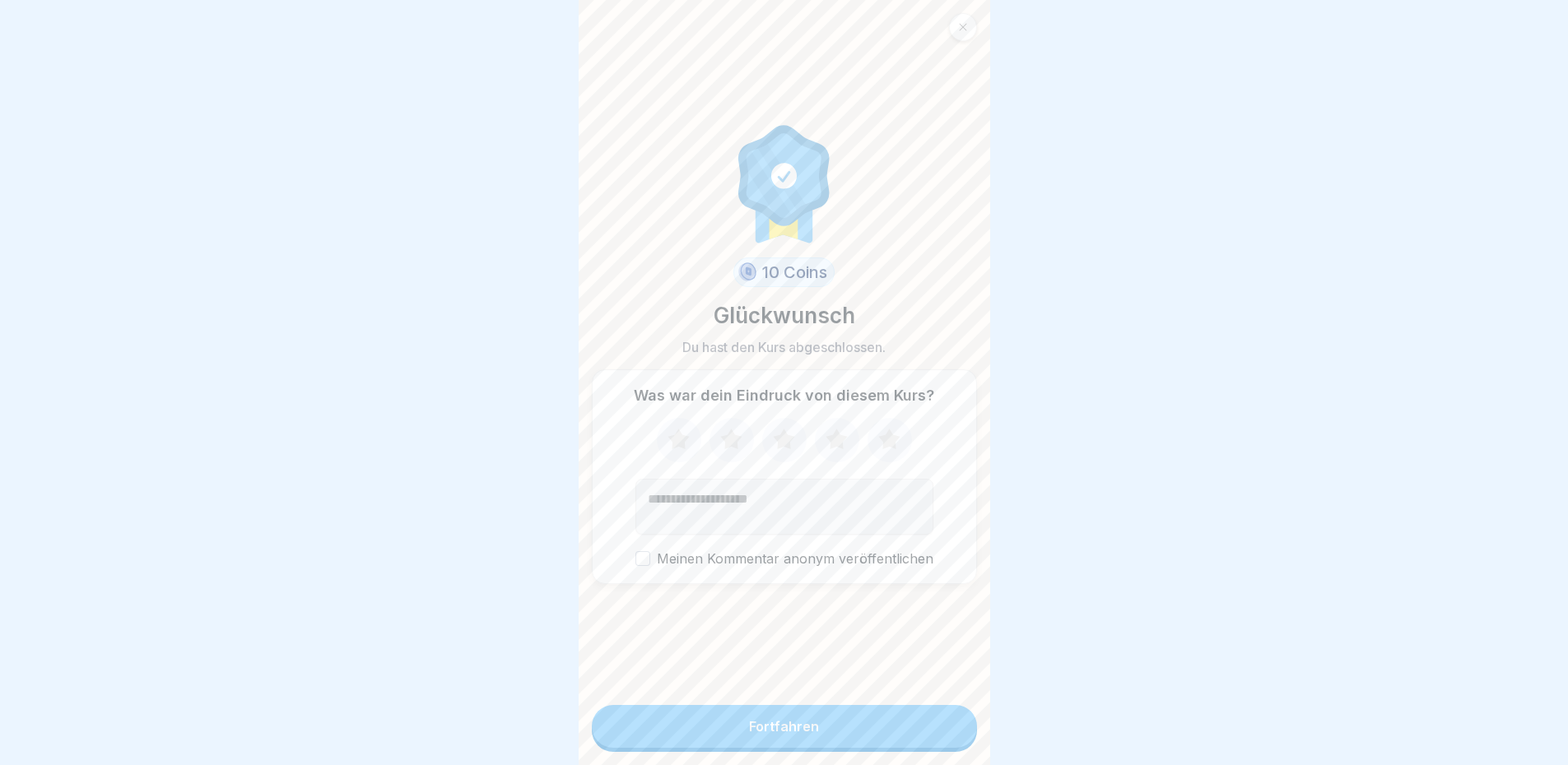
click at [884, 423] on icon at bounding box center [889, 440] width 44 height 43
click at [786, 717] on button "Fortfahren" at bounding box center [784, 726] width 385 height 43
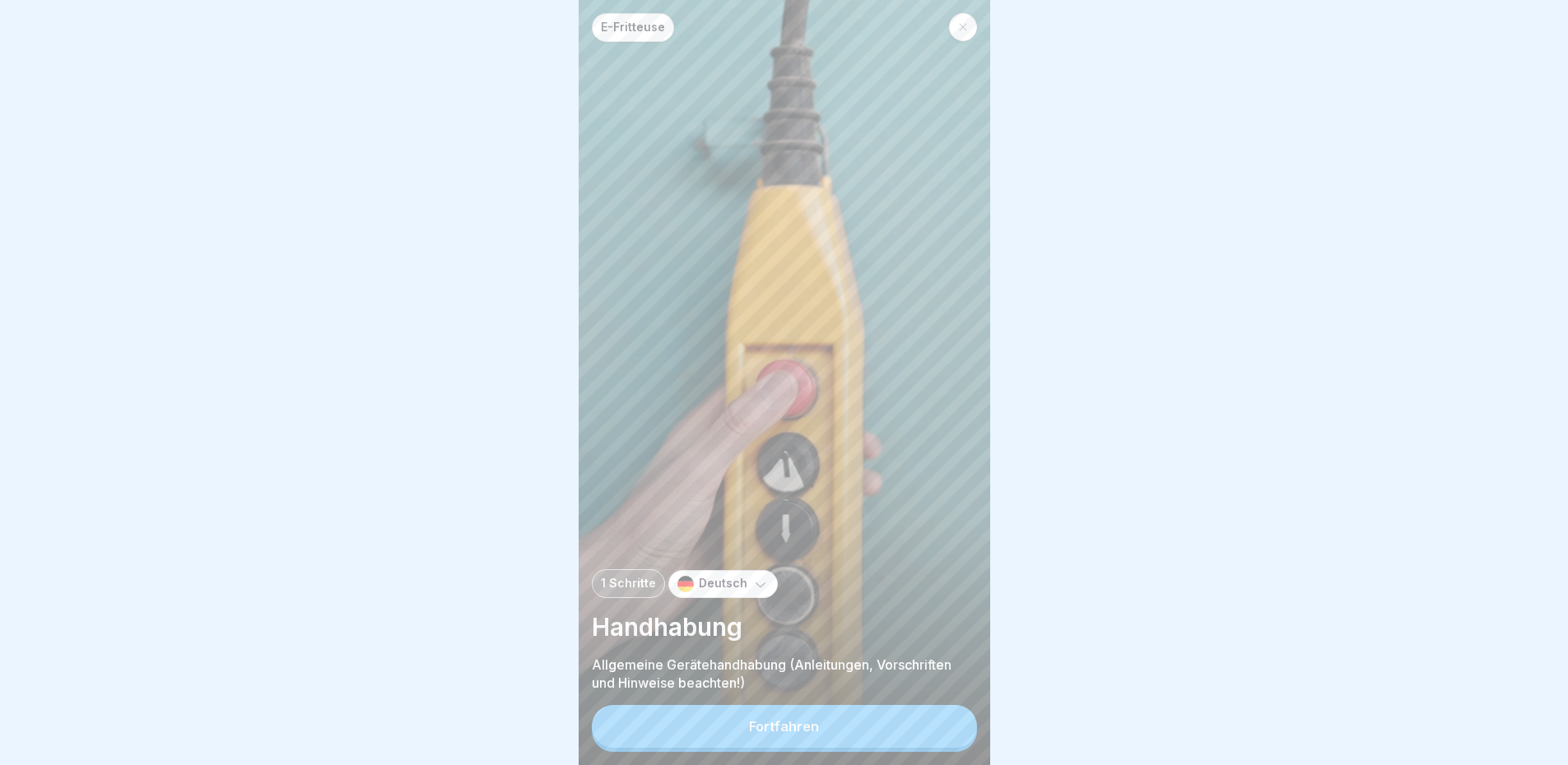
click at [795, 713] on button "Fortfahren" at bounding box center [784, 726] width 385 height 43
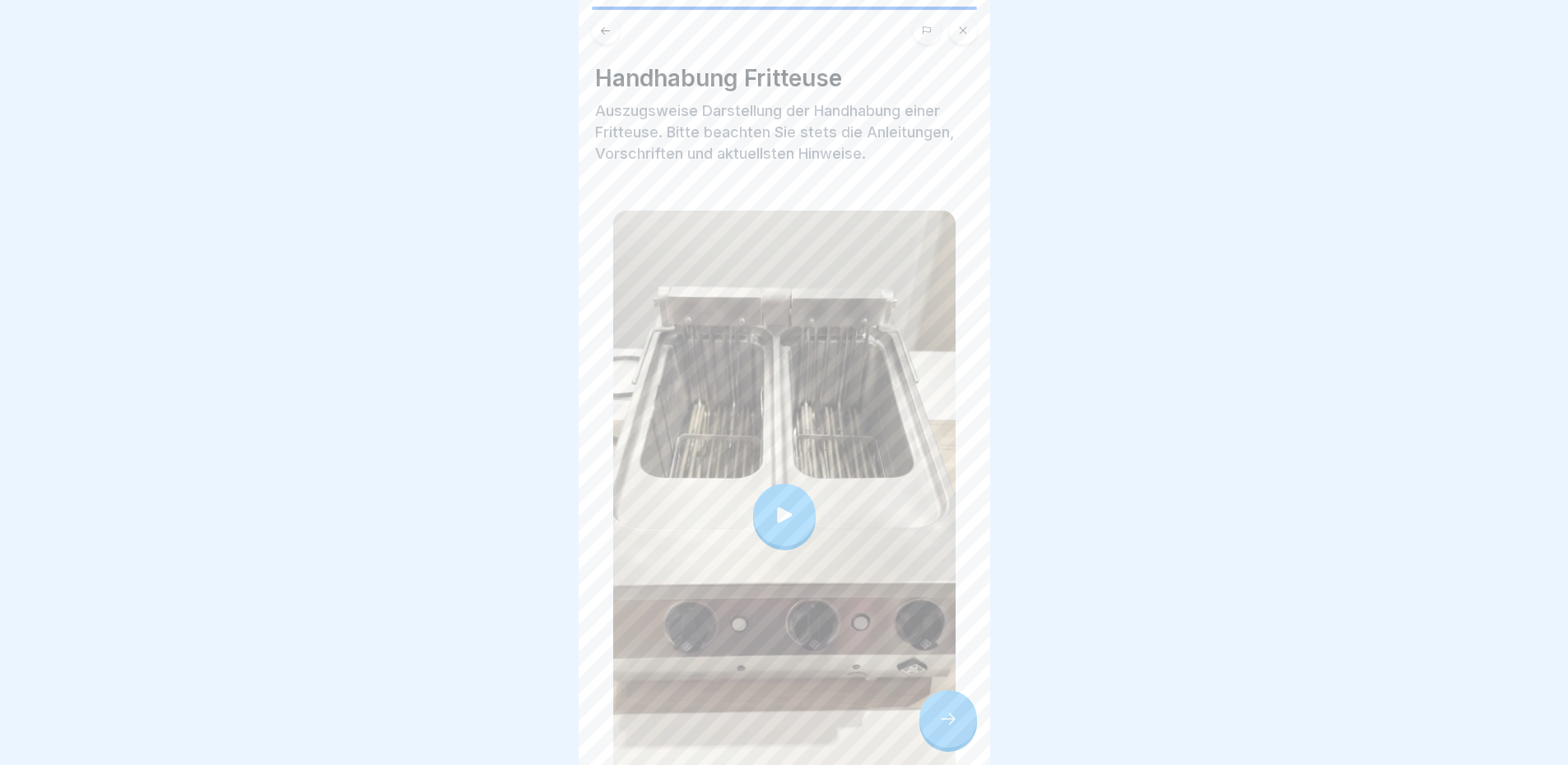
click at [613, 28] on button at bounding box center [606, 30] width 28 height 28
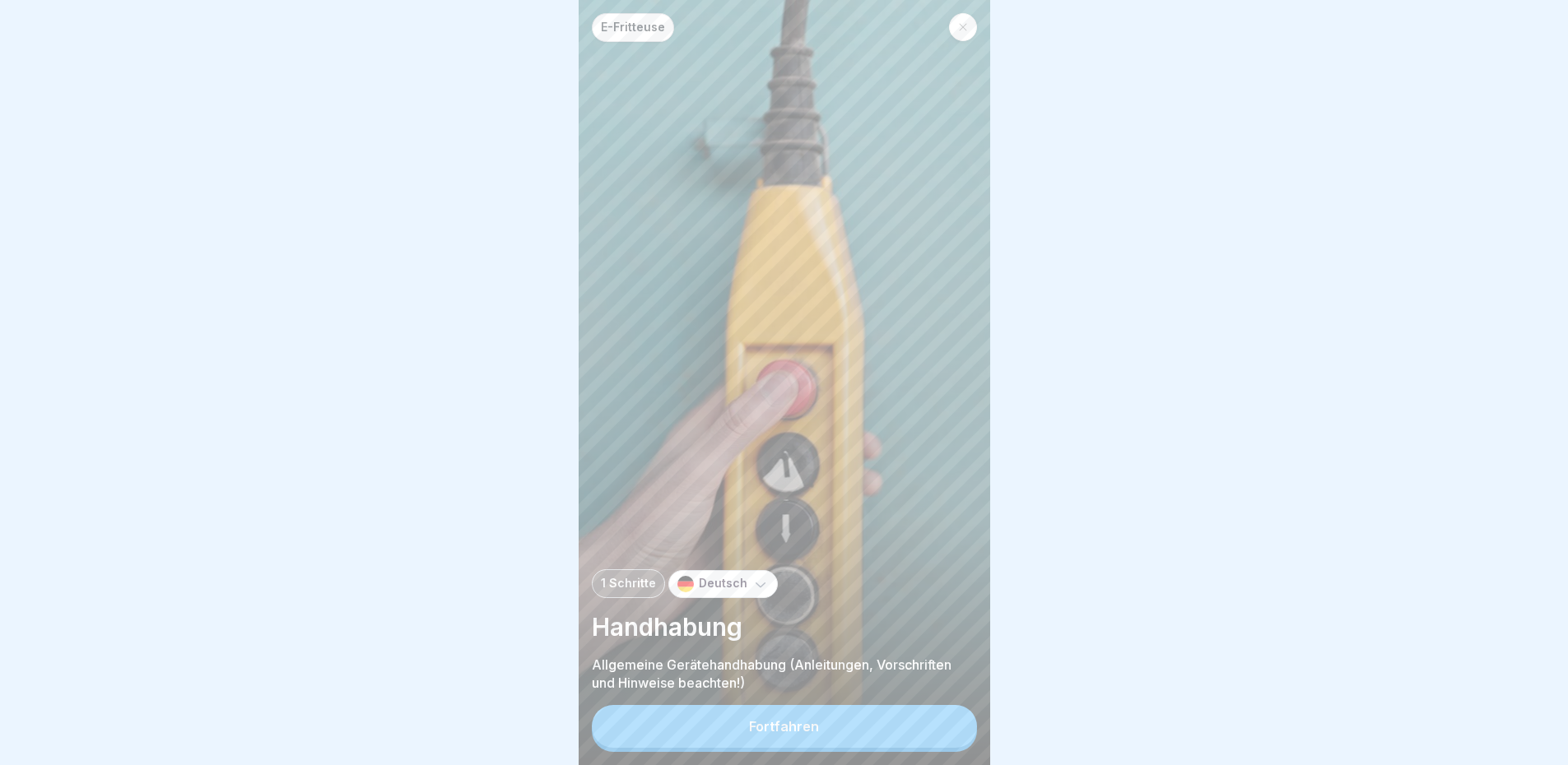
click at [954, 32] on div at bounding box center [963, 27] width 28 height 28
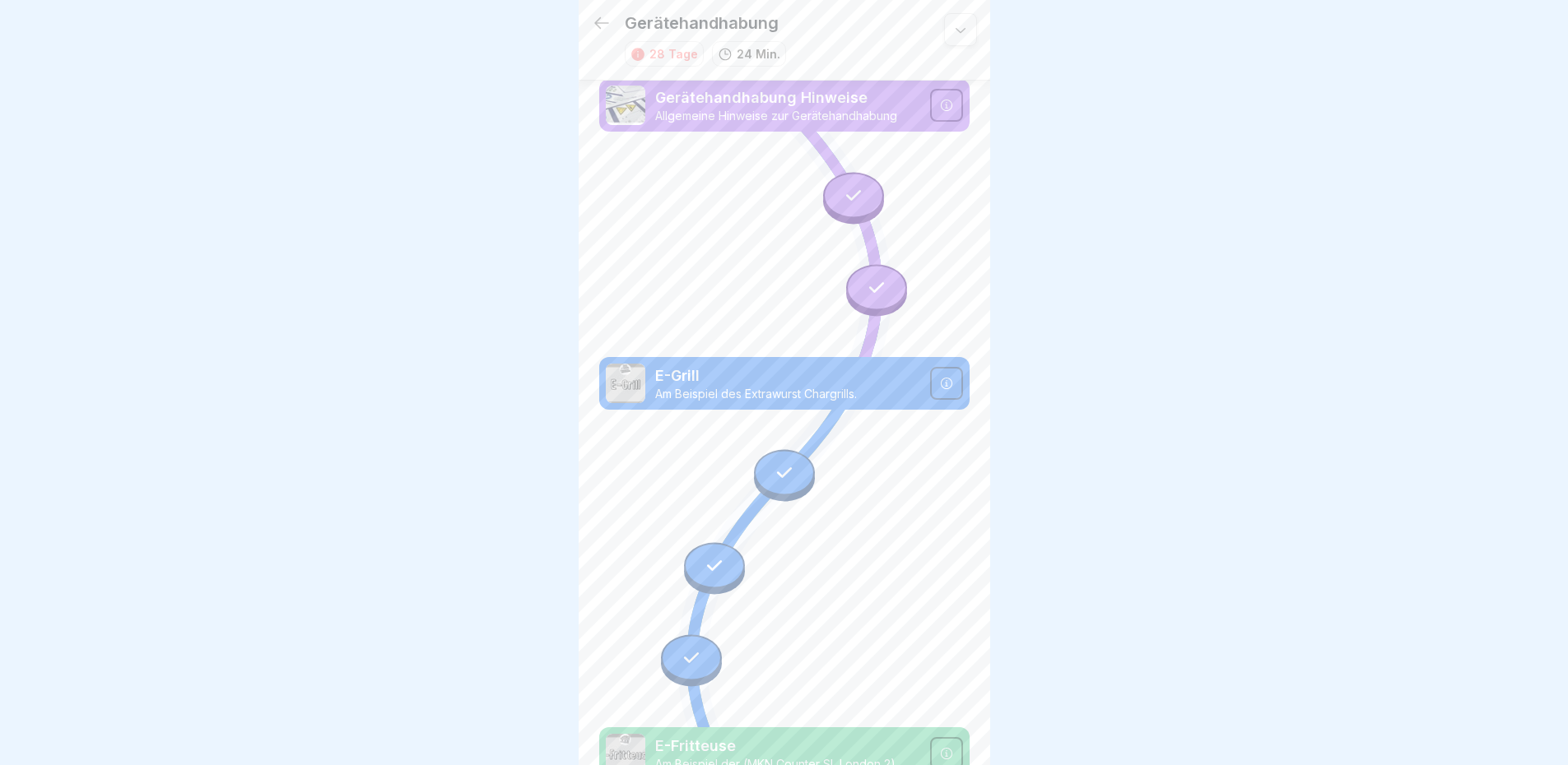
click at [599, 21] on icon at bounding box center [601, 23] width 20 height 20
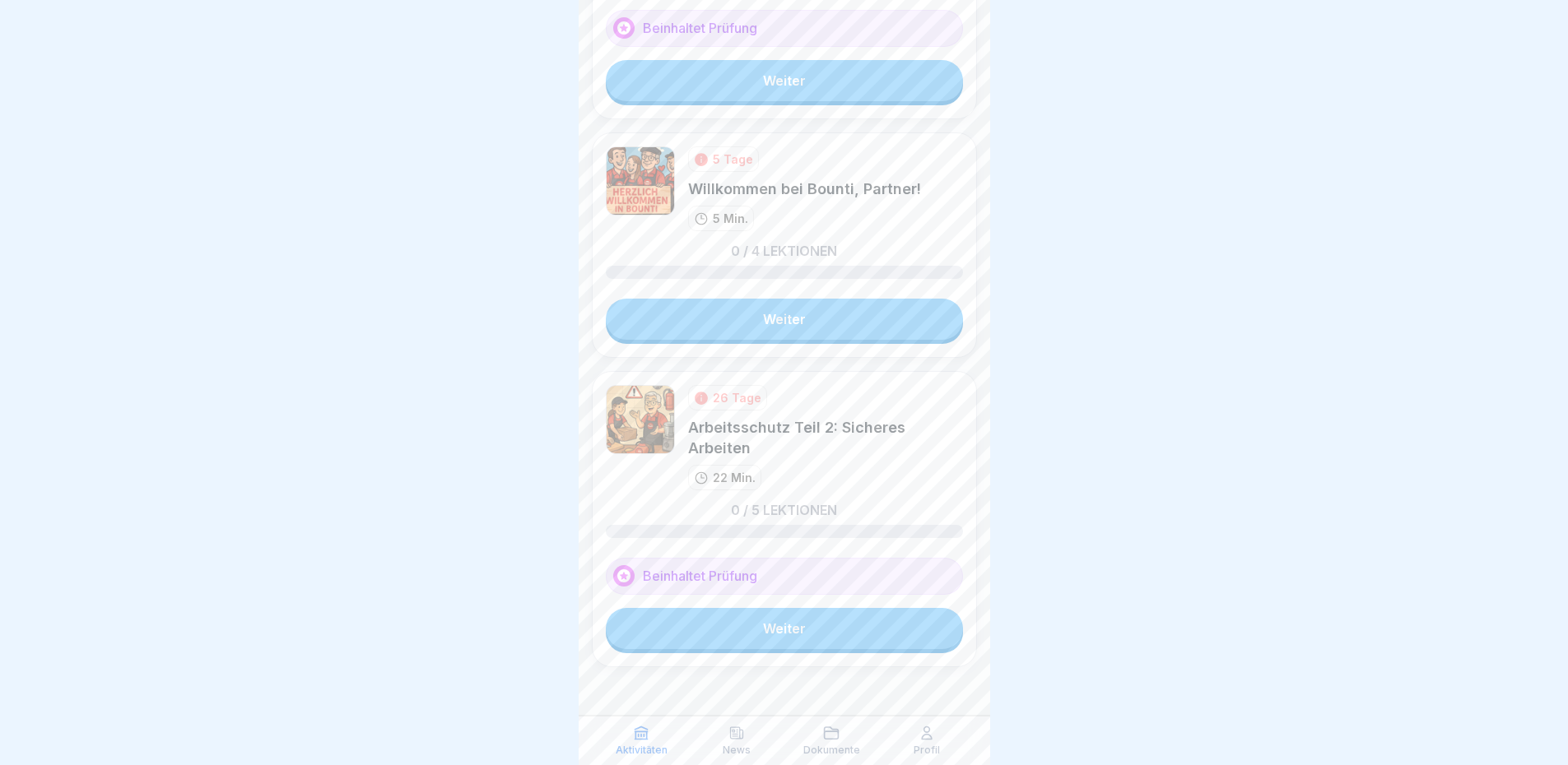
scroll to position [5316, 0]
